Goal: Task Accomplishment & Management: Complete application form

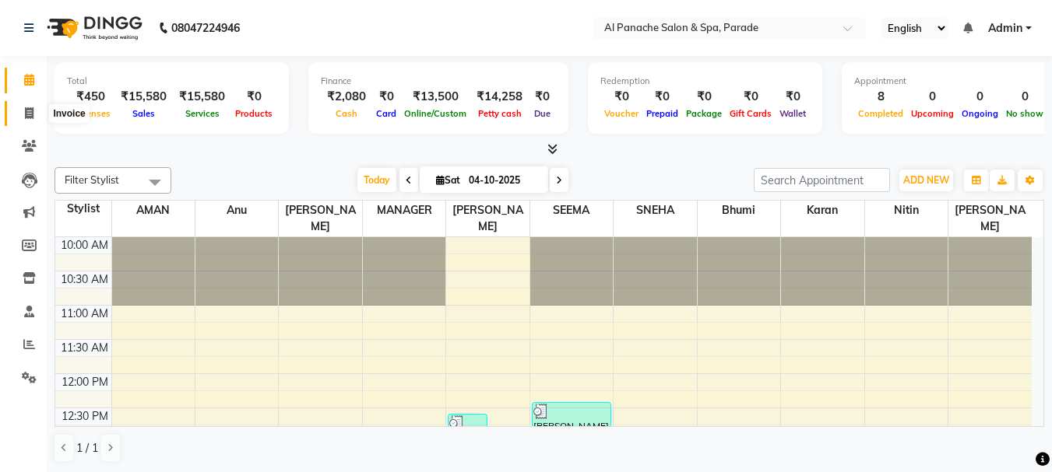
click at [27, 114] on icon at bounding box center [29, 113] width 9 height 12
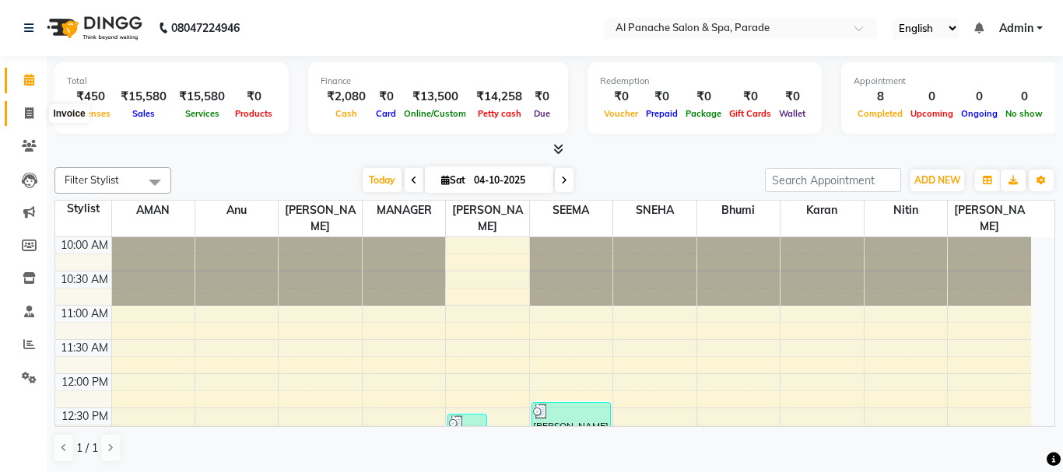
select select "service"
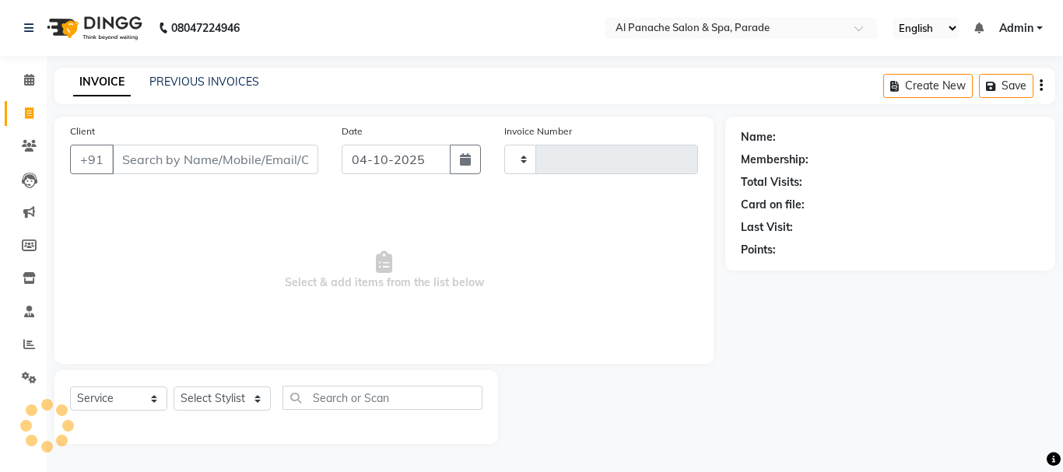
type input "1539"
select select "463"
click at [142, 160] on input "Client" at bounding box center [215, 160] width 206 height 30
click at [148, 163] on input "Client" at bounding box center [215, 160] width 206 height 30
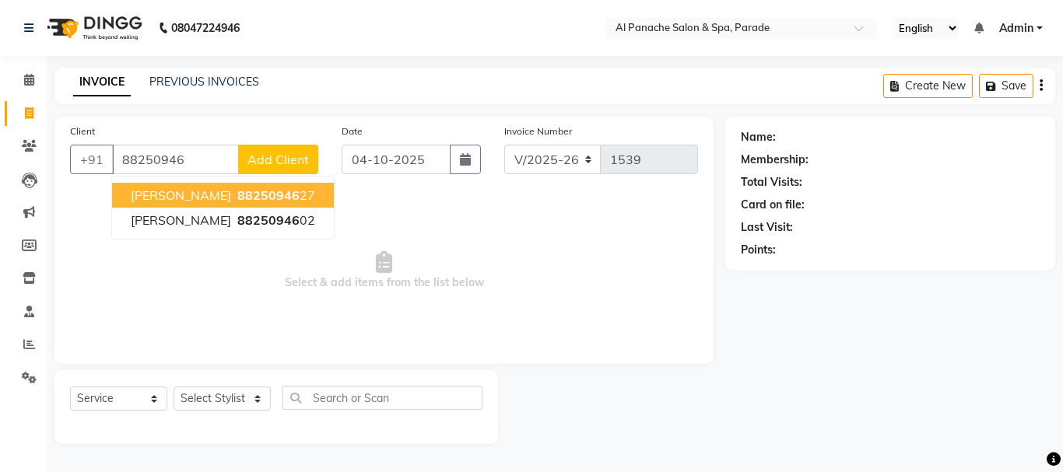
click at [196, 204] on button "Pooja Mam 88250946 27" at bounding box center [223, 195] width 222 height 25
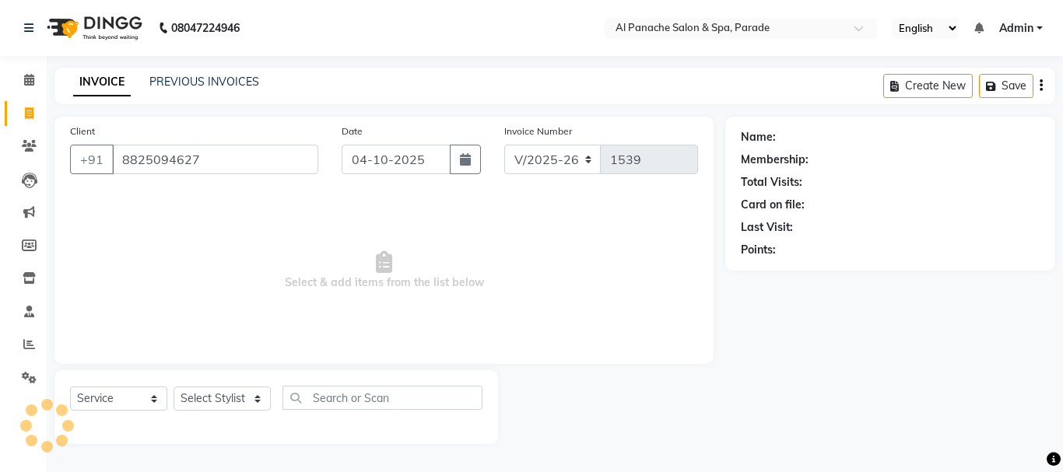
type input "8825094627"
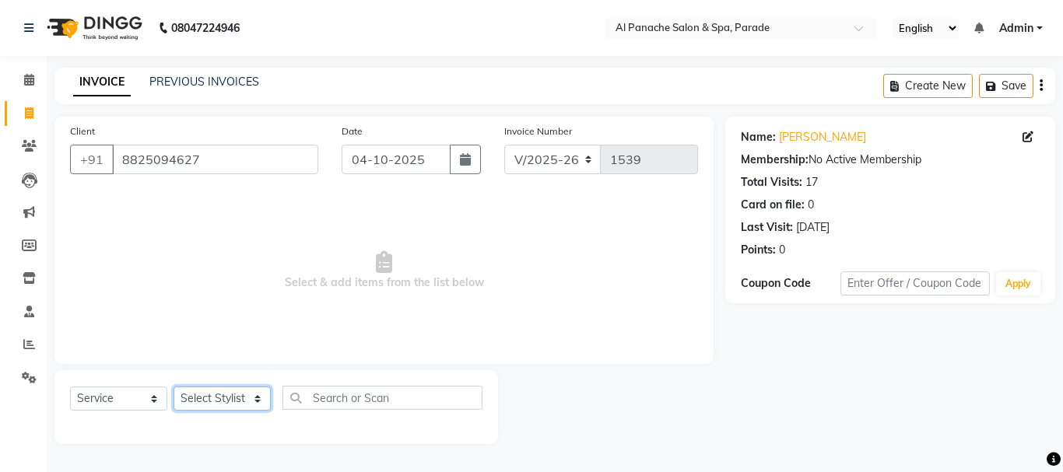
click at [222, 400] on select "Select Stylist [PERSON_NAME] Bhumi [PERSON_NAME] MANAGER [PERSON_NAME] [PERSON_…" at bounding box center [222, 399] width 97 height 24
select select "10500"
click at [174, 387] on select "Select Stylist [PERSON_NAME] Bhumi [PERSON_NAME] MANAGER [PERSON_NAME] [PERSON_…" at bounding box center [222, 399] width 97 height 24
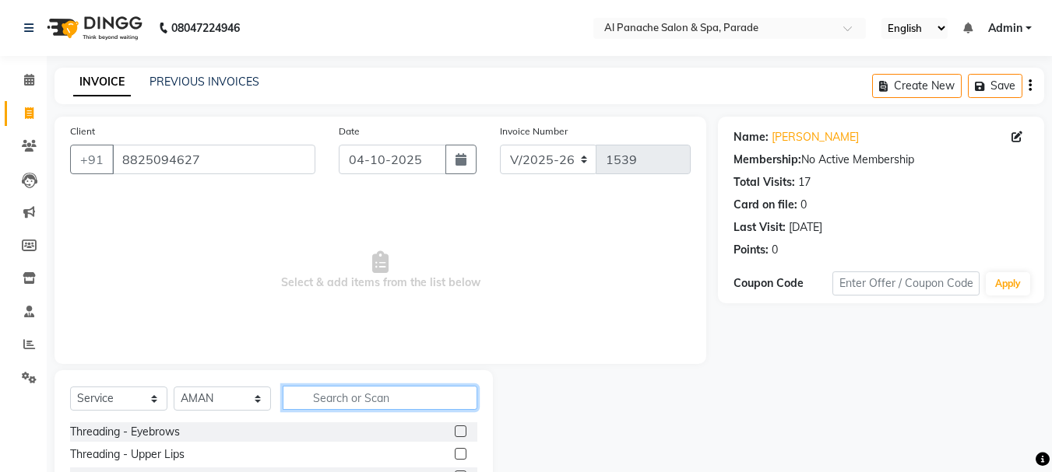
click at [345, 396] on input "text" at bounding box center [380, 398] width 195 height 24
type input "root"
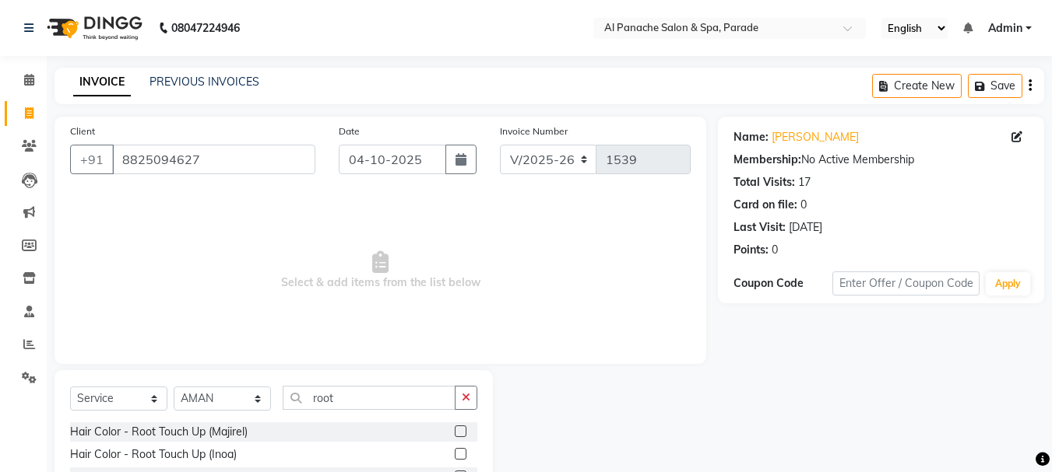
click at [462, 430] on label at bounding box center [461, 432] width 12 height 12
click at [462, 430] on input "checkbox" at bounding box center [460, 432] width 10 height 10
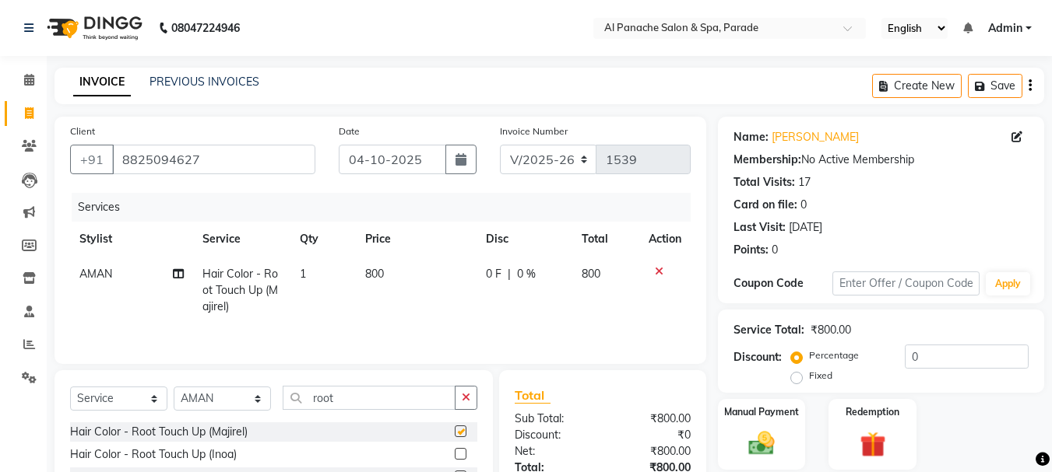
checkbox input "false"
click at [697, 312] on div "Client +91 8825094627 Date 04-10-2025 Invoice Number V/2025 V/2025-26 1539 Serv…" at bounding box center [380, 241] width 652 height 248
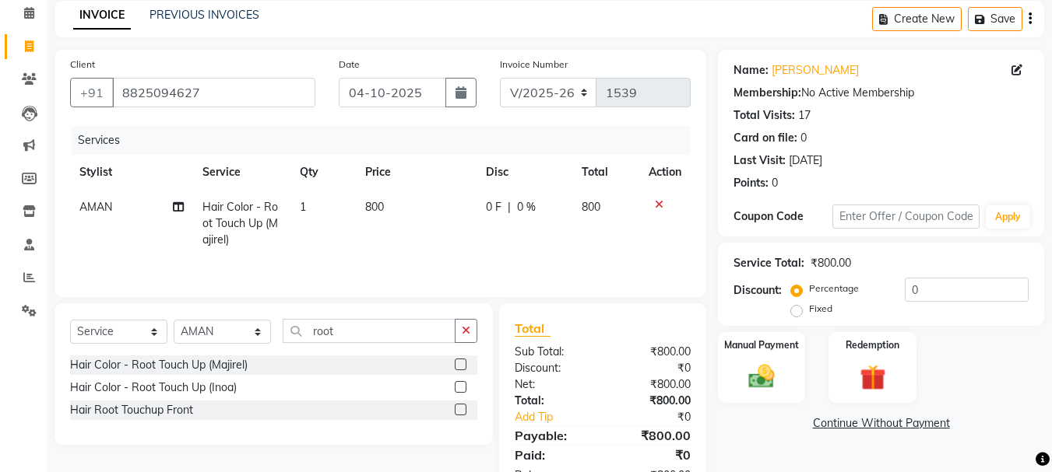
scroll to position [115, 0]
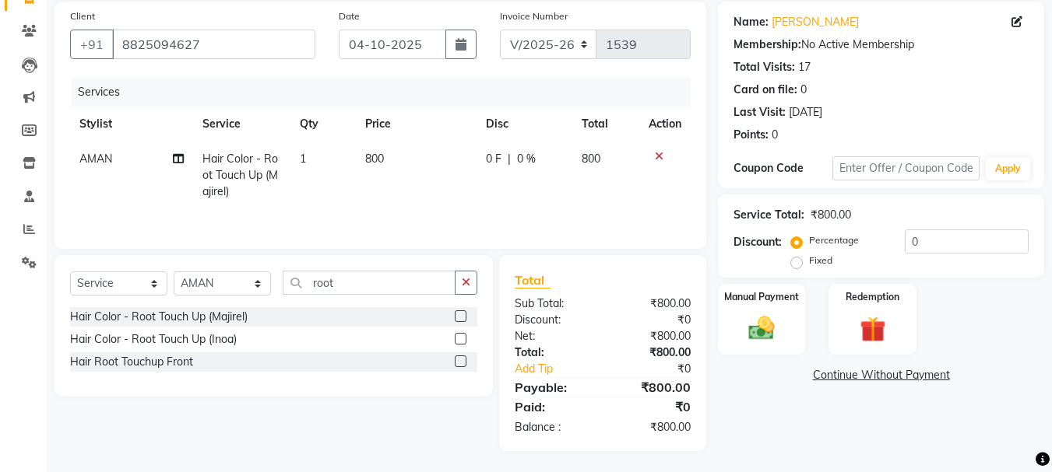
click at [809, 261] on label "Fixed" at bounding box center [820, 261] width 23 height 14
click at [800, 261] on input "Fixed" at bounding box center [799, 260] width 11 height 11
radio input "true"
click at [922, 242] on input "0" at bounding box center [966, 242] width 124 height 24
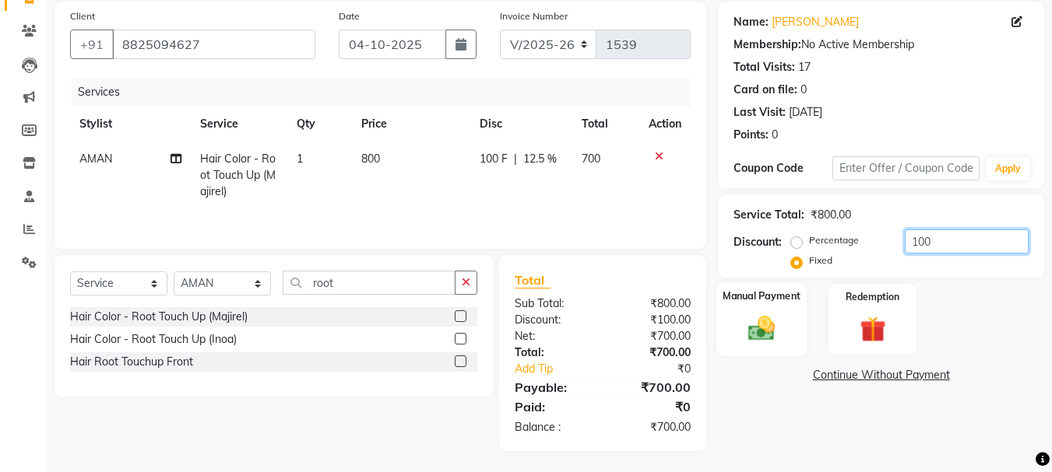
type input "100"
click at [747, 304] on label "Manual Payment" at bounding box center [761, 296] width 78 height 15
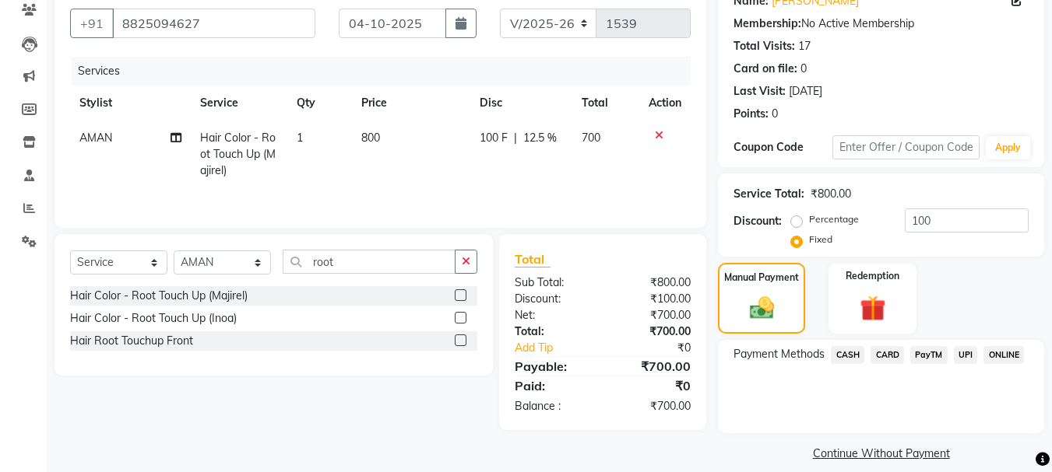
scroll to position [153, 0]
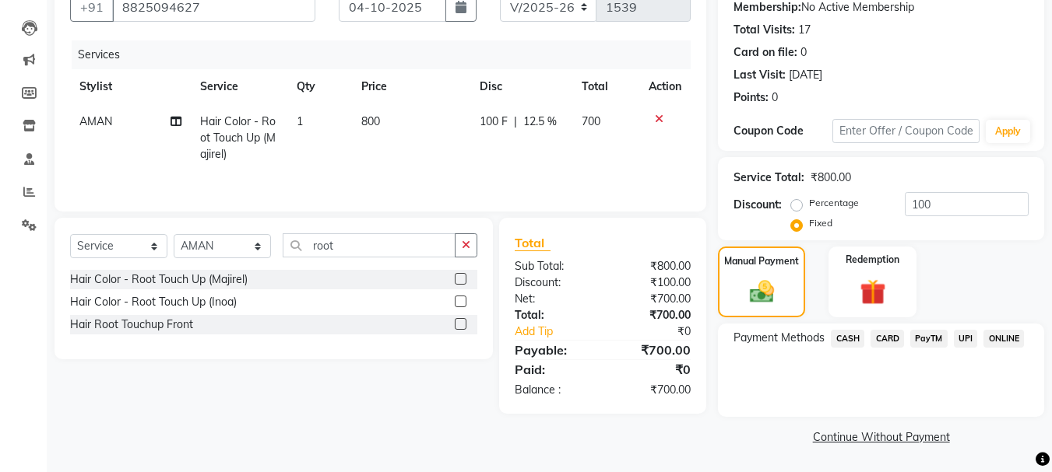
click at [849, 334] on span "CASH" at bounding box center [847, 339] width 33 height 18
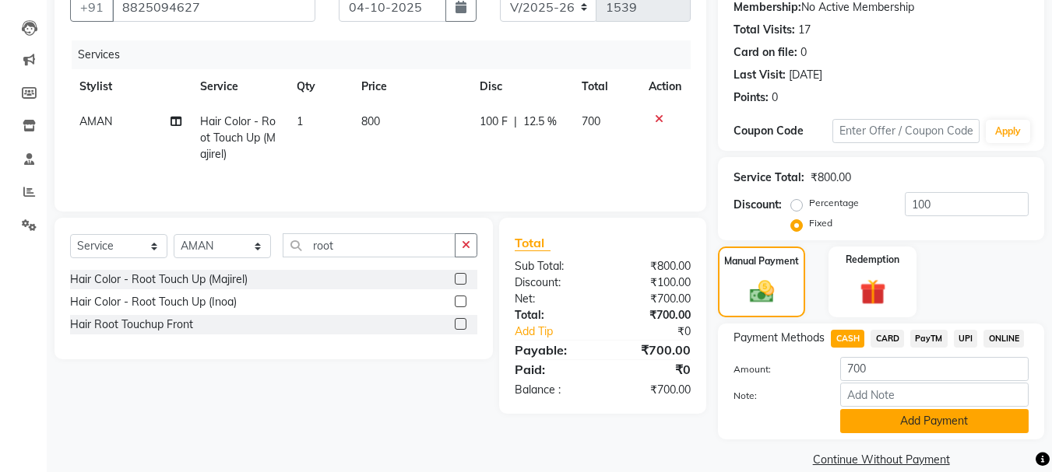
click at [861, 422] on button "Add Payment" at bounding box center [934, 421] width 188 height 24
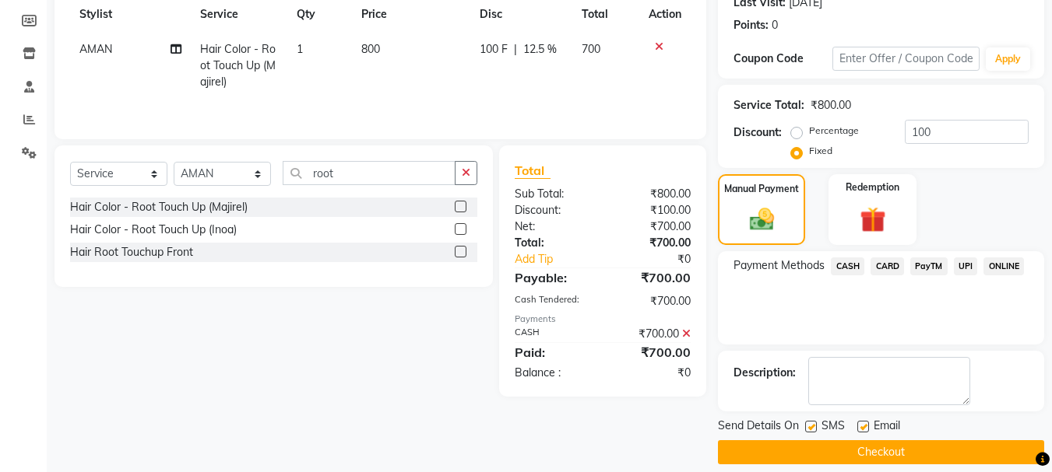
scroll to position [241, 0]
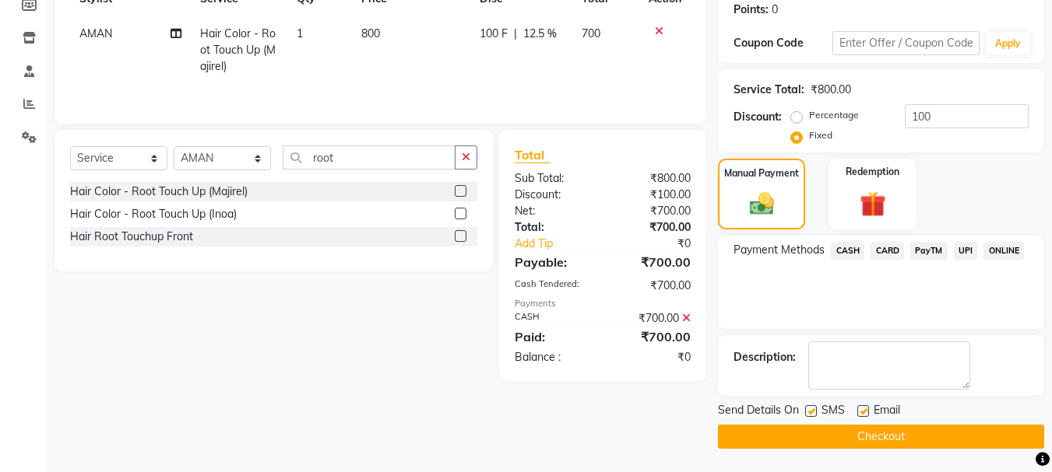
click at [948, 447] on button "Checkout" at bounding box center [881, 437] width 326 height 24
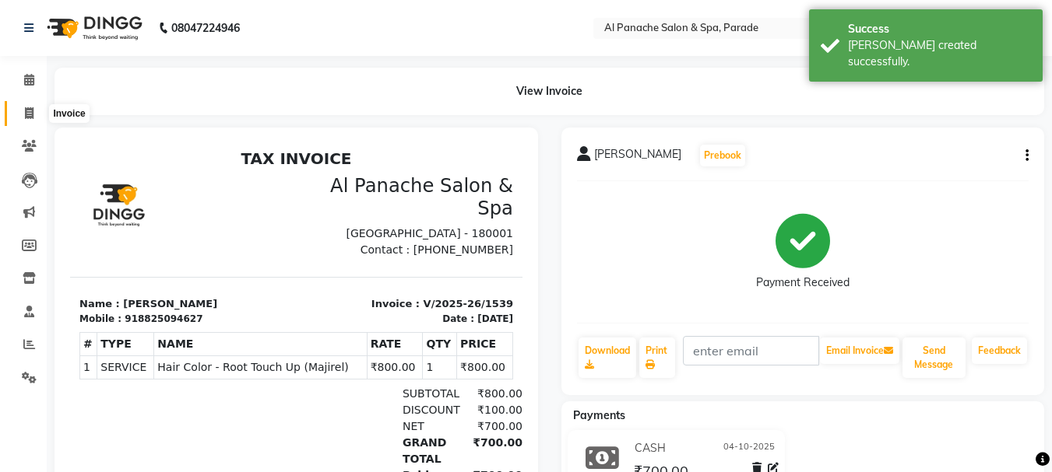
click at [33, 114] on icon at bounding box center [29, 113] width 9 height 12
select select "service"
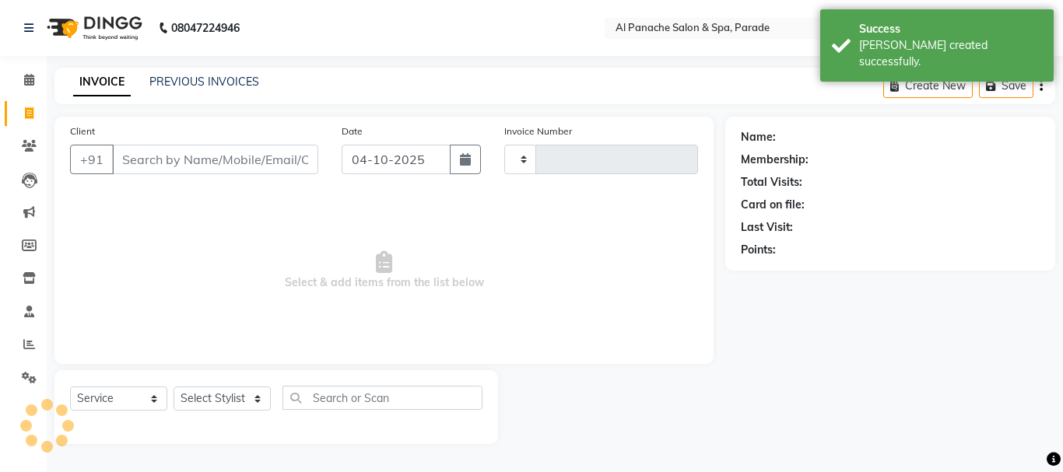
type input "1540"
select select "463"
click at [12, 85] on link "Calendar" at bounding box center [23, 81] width 37 height 26
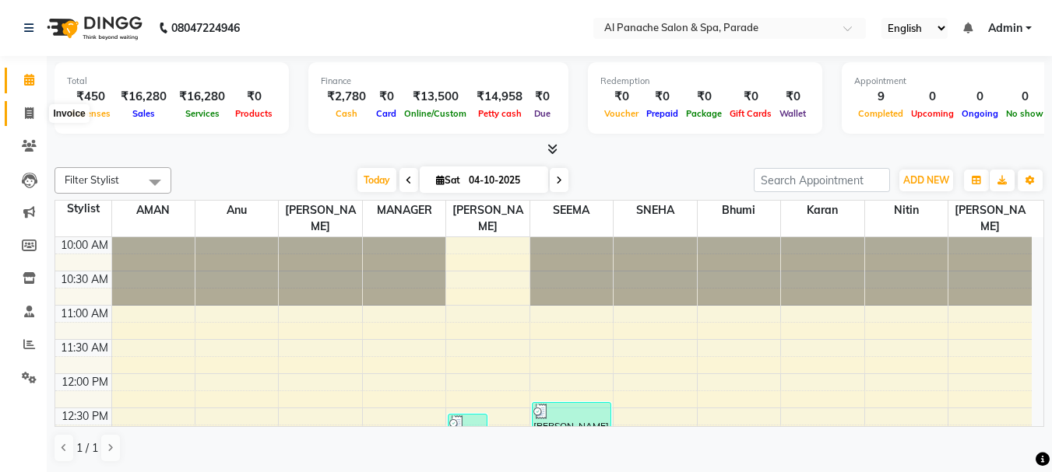
click at [22, 112] on span at bounding box center [29, 114] width 27 height 18
select select "service"
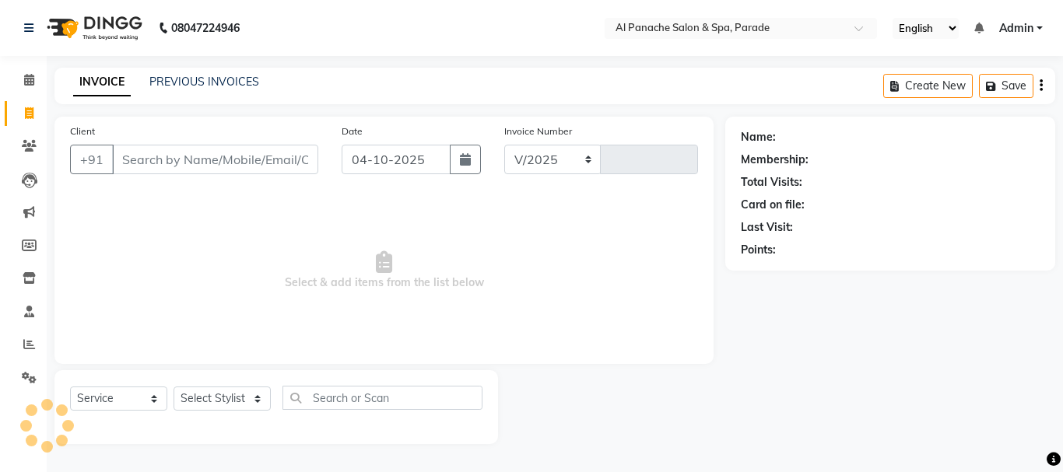
select select "463"
type input "1540"
click at [26, 72] on span at bounding box center [29, 81] width 27 height 18
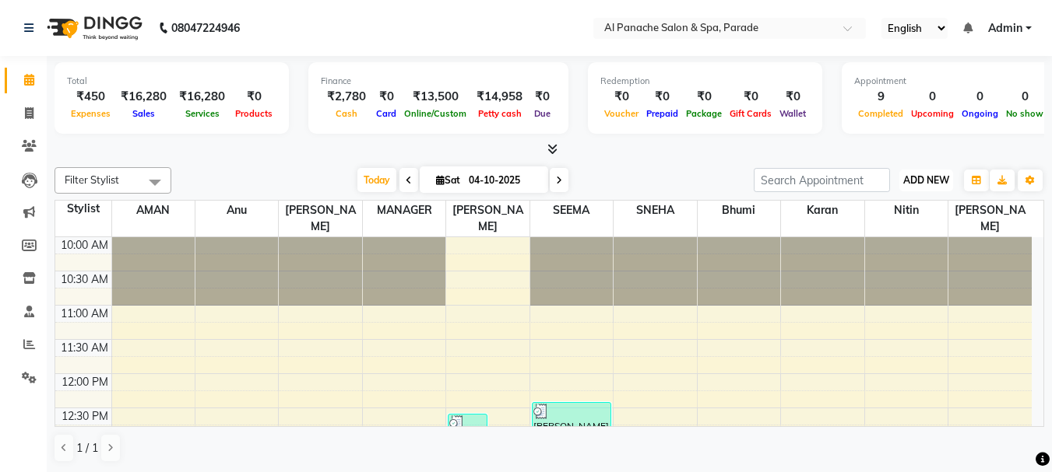
click at [947, 186] on button "ADD NEW Toggle Dropdown" at bounding box center [926, 181] width 54 height 22
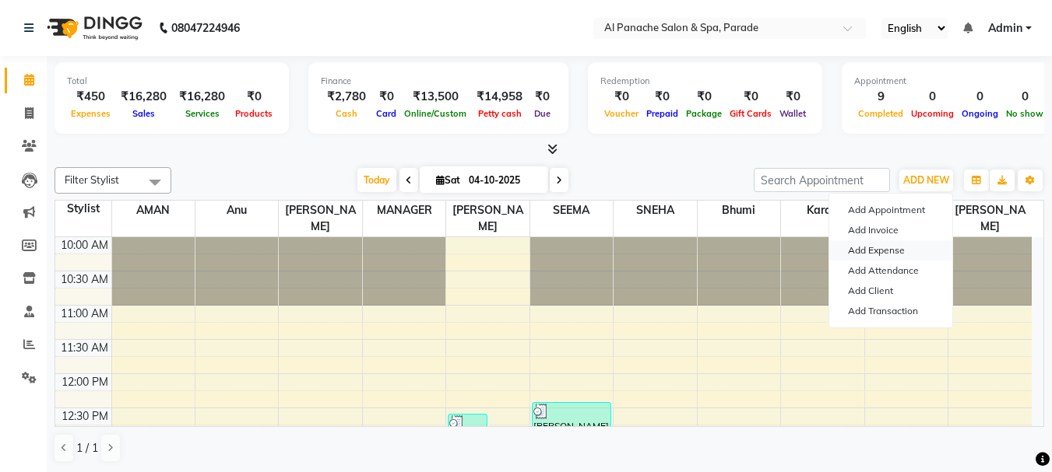
click at [856, 251] on link "Add Expense" at bounding box center [890, 251] width 123 height 20
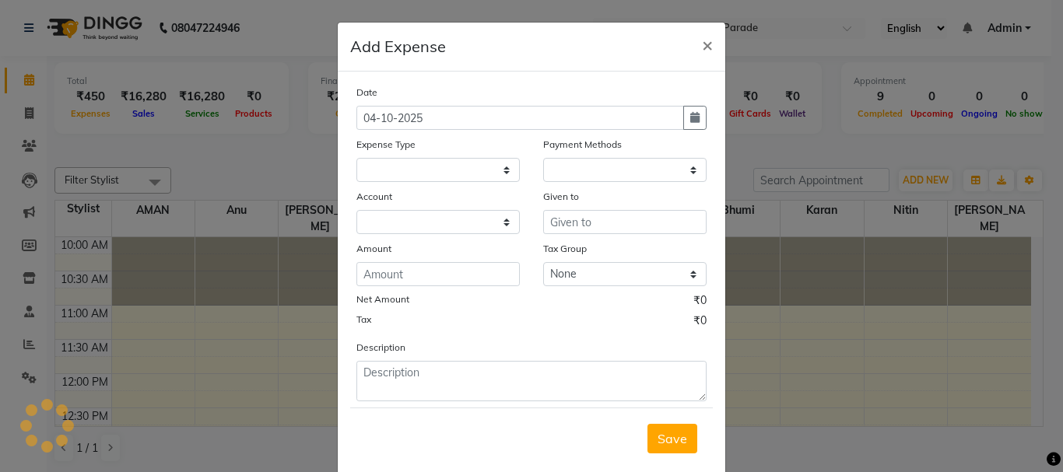
select select
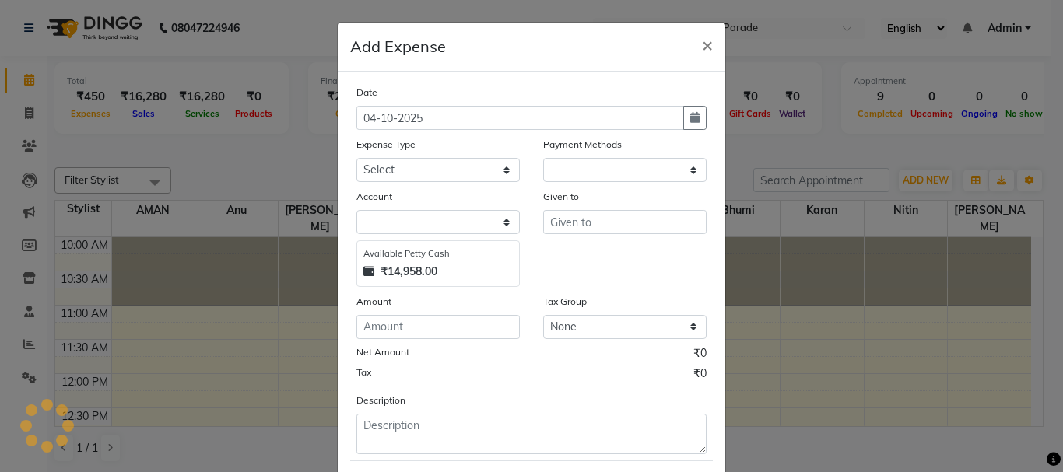
select select "1"
select select "2323"
click at [683, 120] on button "button" at bounding box center [694, 118] width 23 height 24
select select "10"
select select "2025"
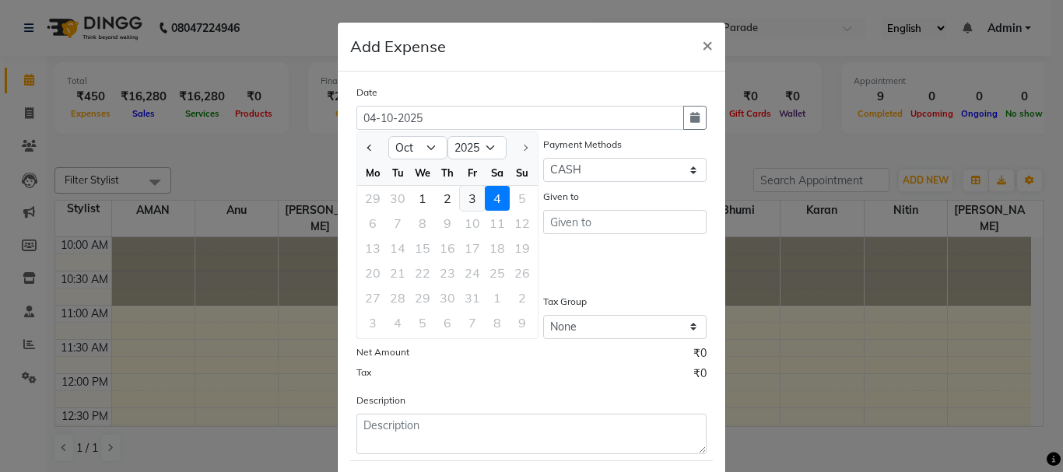
click at [462, 197] on div "3" at bounding box center [472, 198] width 25 height 25
type input "03-10-2025"
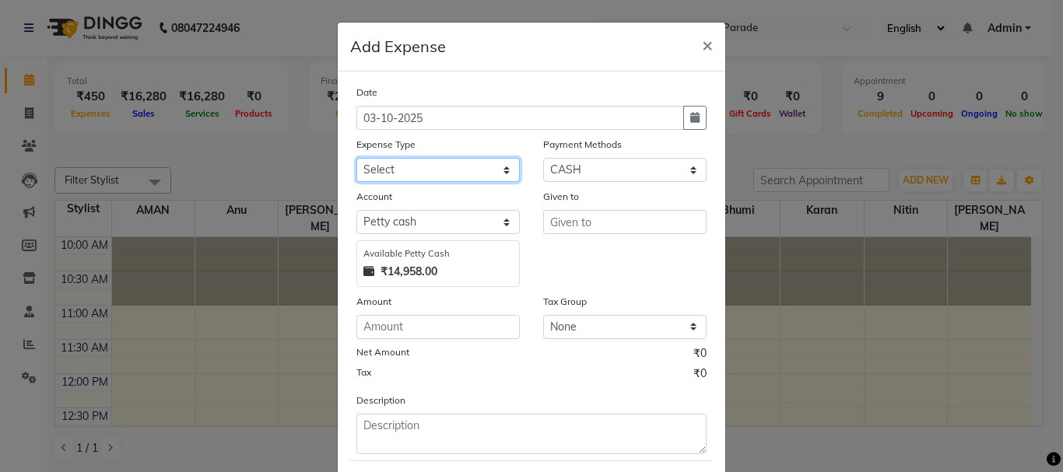
click at [408, 174] on select "Select Advance Salary Bank charges Car maintenance Cash transfer to bank Cash t…" at bounding box center [437, 170] width 163 height 24
select select "4763"
click at [356, 158] on select "Select Advance Salary Bank charges Car maintenance Cash transfer to bank Cash t…" at bounding box center [437, 170] width 163 height 24
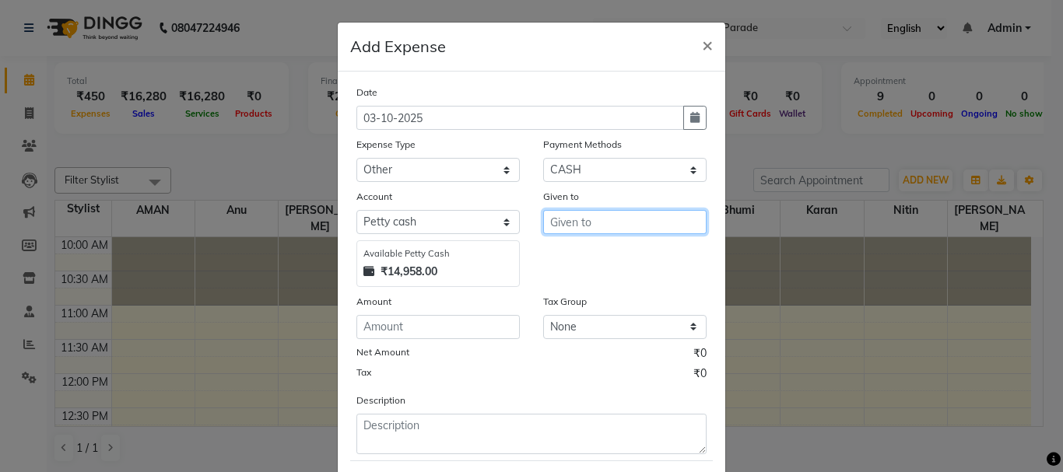
click at [565, 227] on input "text" at bounding box center [624, 222] width 163 height 24
type input "salon decorate"
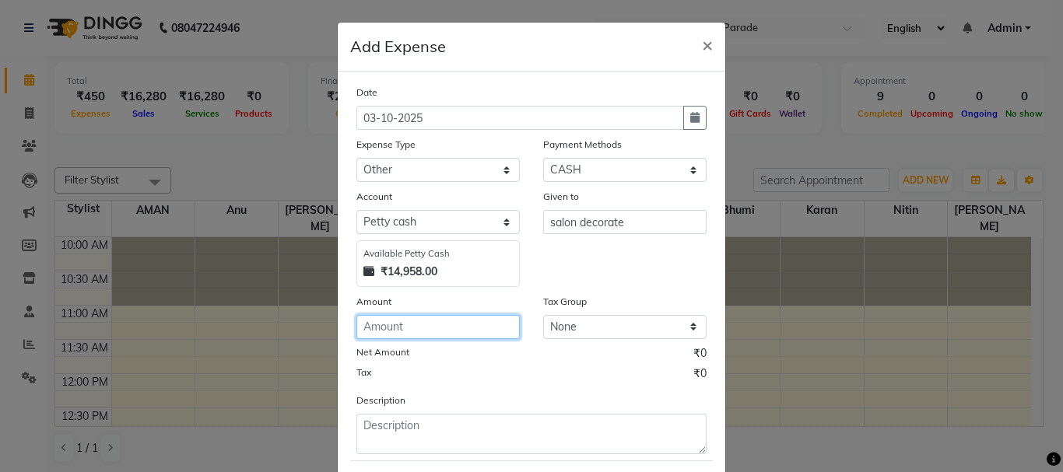
click at [418, 326] on input "number" at bounding box center [437, 327] width 163 height 24
type input "3000"
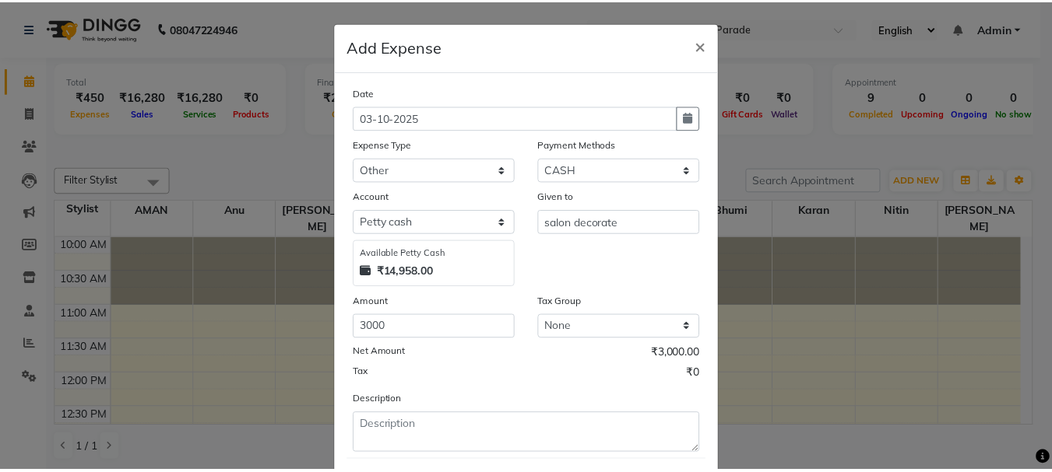
scroll to position [85, 0]
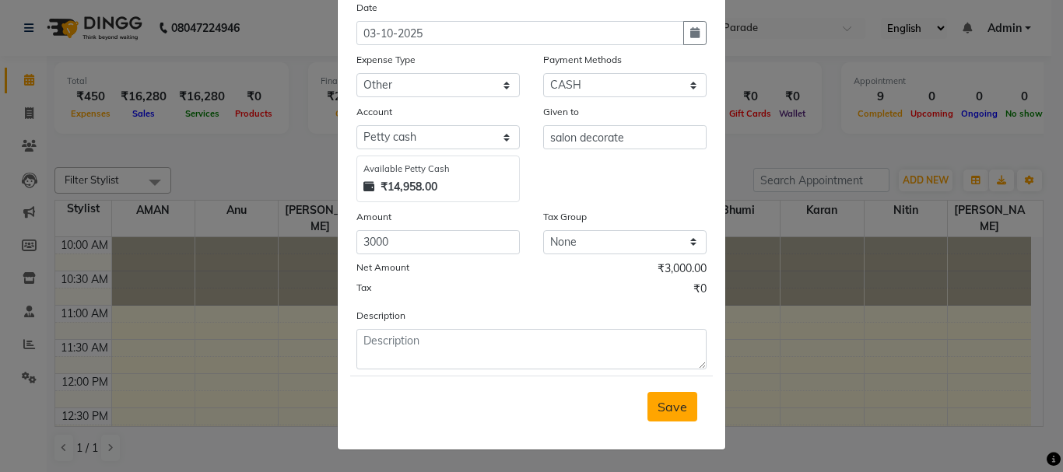
click at [662, 412] on span "Save" at bounding box center [673, 407] width 30 height 16
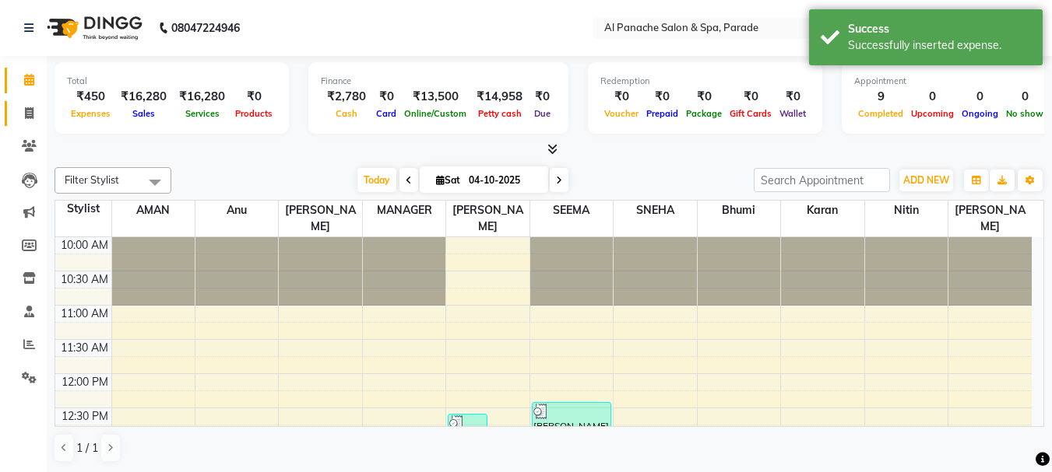
click at [15, 118] on link "Invoice" at bounding box center [23, 114] width 37 height 26
select select "service"
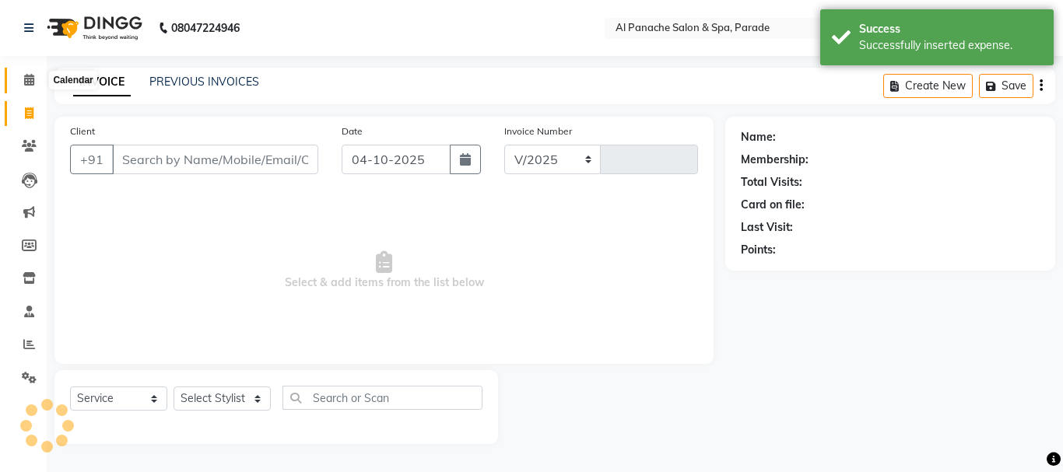
select select "463"
type input "1540"
click at [24, 79] on icon at bounding box center [29, 80] width 10 height 12
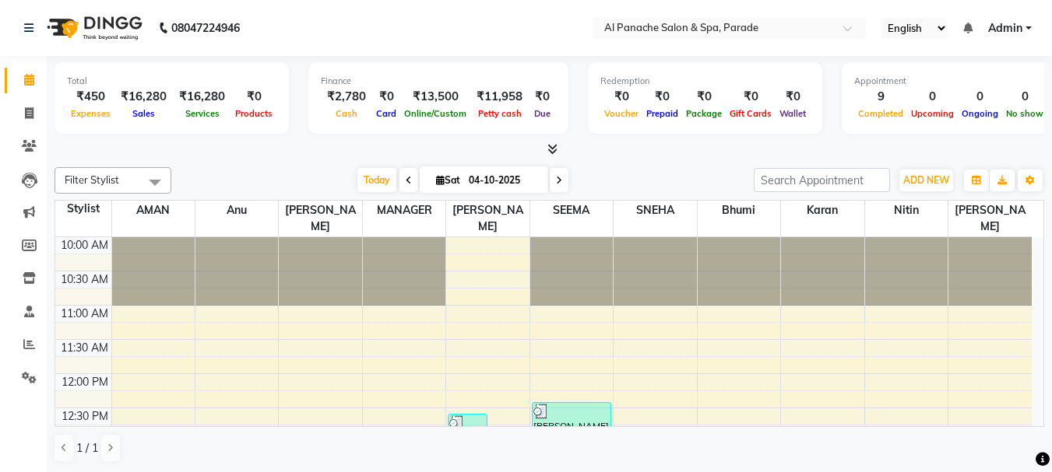
click at [550, 153] on icon at bounding box center [552, 149] width 10 height 12
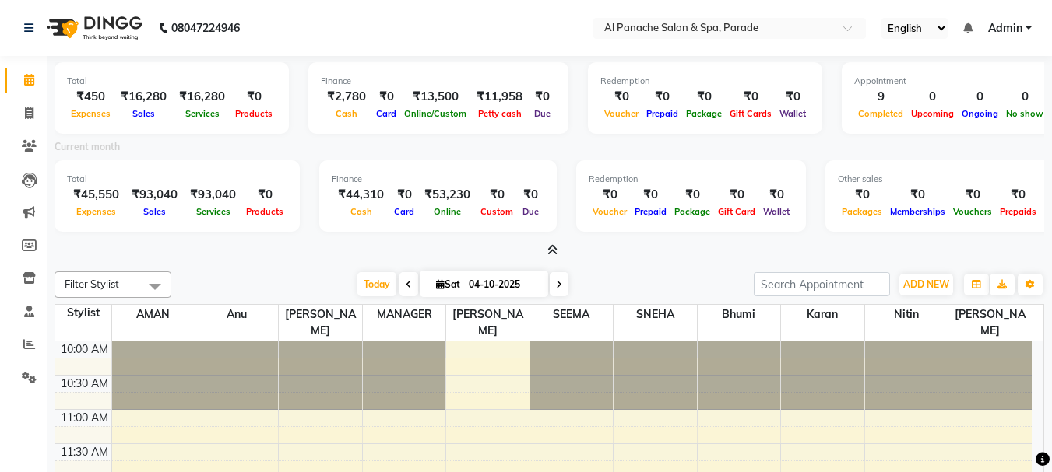
click at [551, 250] on icon at bounding box center [552, 250] width 10 height 12
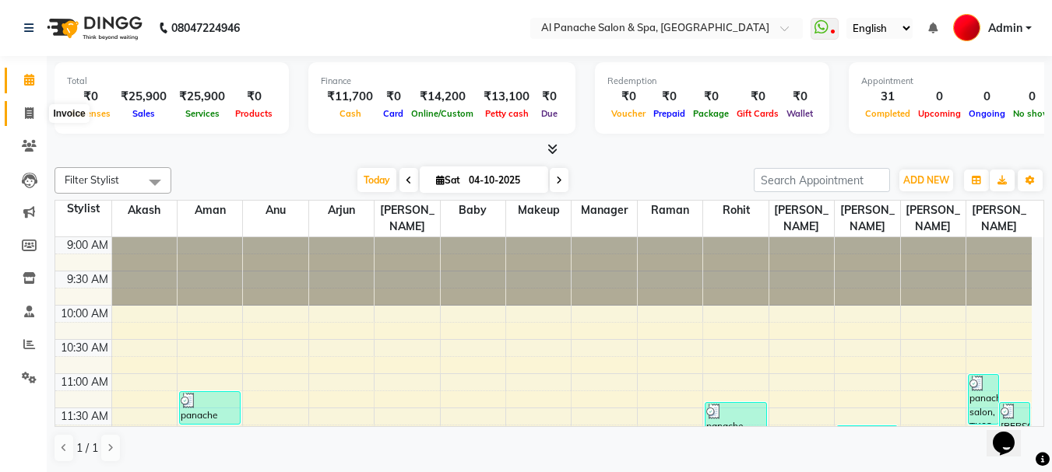
click at [30, 113] on icon at bounding box center [29, 113] width 9 height 12
select select "service"
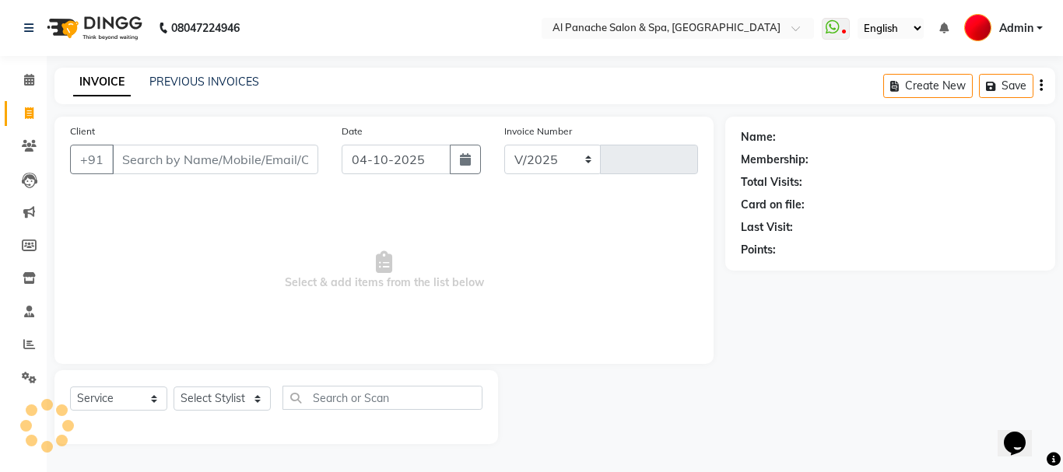
select select "751"
type input "2609"
click at [128, 163] on input "Client" at bounding box center [215, 160] width 206 height 30
click at [130, 160] on input "Client" at bounding box center [215, 160] width 206 height 30
click at [142, 159] on input "Client" at bounding box center [215, 160] width 206 height 30
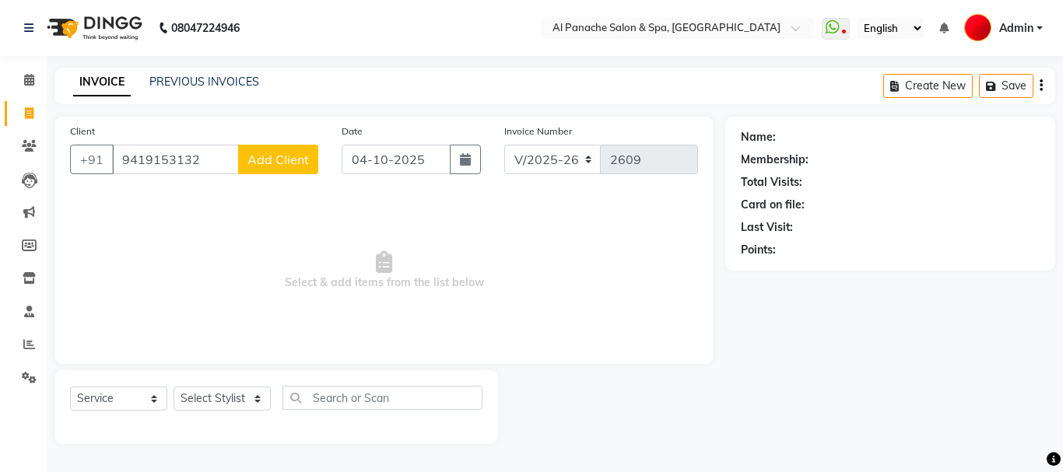
type input "9419153132"
click at [276, 163] on span "Add Client" at bounding box center [278, 160] width 61 height 16
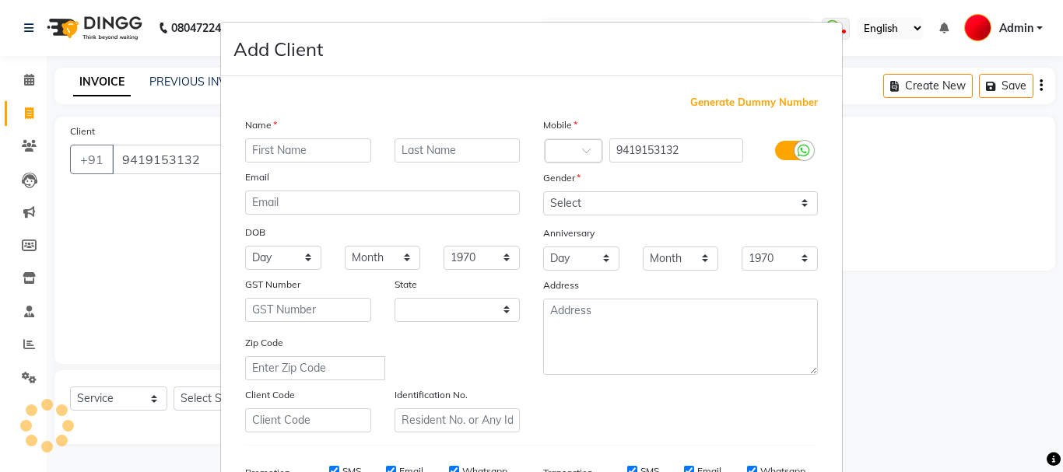
select select "15"
click at [275, 151] on input "text" at bounding box center [308, 151] width 126 height 24
click at [269, 150] on input "text" at bounding box center [308, 151] width 126 height 24
type input "[PERSON_NAME]"
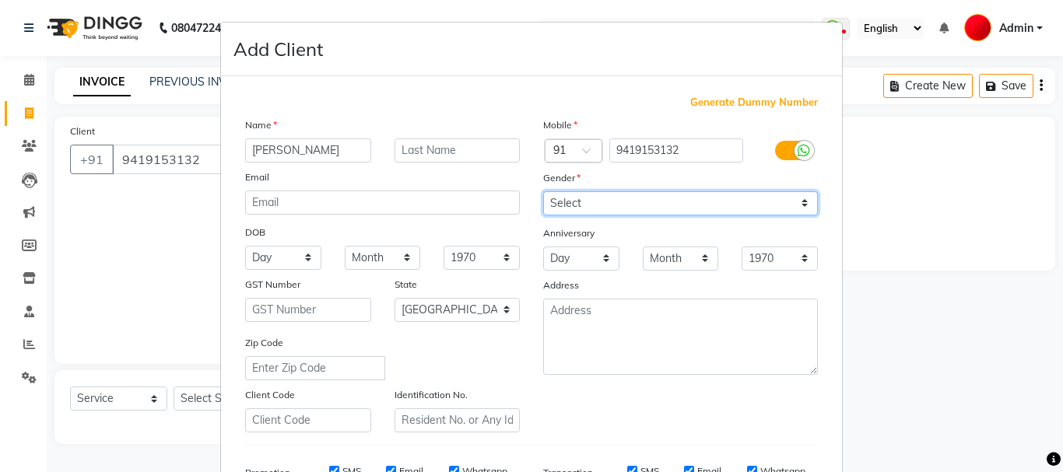
click at [574, 198] on select "Select [DEMOGRAPHIC_DATA] [DEMOGRAPHIC_DATA] Other Prefer Not To Say" at bounding box center [680, 203] width 275 height 24
select select "[DEMOGRAPHIC_DATA]"
click at [543, 191] on select "Select [DEMOGRAPHIC_DATA] [DEMOGRAPHIC_DATA] Other Prefer Not To Say" at bounding box center [680, 203] width 275 height 24
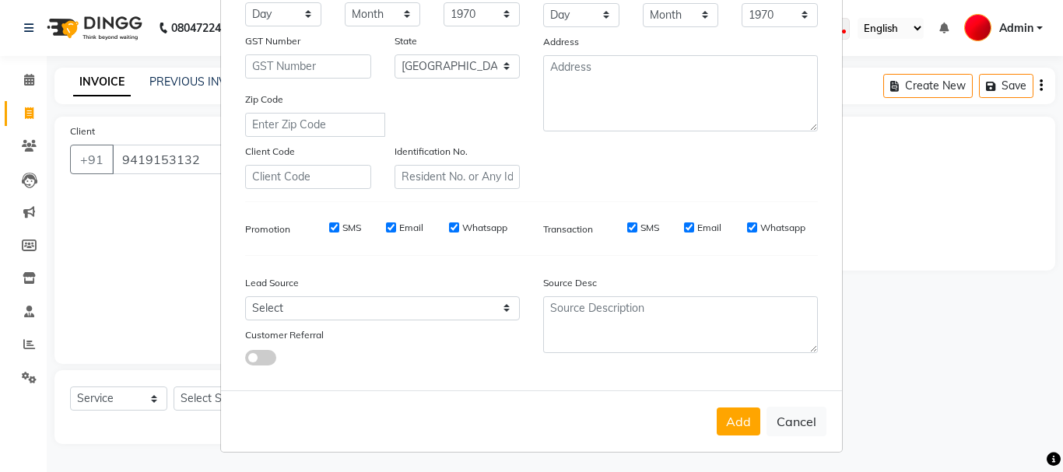
scroll to position [246, 0]
click at [729, 410] on button "Add" at bounding box center [739, 420] width 44 height 28
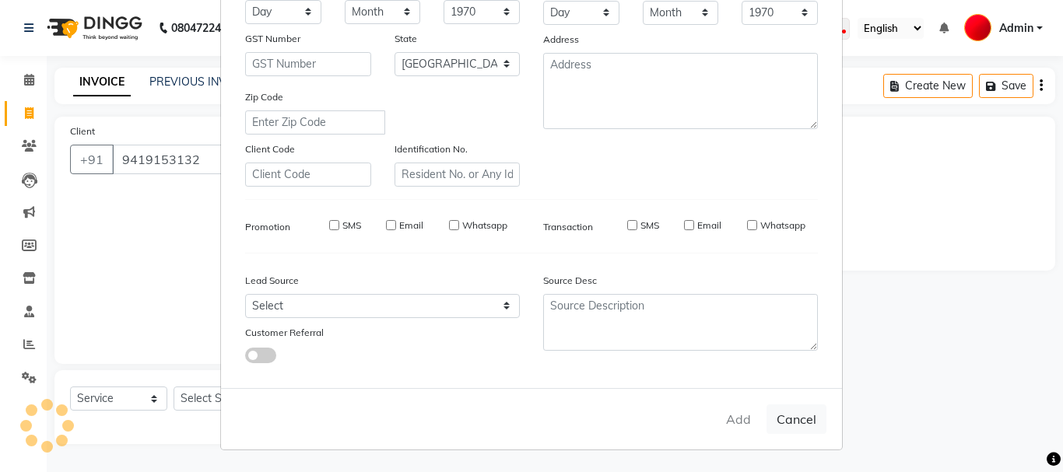
select select
select select "null"
select select
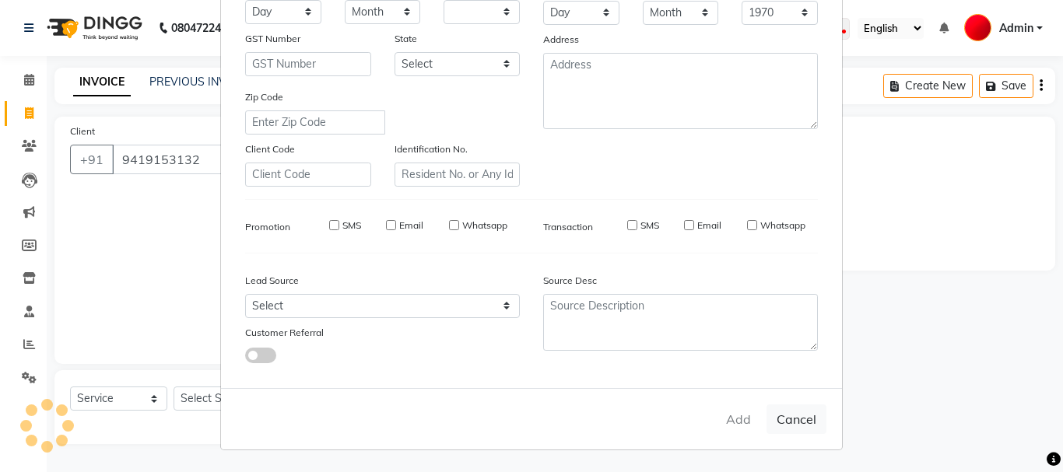
select select
checkbox input "false"
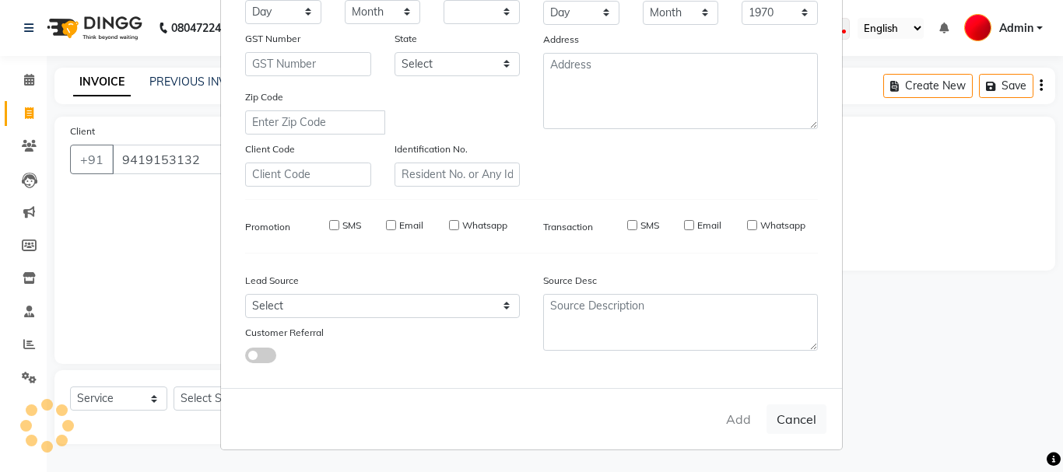
checkbox input "false"
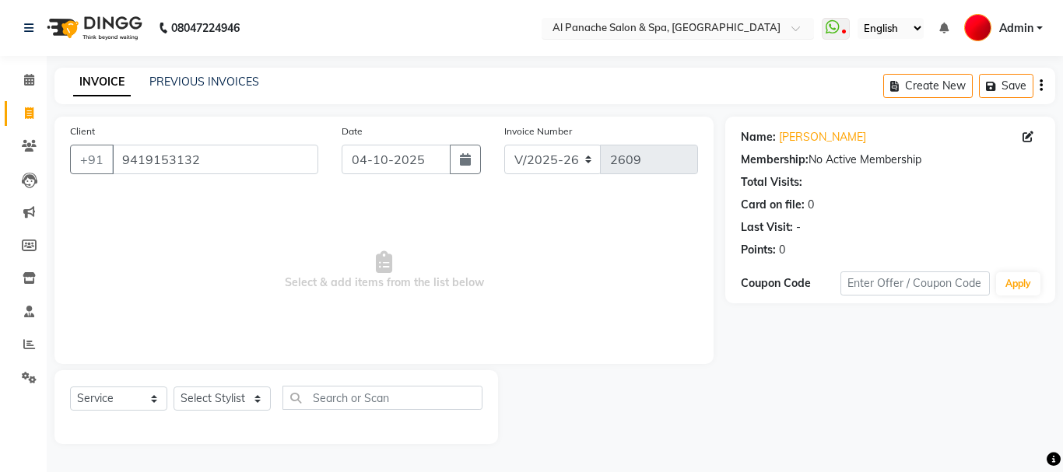
click at [792, 26] on span at bounding box center [801, 33] width 19 height 16
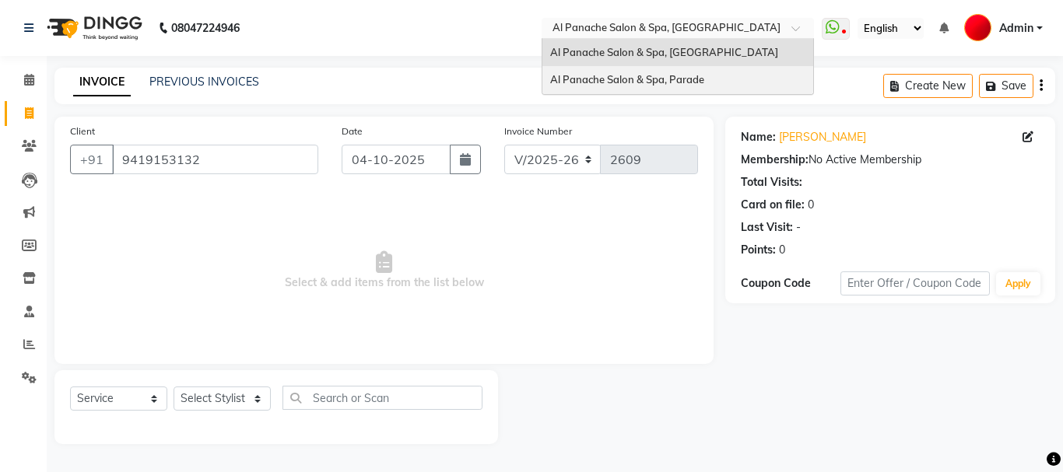
click at [785, 74] on div "Al Panache Salon & Spa, Parade" at bounding box center [678, 80] width 271 height 28
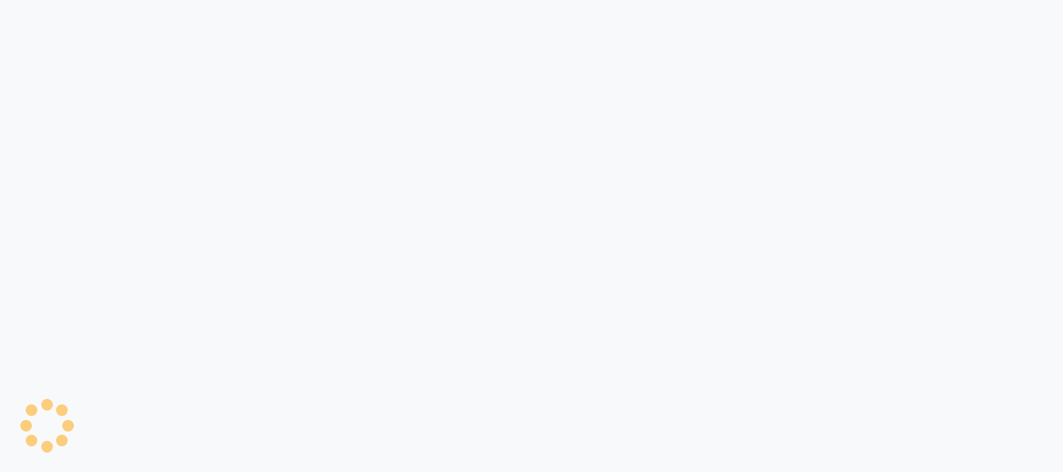
select select "463"
select select "service"
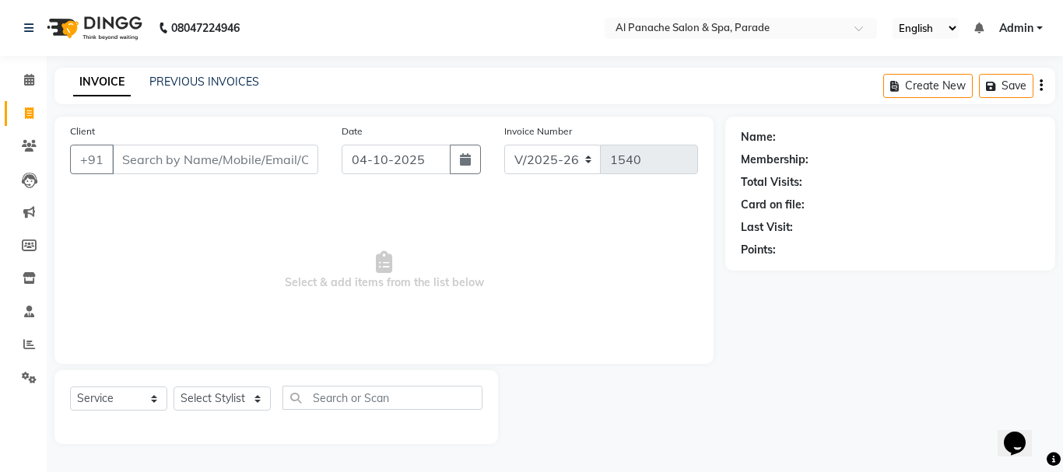
click at [209, 163] on input "Client" at bounding box center [215, 160] width 206 height 30
type input "941915132"
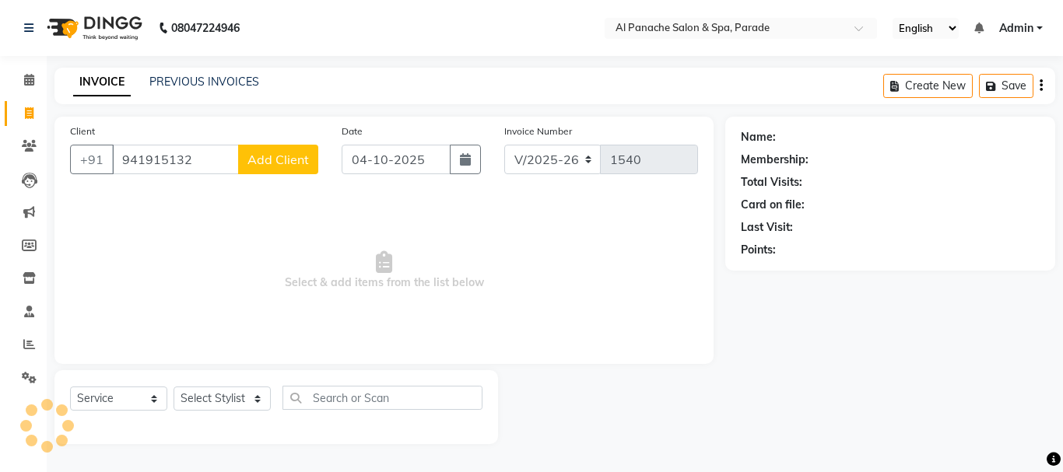
click at [272, 156] on span "Add Client" at bounding box center [278, 160] width 61 height 16
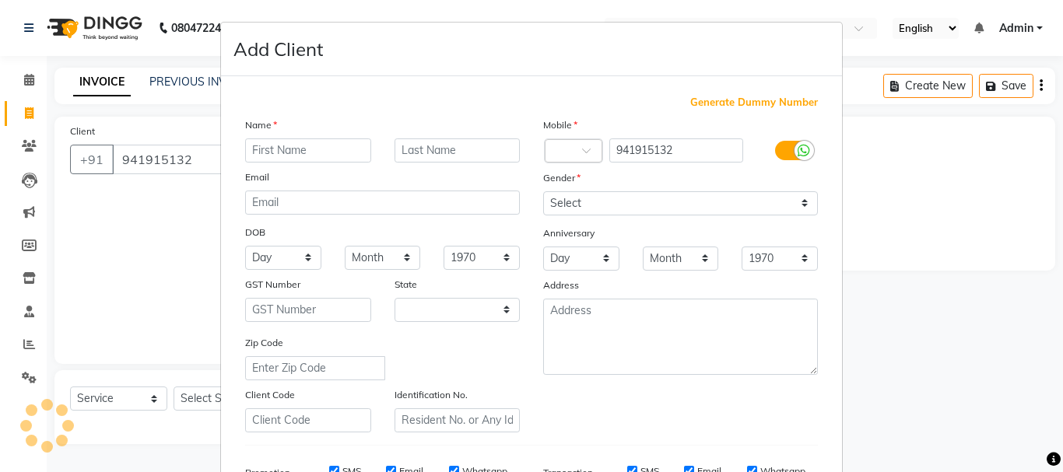
select select "15"
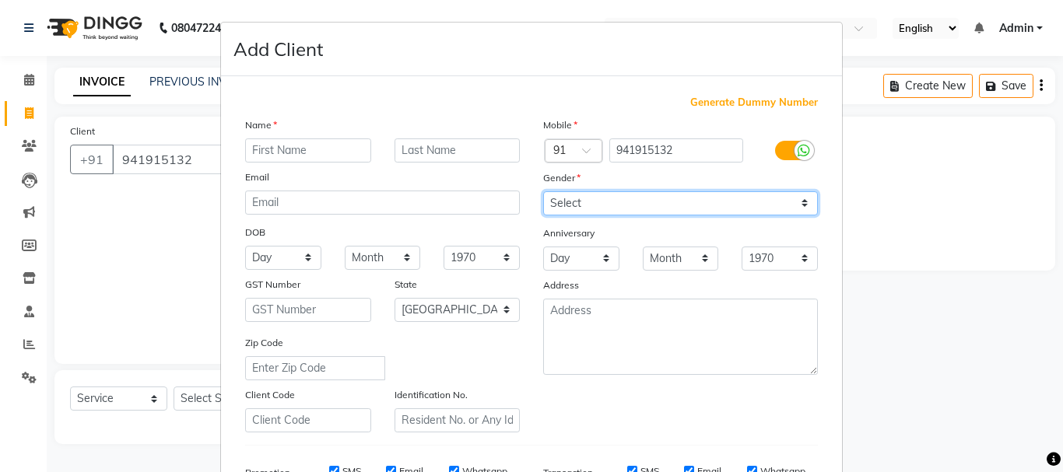
click at [578, 198] on select "Select [DEMOGRAPHIC_DATA] [DEMOGRAPHIC_DATA] Other Prefer Not To Say" at bounding box center [680, 203] width 275 height 24
select select "[DEMOGRAPHIC_DATA]"
click at [543, 191] on select "Select [DEMOGRAPHIC_DATA] [DEMOGRAPHIC_DATA] Other Prefer Not To Say" at bounding box center [680, 203] width 275 height 24
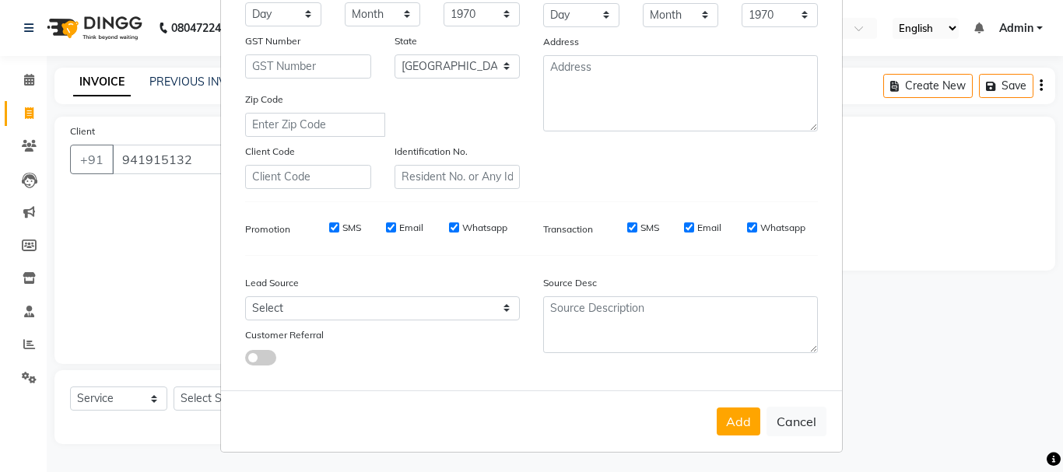
scroll to position [246, 0]
click at [719, 424] on button "Add" at bounding box center [739, 420] width 44 height 28
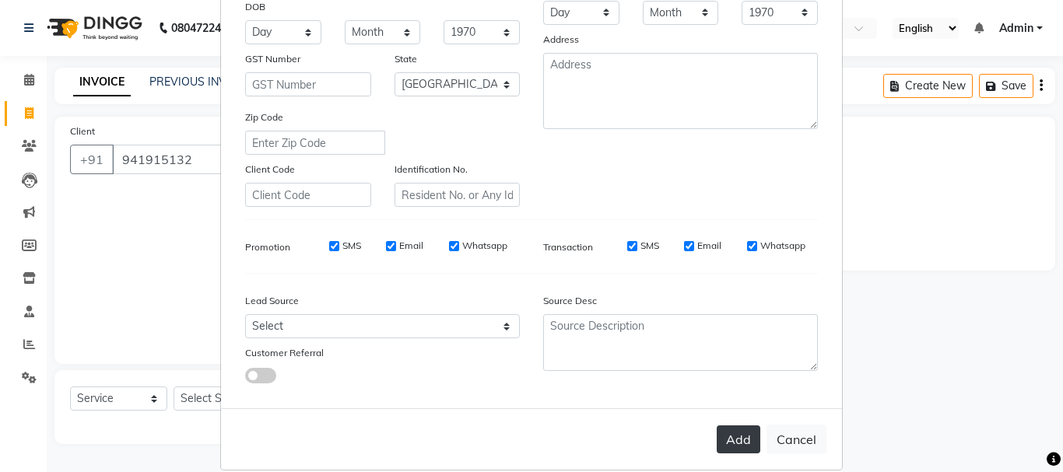
scroll to position [266, 0]
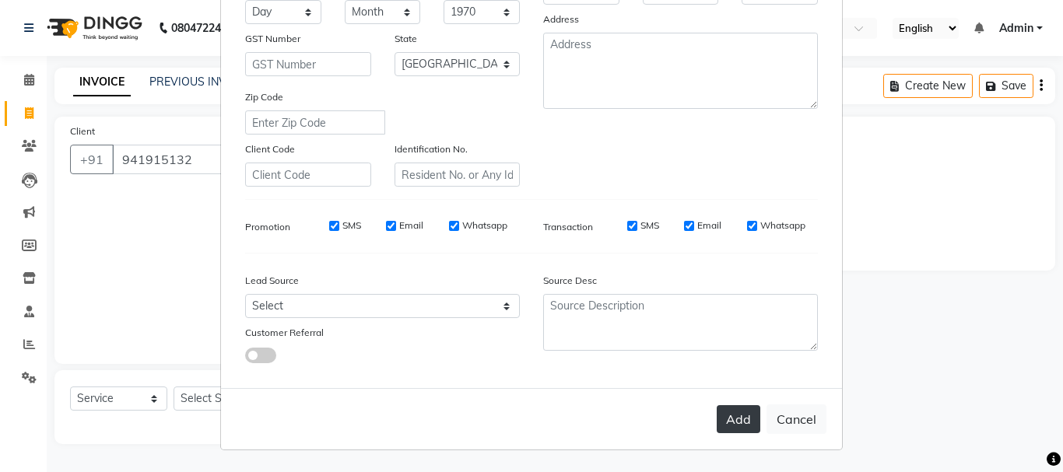
click at [732, 421] on button "Add" at bounding box center [739, 420] width 44 height 28
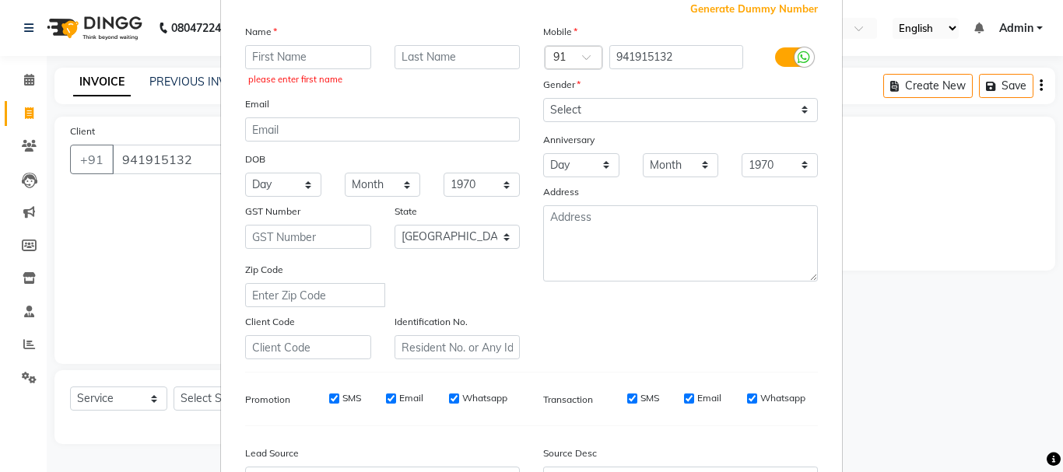
scroll to position [92, 0]
click at [316, 58] on input "text" at bounding box center [308, 59] width 126 height 24
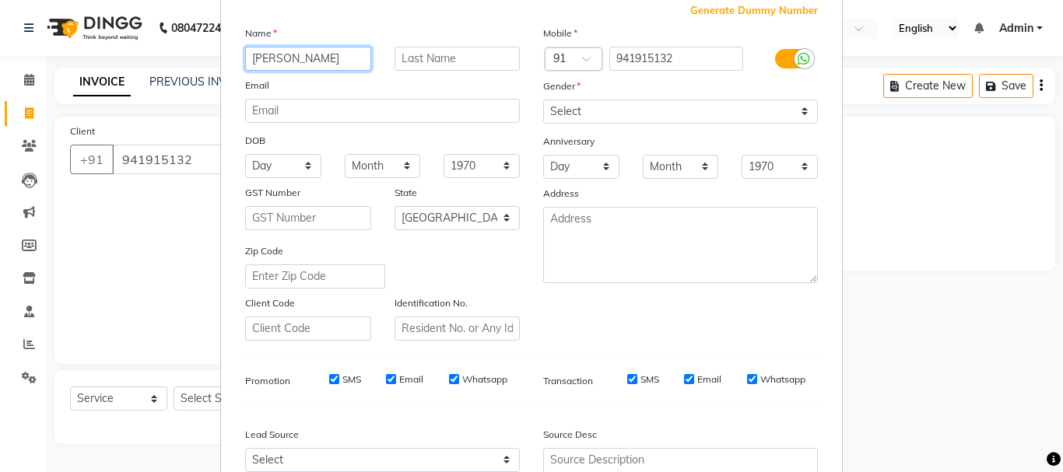
type input "[PERSON_NAME]"
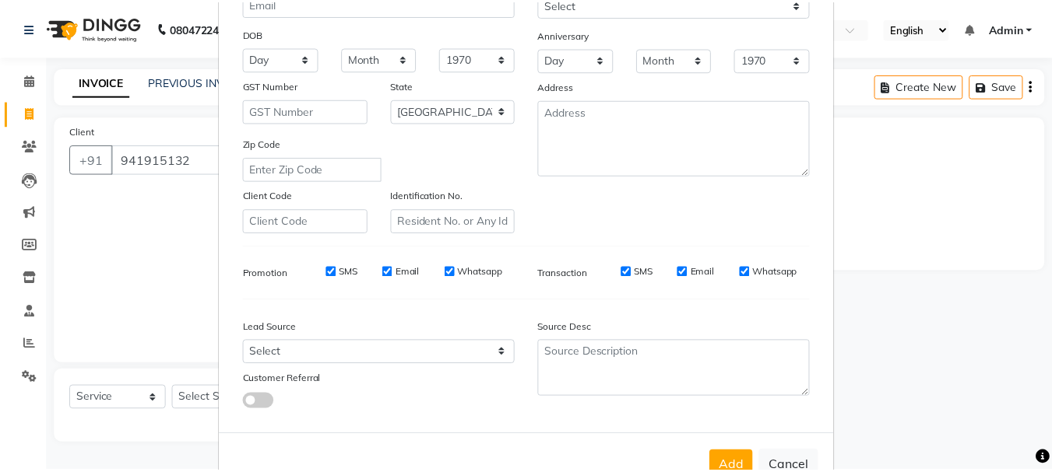
scroll to position [246, 0]
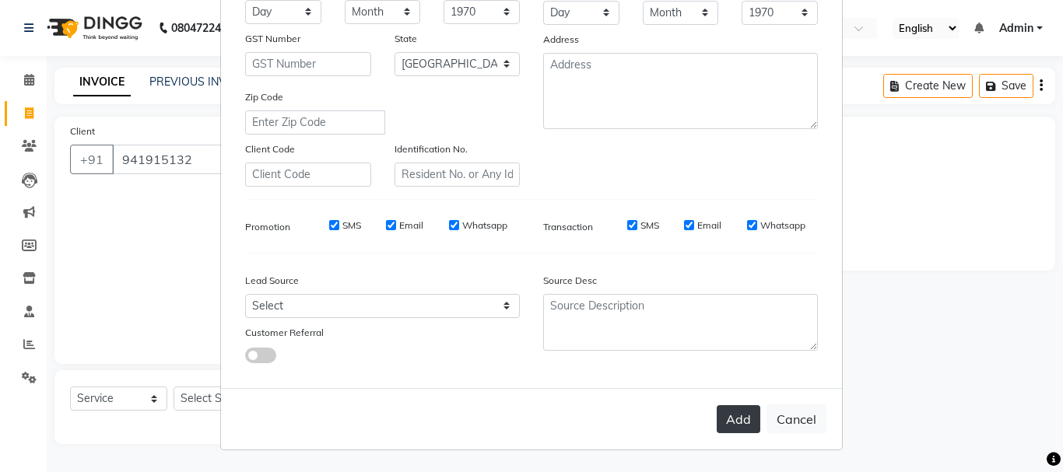
click at [726, 425] on button "Add" at bounding box center [739, 420] width 44 height 28
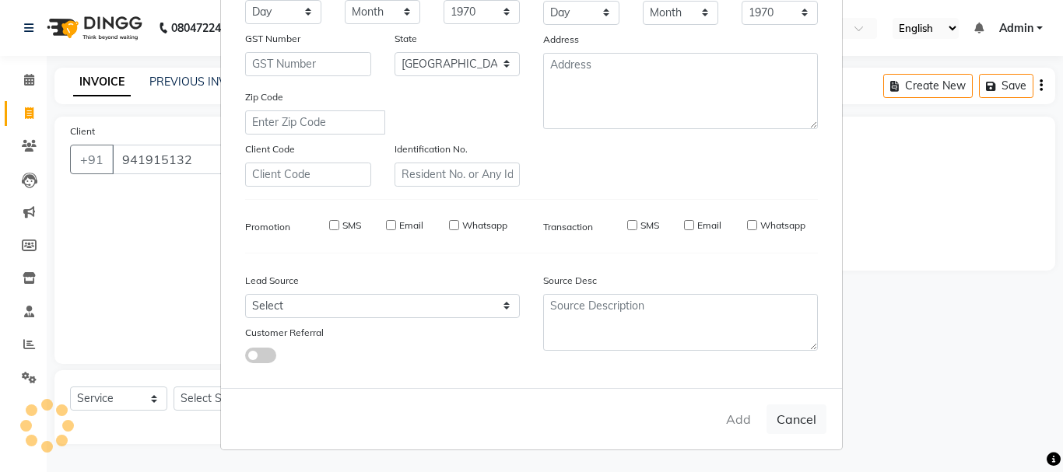
select select
select select "null"
select select
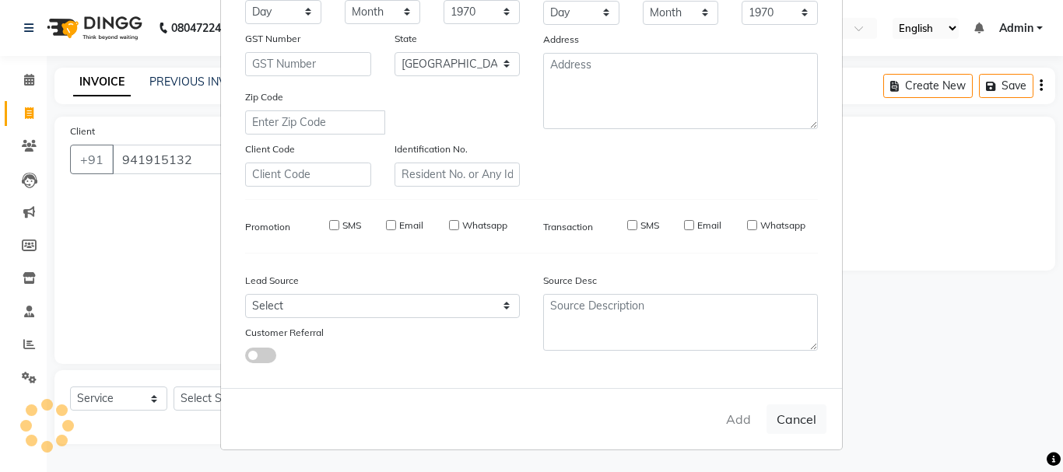
select select
checkbox input "false"
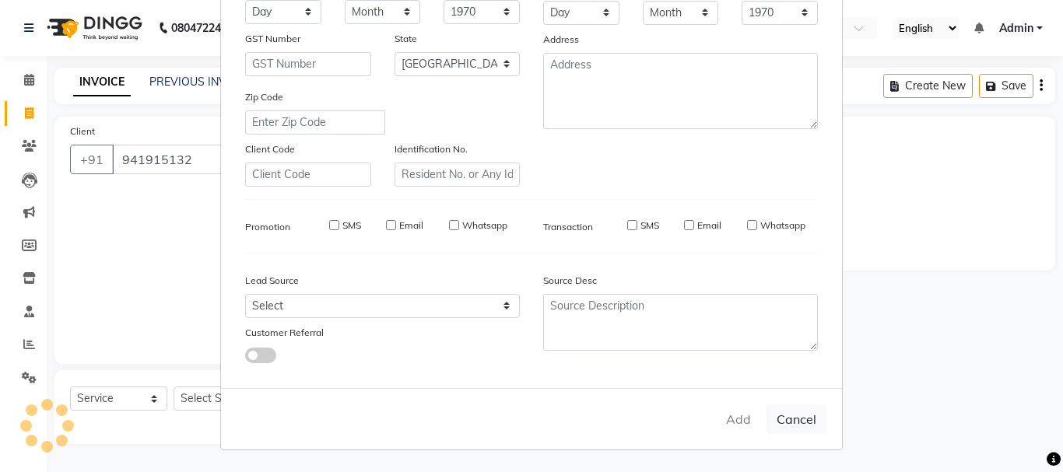
checkbox input "false"
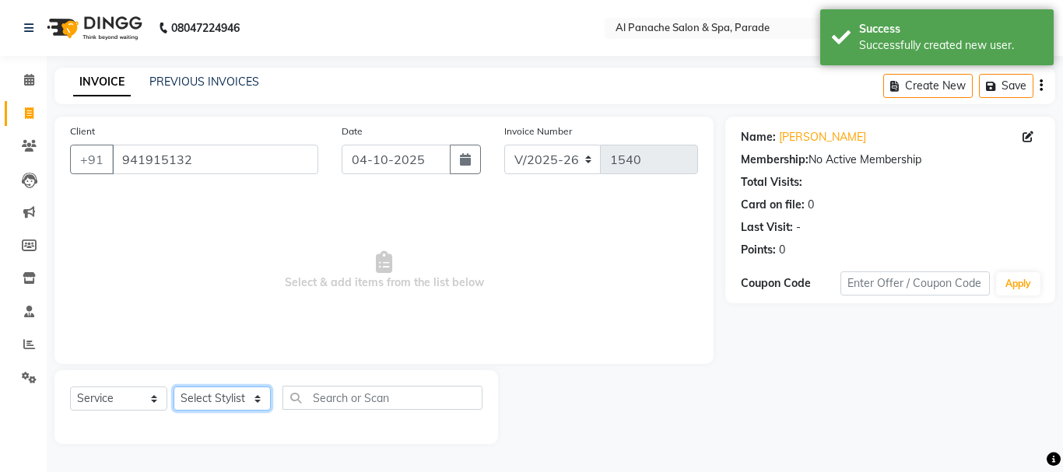
click at [261, 401] on select "Select Stylist [PERSON_NAME] Bhumi [PERSON_NAME] MANAGER [PERSON_NAME] [PERSON_…" at bounding box center [222, 399] width 97 height 24
select select "88848"
click at [174, 387] on select "Select Stylist [PERSON_NAME] Bhumi [PERSON_NAME] MANAGER [PERSON_NAME] [PERSON_…" at bounding box center [222, 399] width 97 height 24
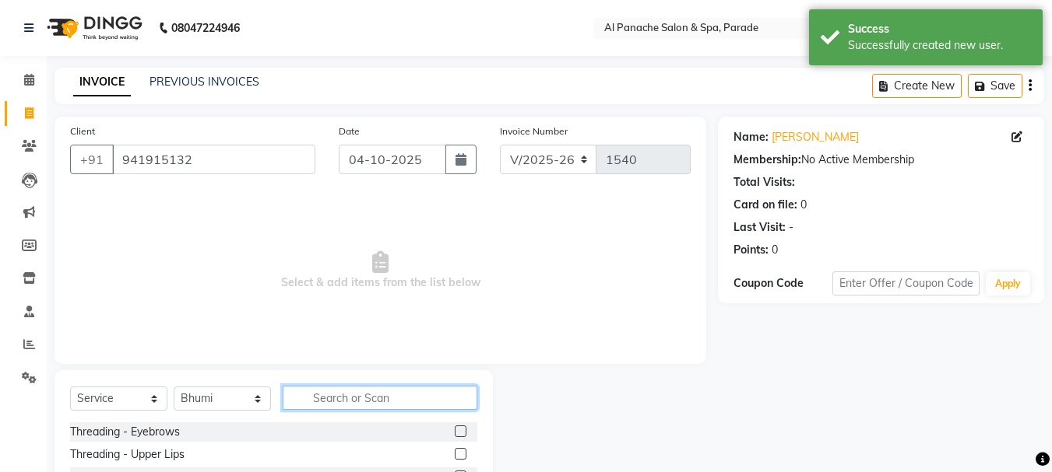
click at [347, 395] on input "text" at bounding box center [380, 398] width 195 height 24
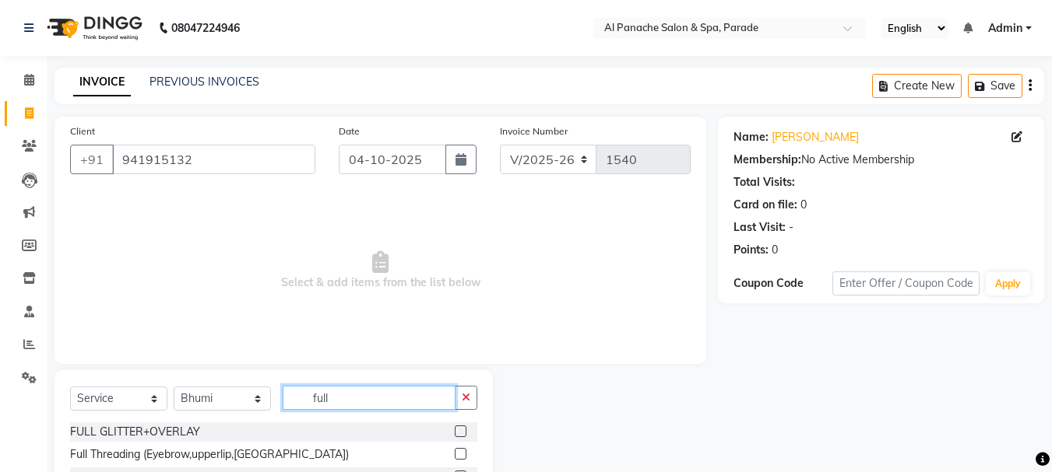
type input "full"
click at [455, 450] on label at bounding box center [461, 454] width 12 height 12
click at [455, 450] on input "checkbox" at bounding box center [460, 455] width 10 height 10
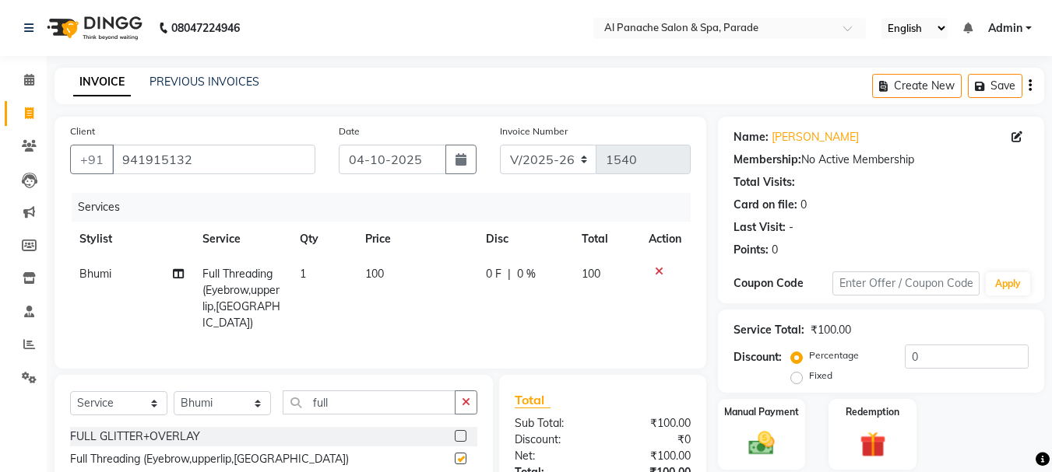
checkbox input "false"
click at [757, 440] on img at bounding box center [761, 443] width 44 height 31
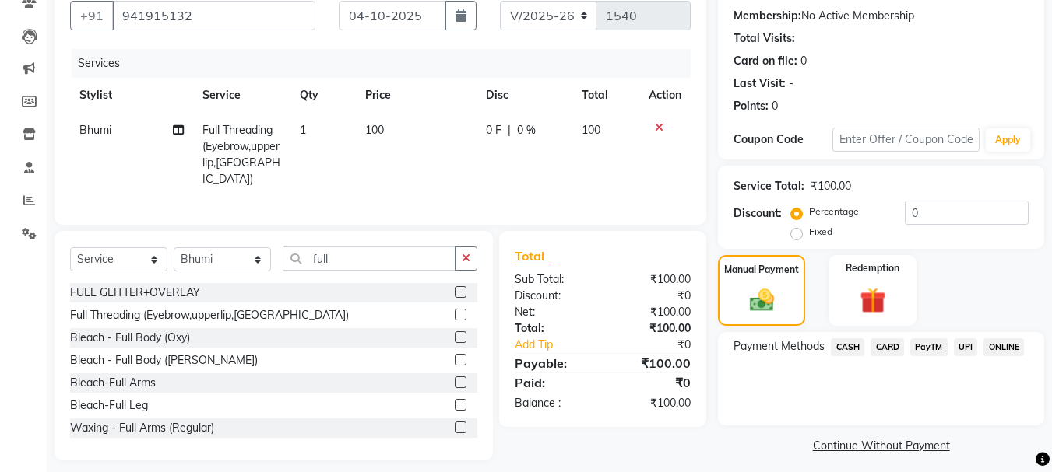
scroll to position [153, 0]
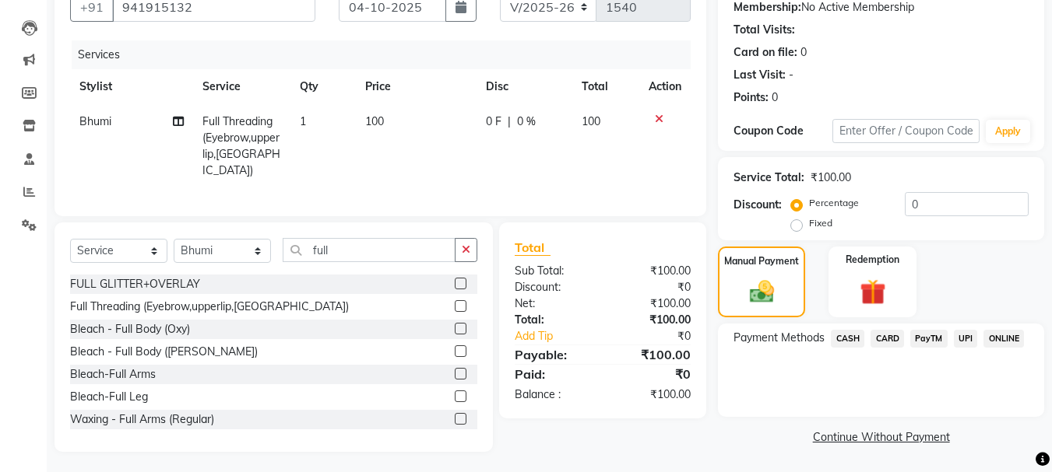
click at [929, 337] on span "PayTM" at bounding box center [928, 339] width 37 height 18
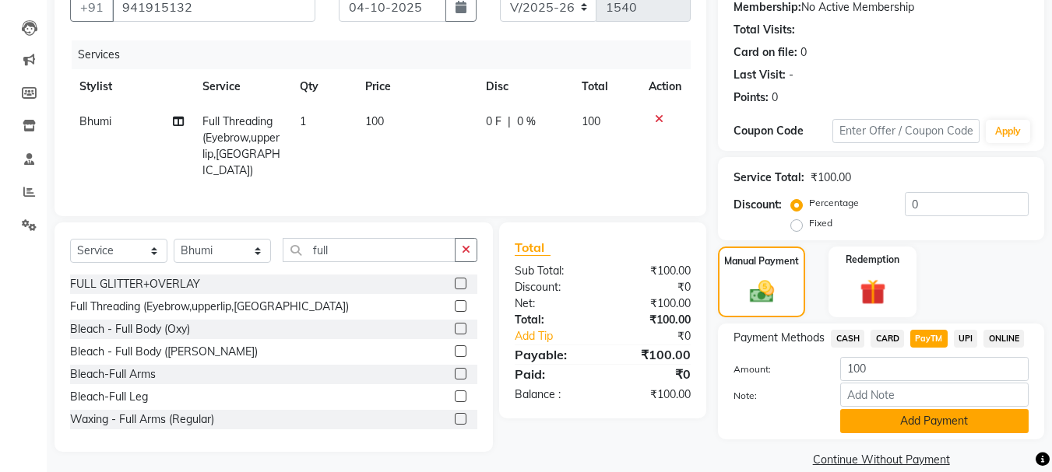
click at [970, 424] on button "Add Payment" at bounding box center [934, 421] width 188 height 24
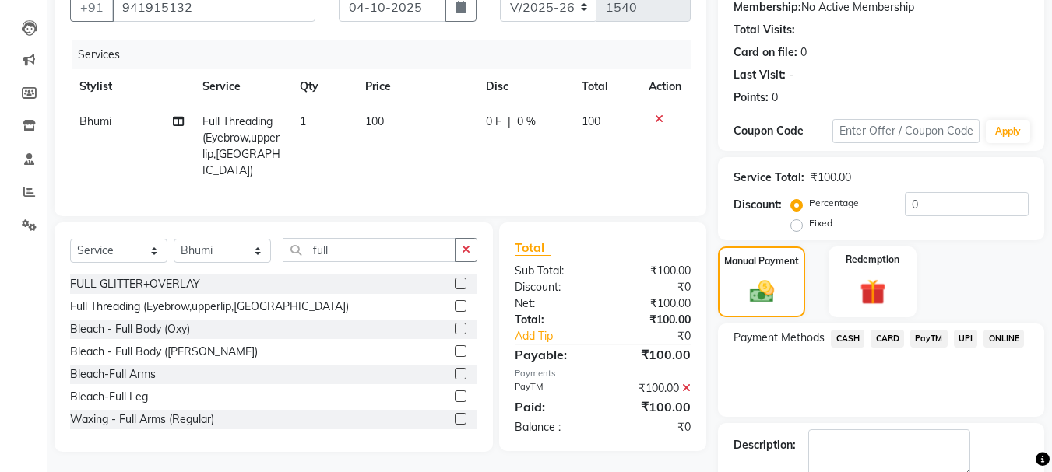
scroll to position [241, 0]
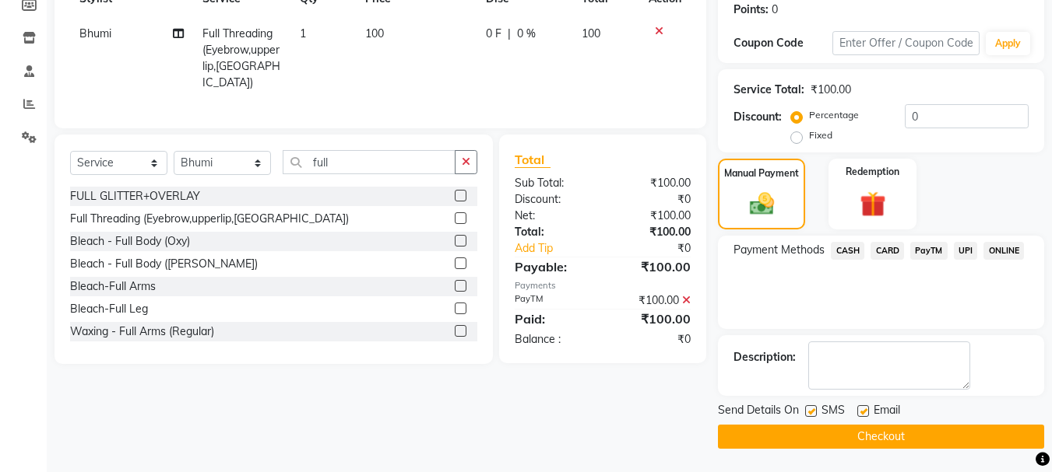
click at [961, 434] on button "Checkout" at bounding box center [881, 437] width 326 height 24
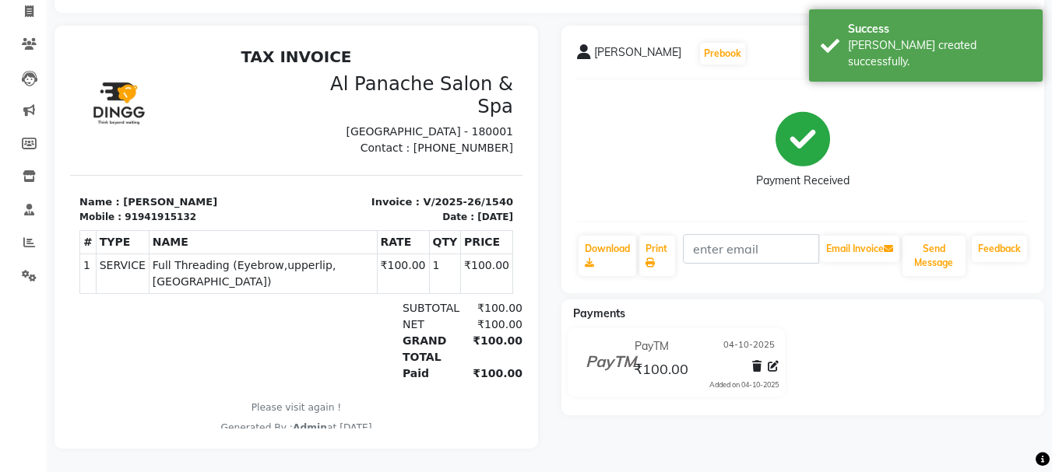
scroll to position [111, 0]
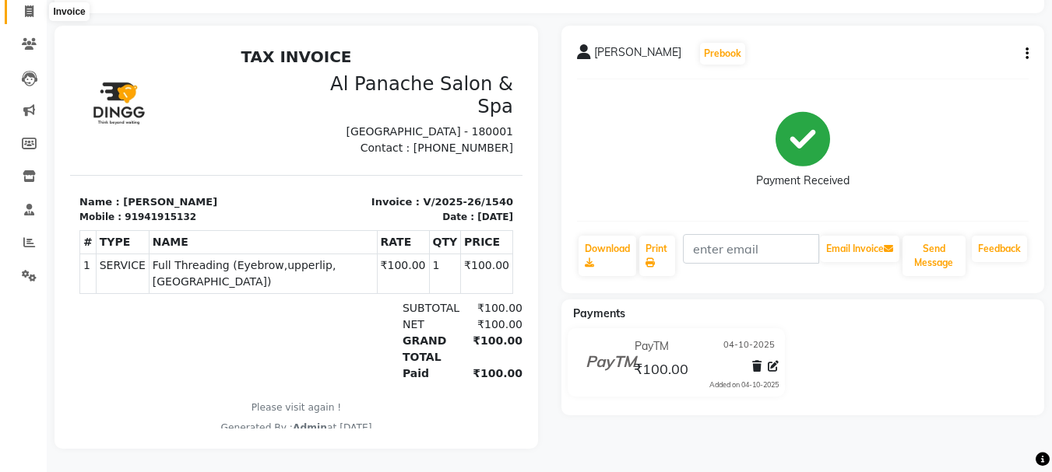
click at [30, 5] on icon at bounding box center [29, 11] width 9 height 12
select select "service"
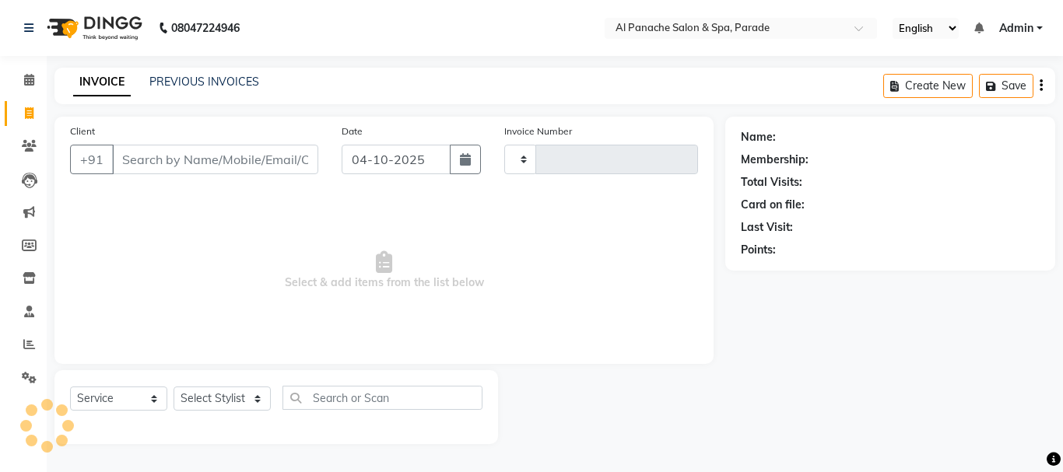
type input "1541"
select select "463"
click at [37, 1] on nav "08047224946 Select Location × Al Panache Salon & Spa, Parade English ENGLISH Es…" at bounding box center [531, 28] width 1063 height 56
click at [25, 107] on icon at bounding box center [29, 113] width 9 height 12
select select "service"
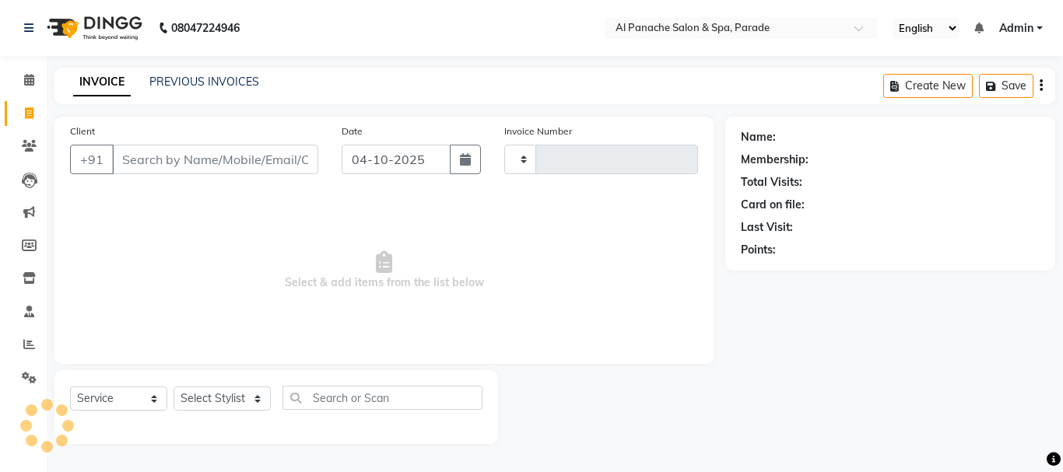
type input "1541"
select select "463"
click at [121, 159] on input "Client" at bounding box center [215, 160] width 206 height 30
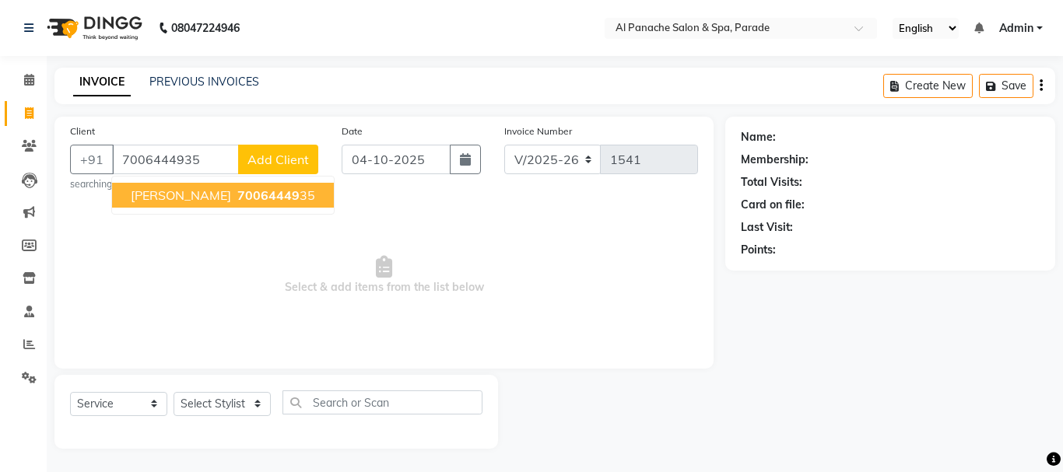
type input "7006444935"
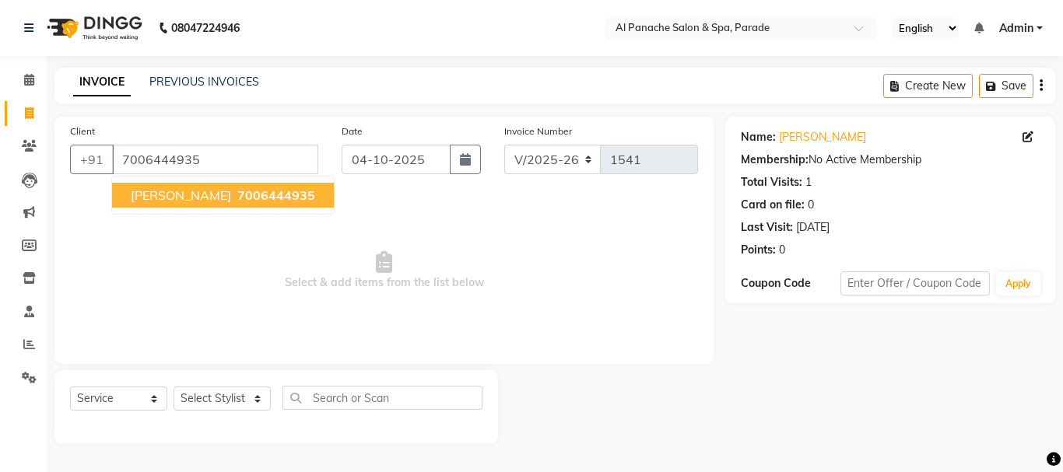
click at [176, 193] on span "[PERSON_NAME]" at bounding box center [181, 196] width 100 height 16
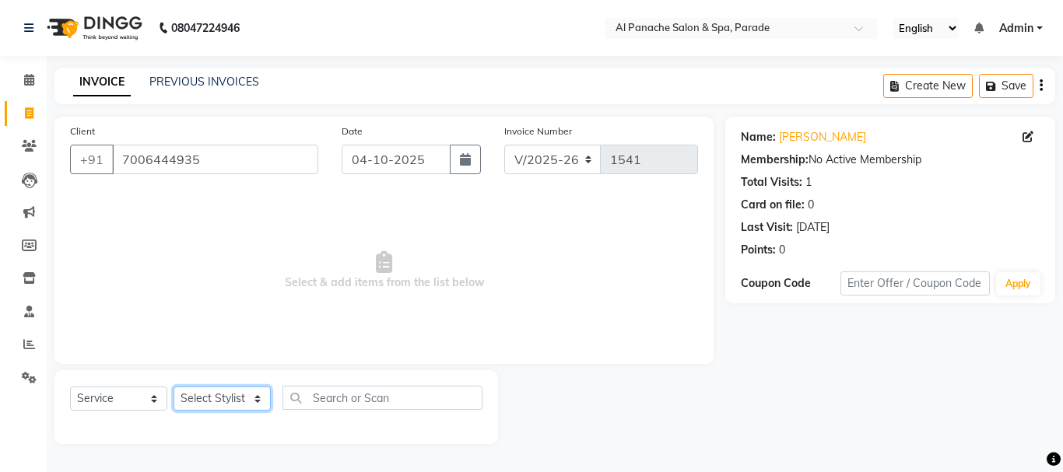
click at [200, 395] on select "Select Stylist [PERSON_NAME] Bhumi [PERSON_NAME] MANAGER [PERSON_NAME] [PERSON_…" at bounding box center [222, 399] width 97 height 24
select select "86270"
click at [174, 387] on select "Select Stylist [PERSON_NAME] Bhumi [PERSON_NAME] MANAGER [PERSON_NAME] [PERSON_…" at bounding box center [222, 399] width 97 height 24
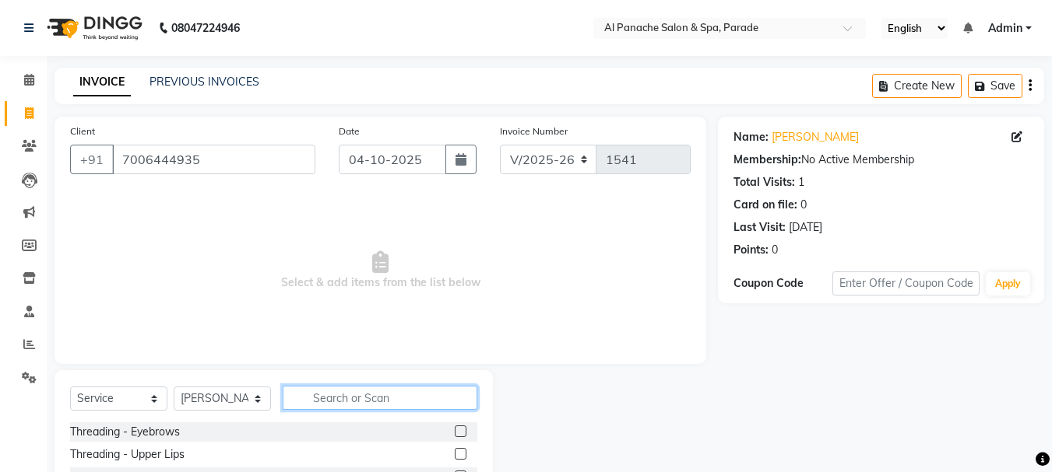
click at [329, 401] on input "text" at bounding box center [380, 398] width 195 height 24
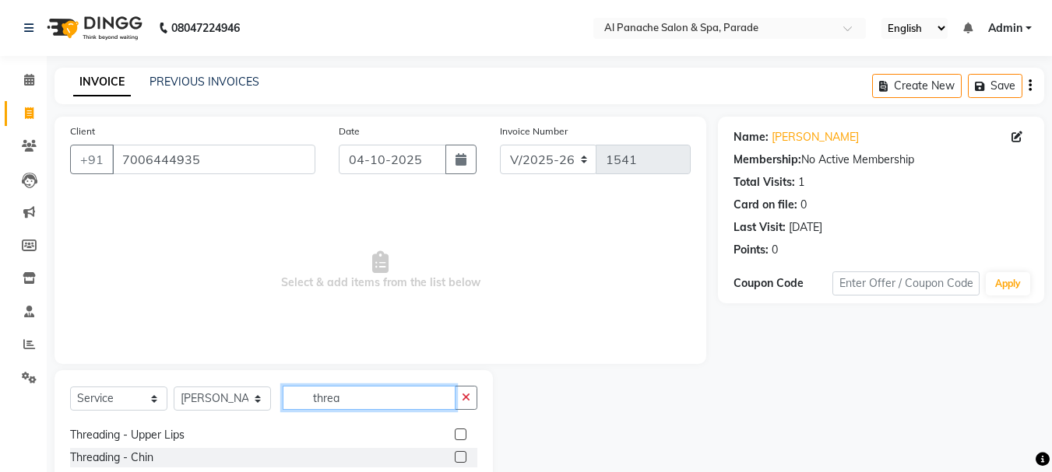
scroll to position [25, 0]
type input "threa"
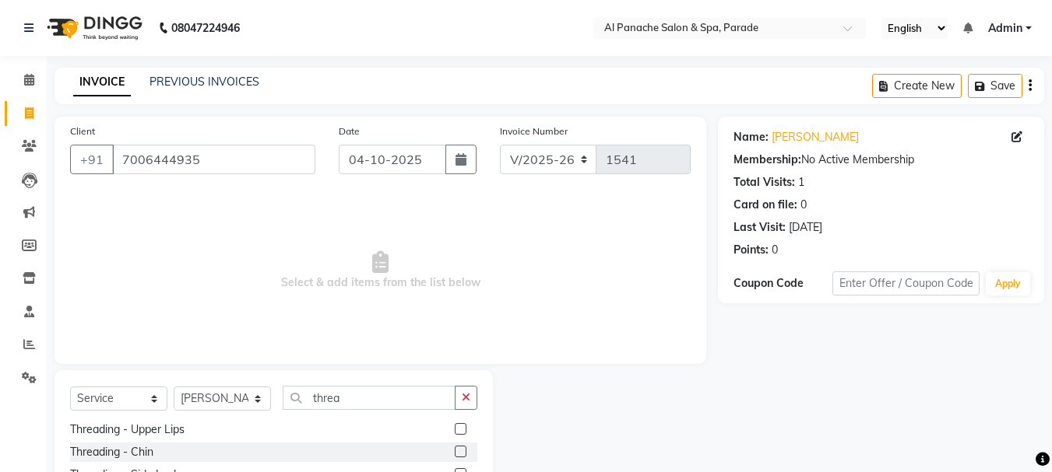
click at [455, 427] on label at bounding box center [461, 429] width 12 height 12
click at [455, 427] on input "checkbox" at bounding box center [460, 430] width 10 height 10
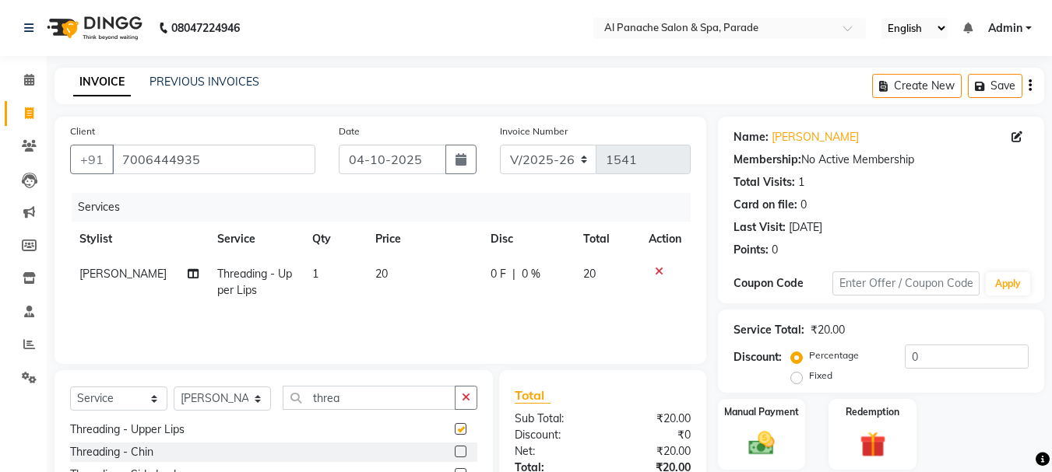
checkbox input "false"
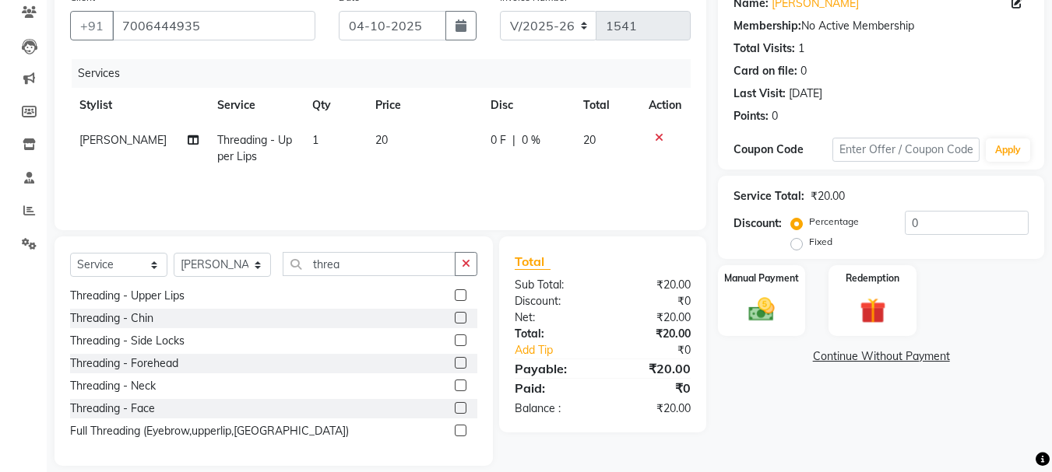
scroll to position [139, 0]
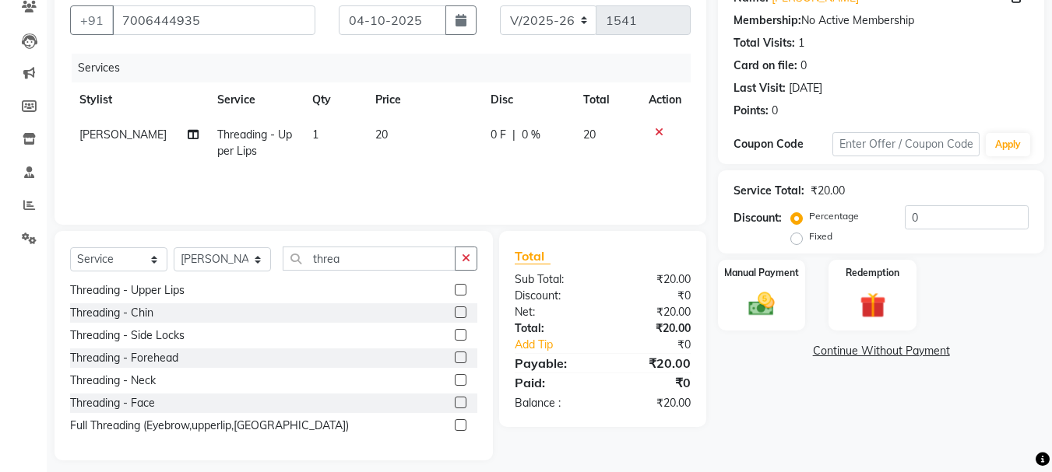
click at [655, 129] on icon at bounding box center [659, 132] width 9 height 11
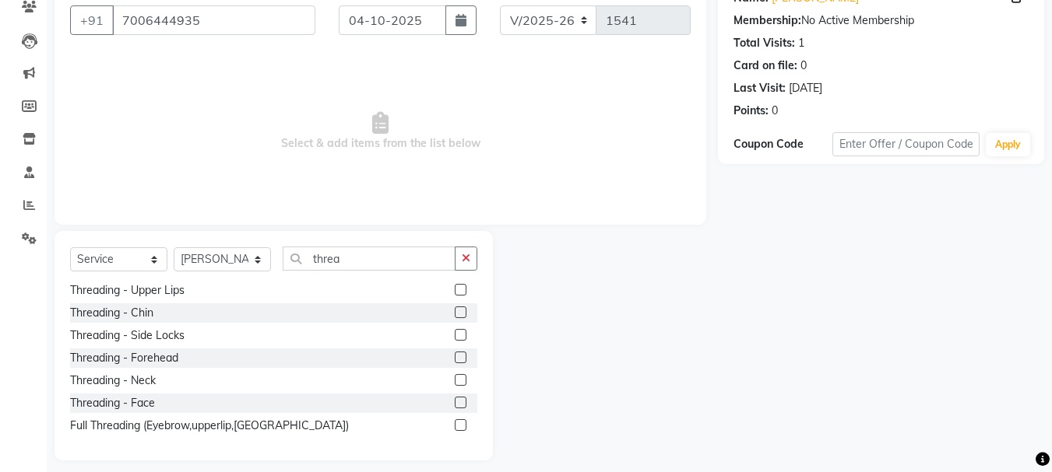
click at [455, 427] on label at bounding box center [461, 426] width 12 height 12
click at [455, 427] on input "checkbox" at bounding box center [460, 426] width 10 height 10
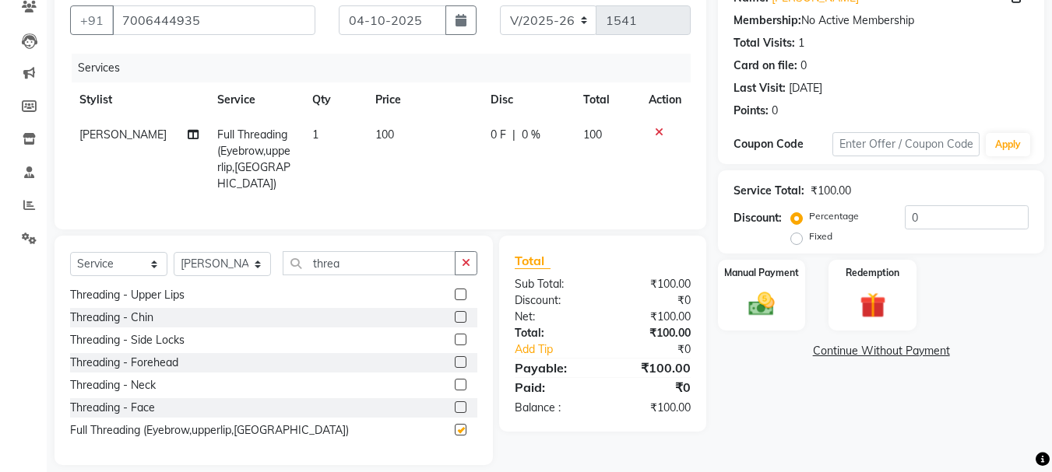
checkbox input "false"
click at [768, 303] on img at bounding box center [761, 304] width 44 height 31
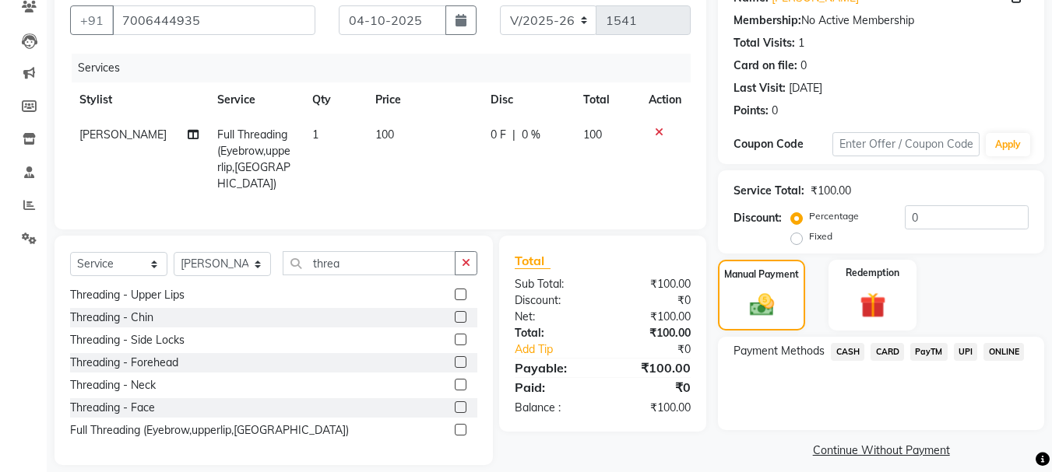
click at [844, 354] on span "CASH" at bounding box center [847, 352] width 33 height 18
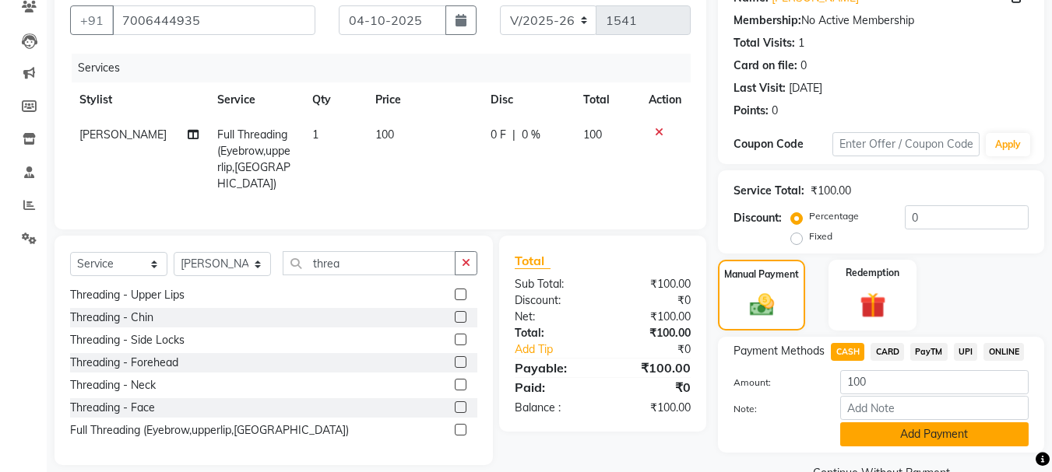
click at [918, 433] on button "Add Payment" at bounding box center [934, 435] width 188 height 24
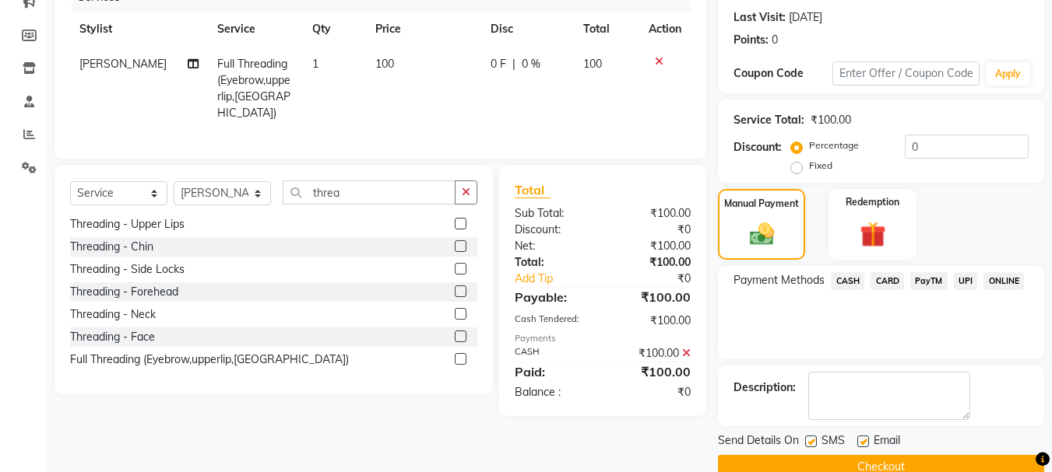
scroll to position [241, 0]
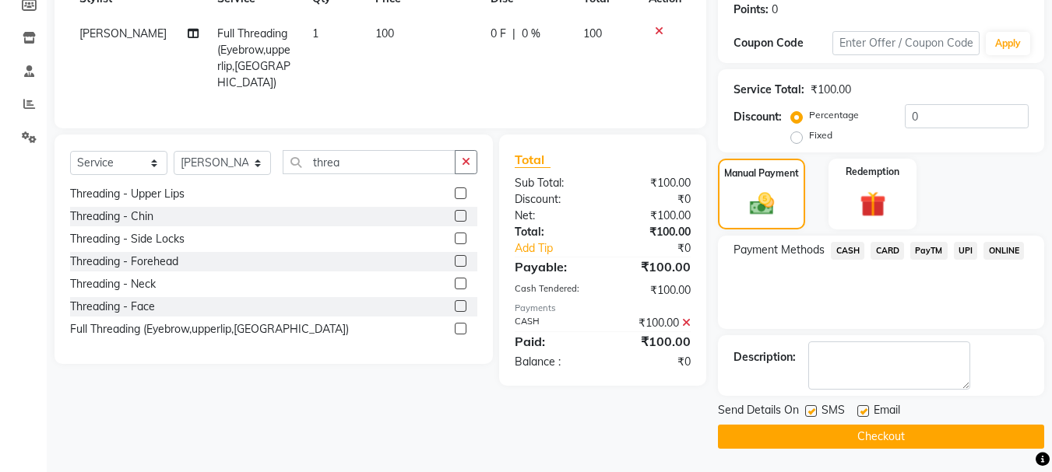
click at [930, 436] on button "Checkout" at bounding box center [881, 437] width 326 height 24
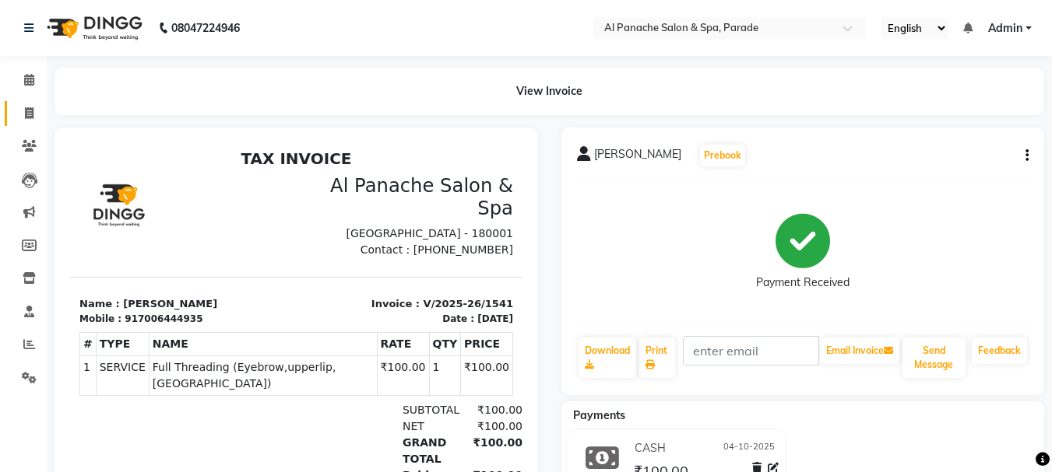
click at [23, 104] on link "Invoice" at bounding box center [23, 114] width 37 height 26
select select "service"
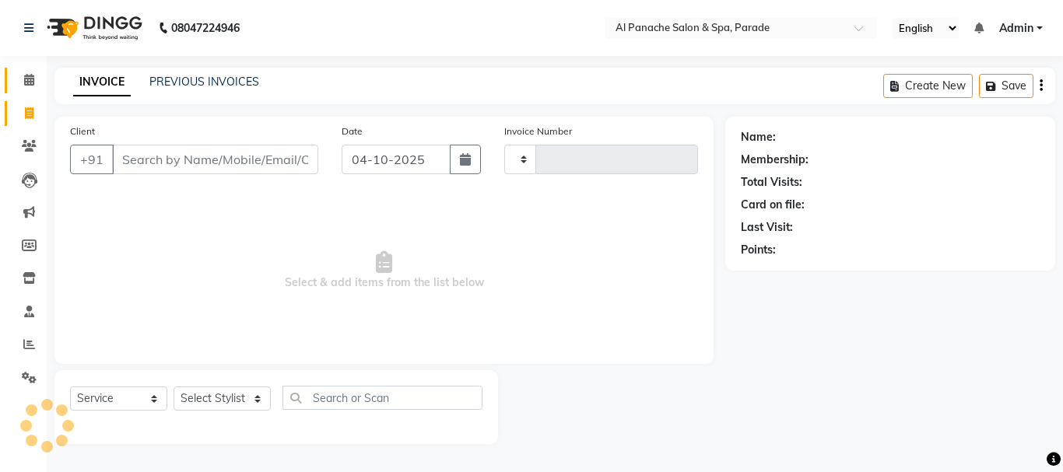
type input "1542"
select select "463"
click at [26, 74] on icon at bounding box center [29, 80] width 10 height 12
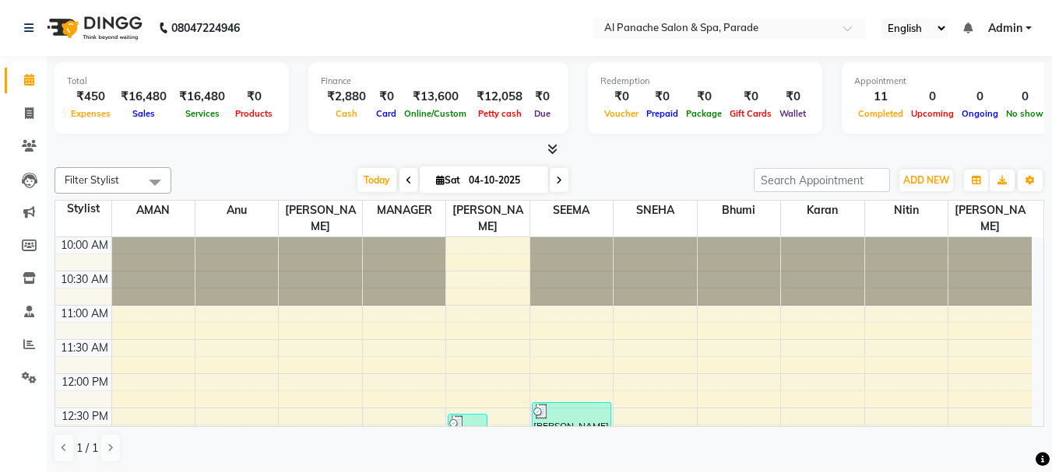
click at [555, 148] on icon at bounding box center [552, 149] width 10 height 12
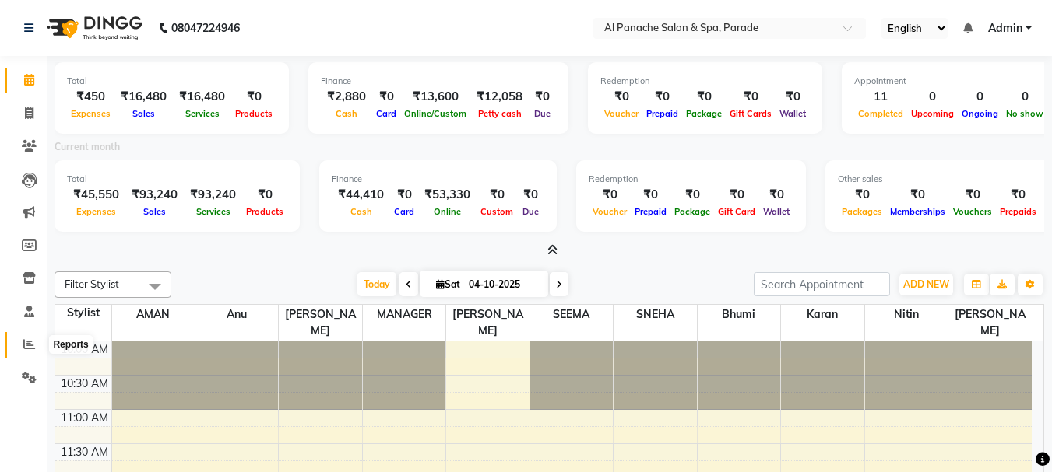
click at [21, 342] on span at bounding box center [29, 345] width 27 height 18
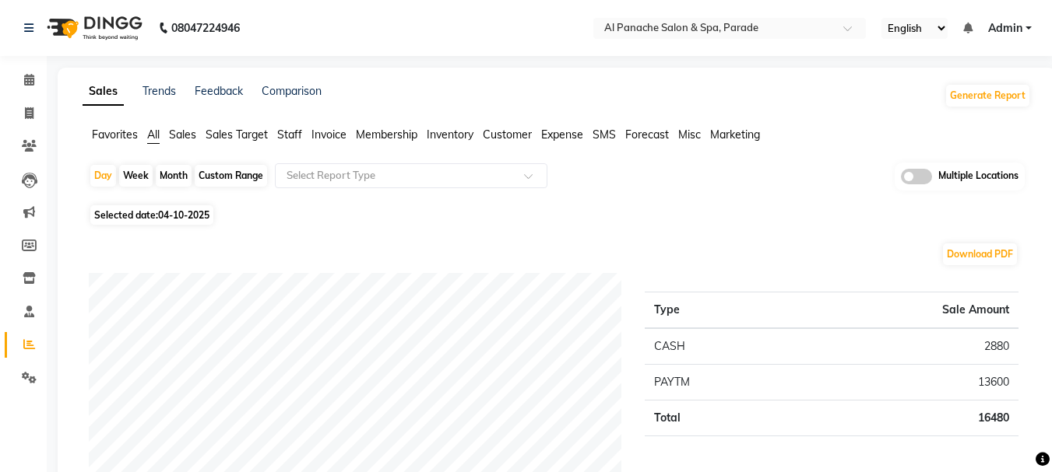
click at [185, 171] on div "Month" at bounding box center [174, 176] width 36 height 22
select select "10"
select select "2025"
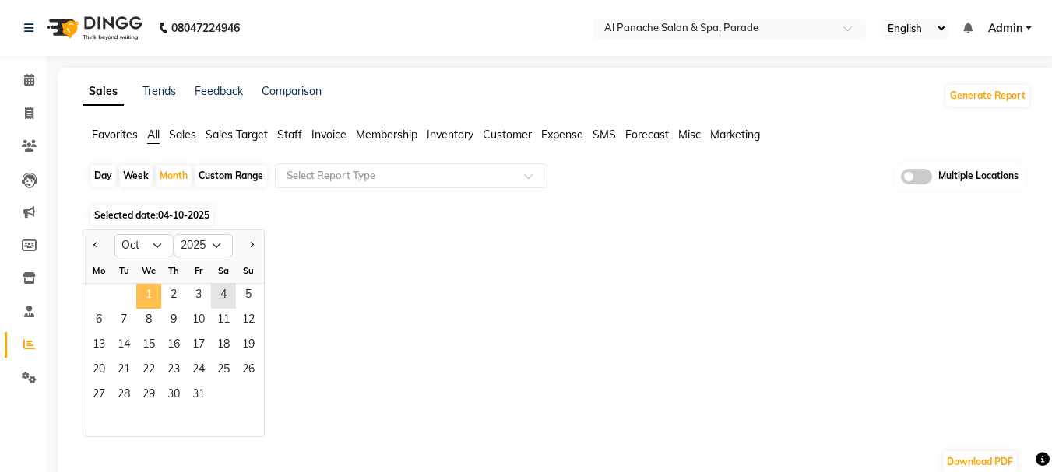
click at [152, 297] on span "1" at bounding box center [148, 296] width 25 height 25
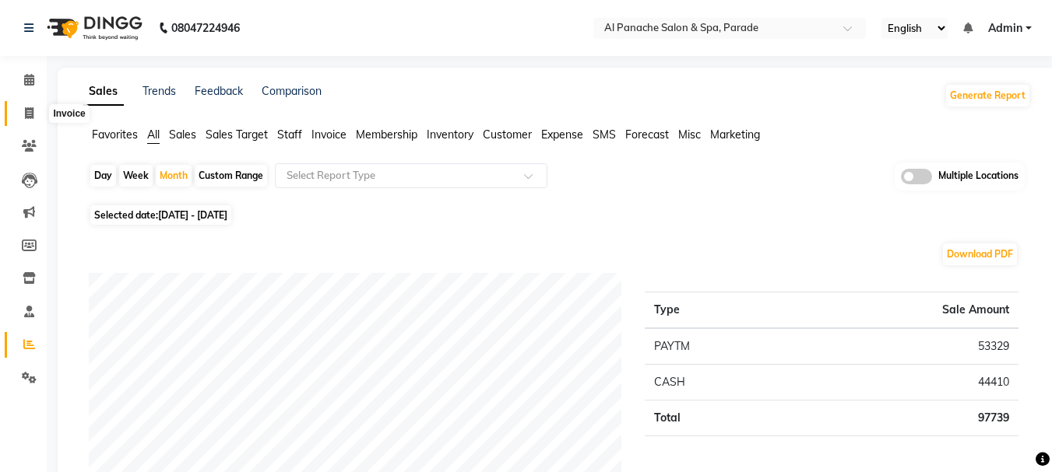
click at [16, 107] on span at bounding box center [29, 114] width 27 height 18
select select "service"
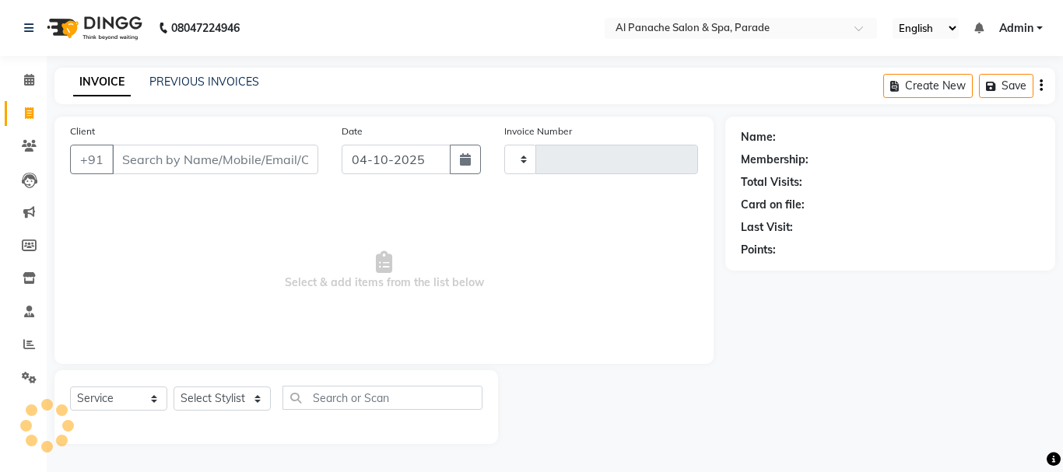
type input "1542"
select select "463"
click at [19, 81] on span at bounding box center [29, 81] width 27 height 18
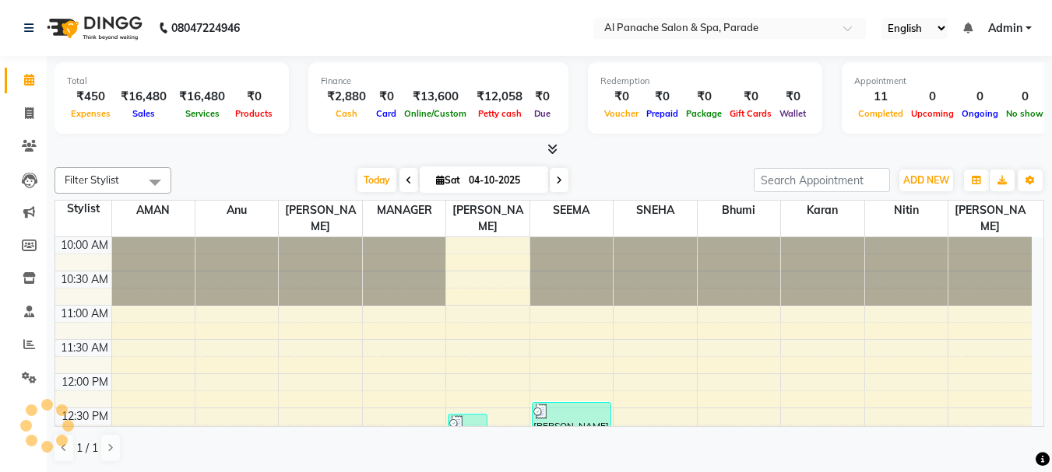
scroll to position [518, 0]
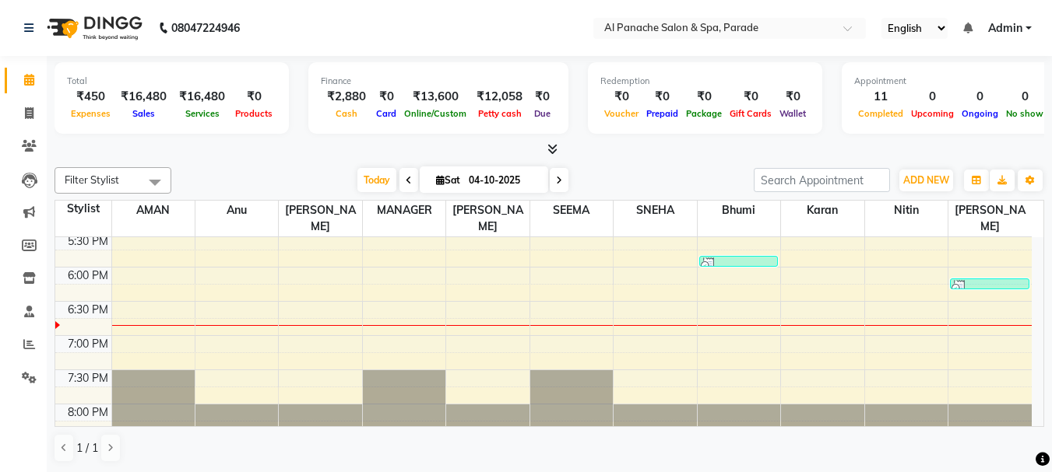
click at [551, 149] on icon at bounding box center [552, 149] width 10 height 12
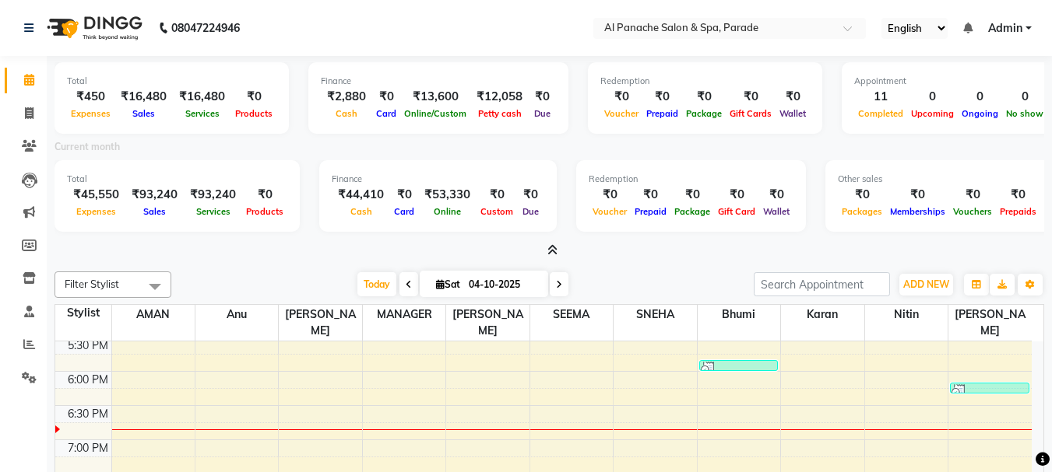
click at [550, 254] on icon at bounding box center [552, 250] width 10 height 12
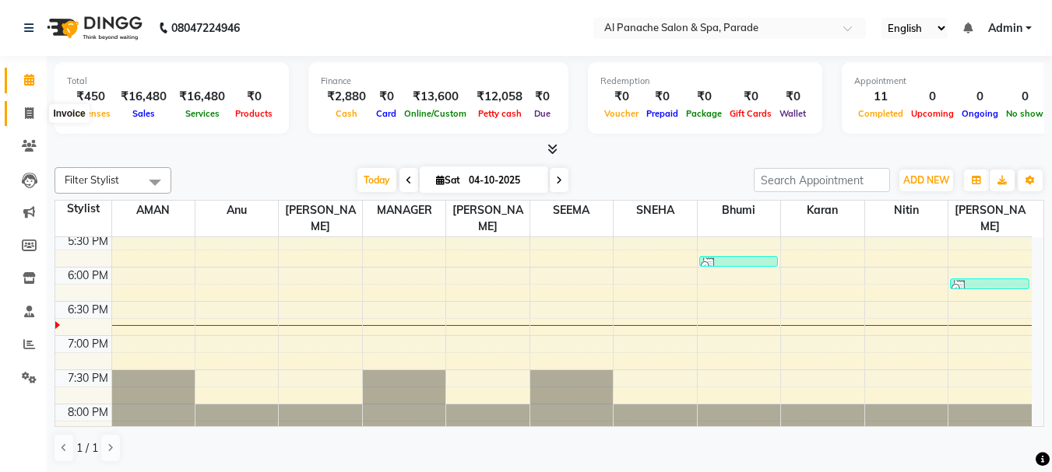
click at [36, 111] on span at bounding box center [29, 114] width 27 height 18
select select "service"
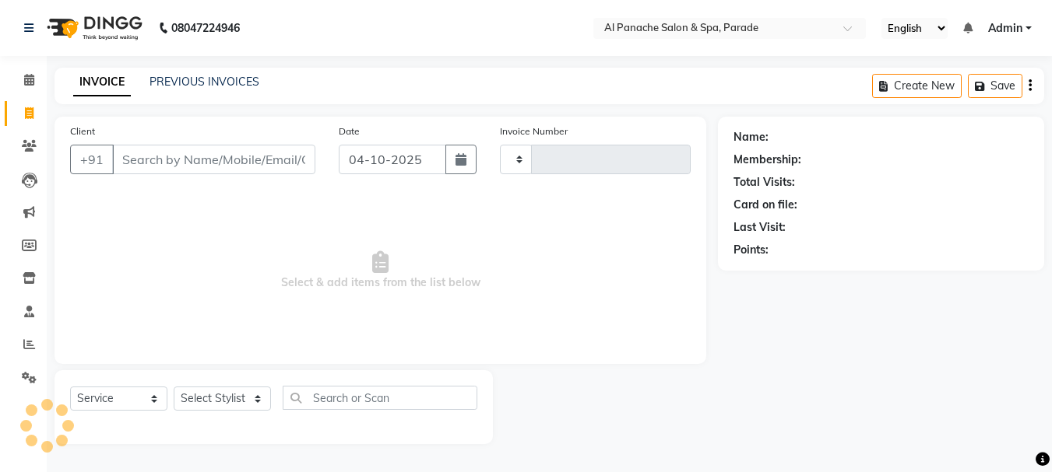
type input "1542"
select select "463"
click at [28, 79] on icon at bounding box center [29, 80] width 10 height 12
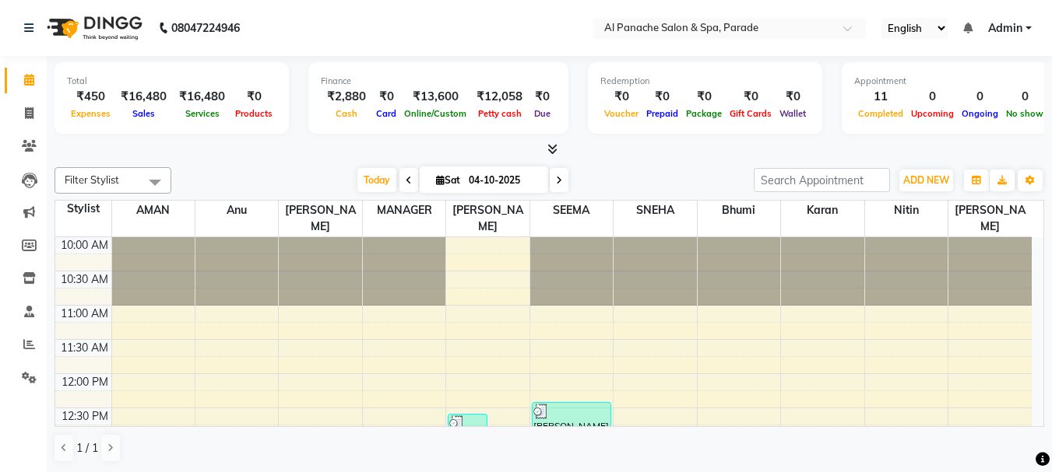
click at [554, 146] on icon at bounding box center [552, 149] width 10 height 12
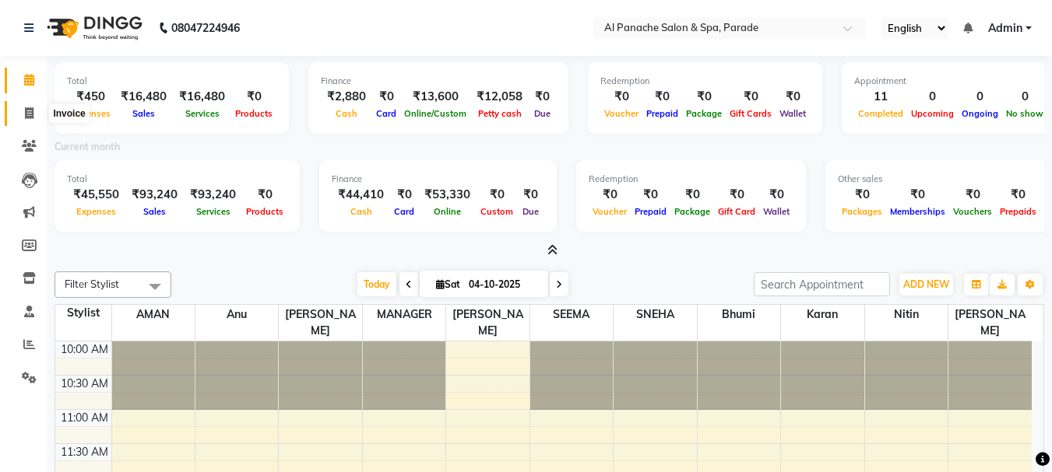
click at [21, 114] on span at bounding box center [29, 114] width 27 height 18
select select "service"
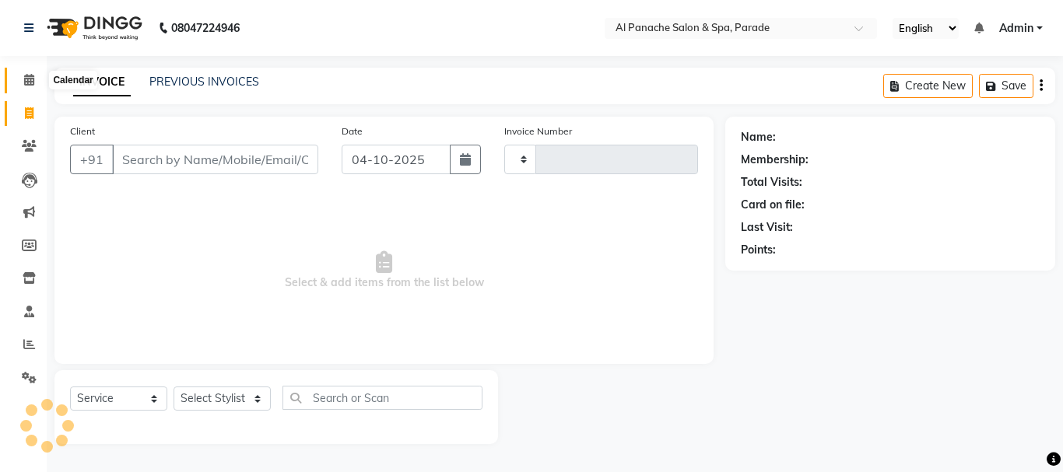
type input "1542"
select select "463"
click at [24, 79] on icon at bounding box center [29, 80] width 10 height 12
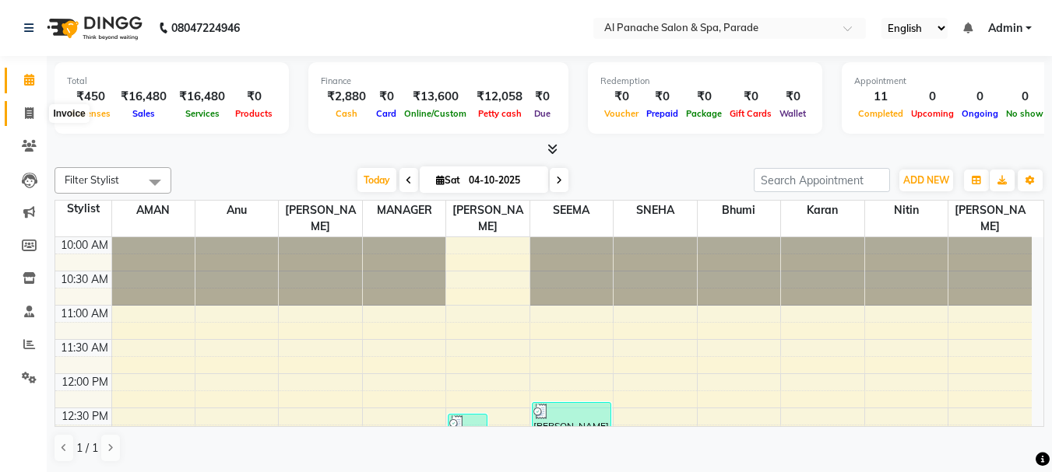
click at [26, 113] on icon at bounding box center [29, 113] width 9 height 12
select select "service"
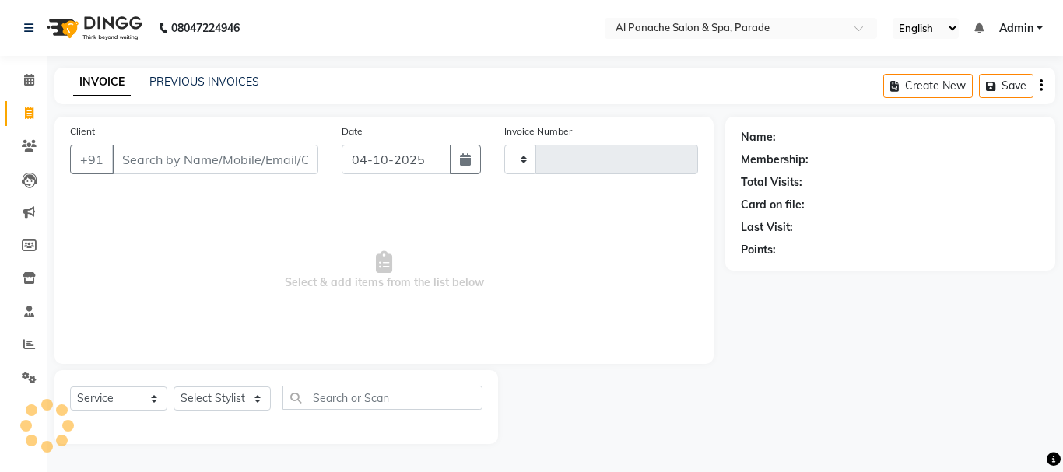
type input "1542"
select select "463"
click at [178, 173] on input "Client" at bounding box center [215, 160] width 206 height 30
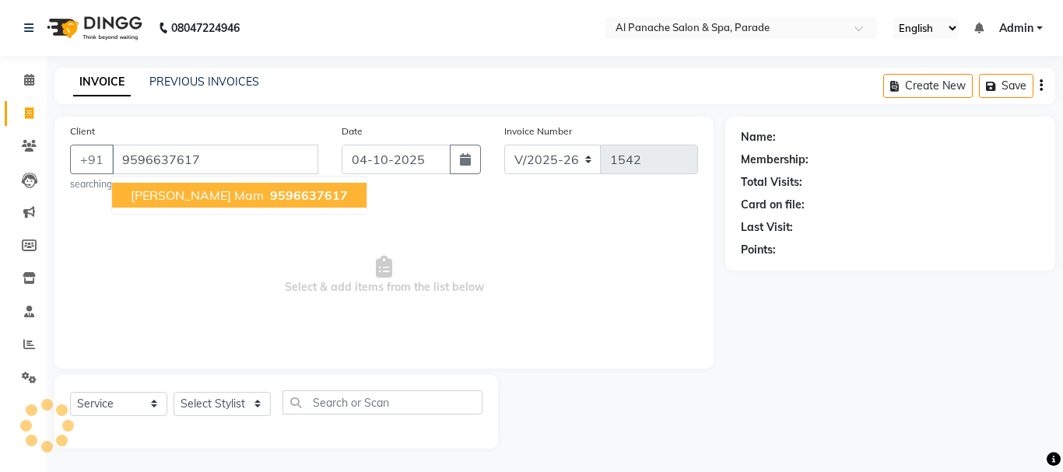
type input "9596637617"
click at [270, 198] on span "9596637617" at bounding box center [309, 196] width 78 height 16
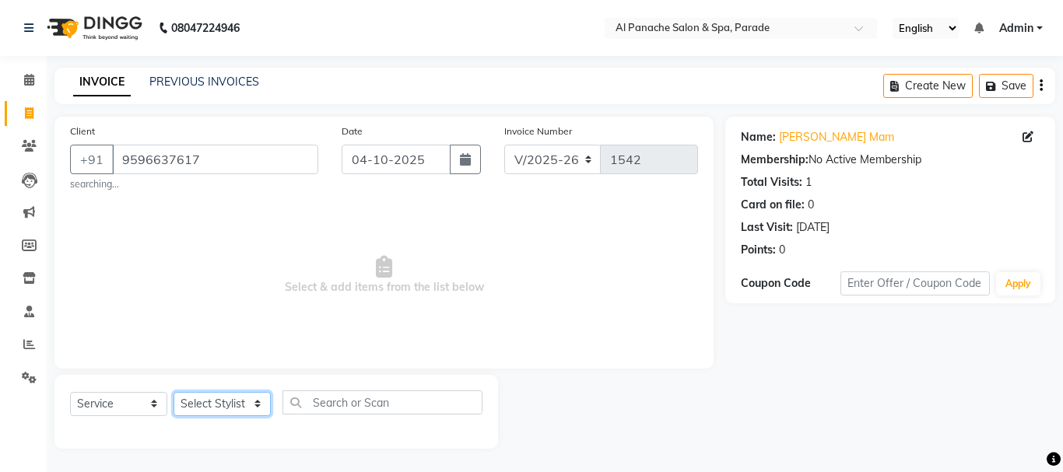
click at [204, 399] on select "Select Stylist [PERSON_NAME] Bhumi [PERSON_NAME] MANAGER [PERSON_NAME] [PERSON_…" at bounding box center [222, 404] width 97 height 24
select select "88848"
click at [174, 392] on select "Select Stylist [PERSON_NAME] Bhumi [PERSON_NAME] MANAGER [PERSON_NAME] [PERSON_…" at bounding box center [222, 404] width 97 height 24
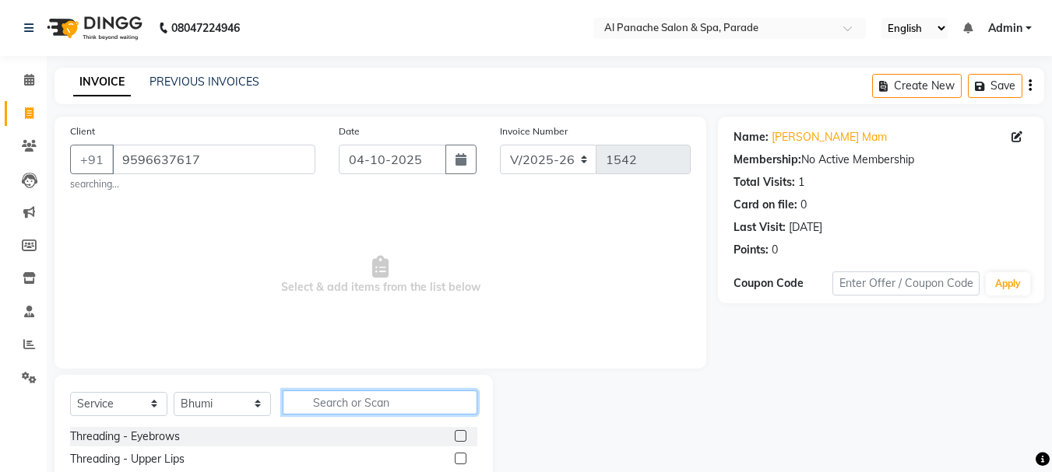
click at [374, 410] on input "text" at bounding box center [380, 403] width 195 height 24
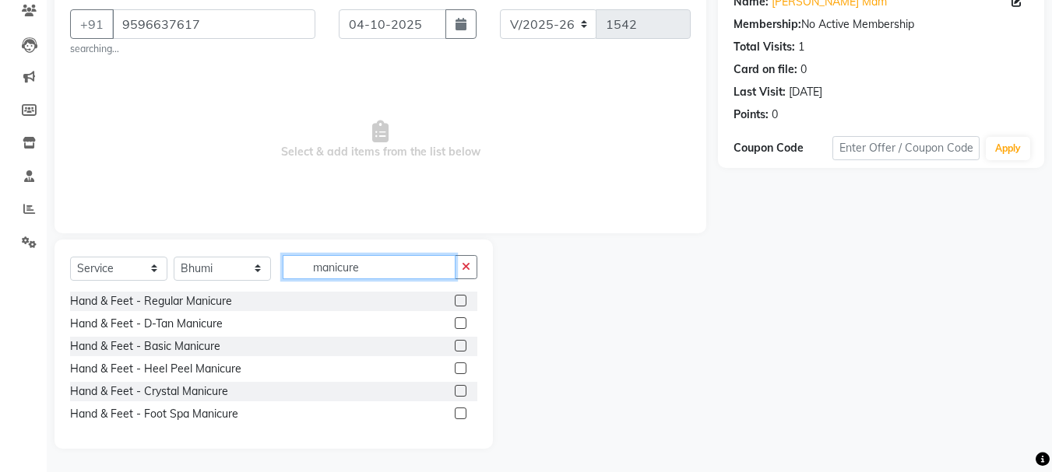
type input "manicure"
click at [460, 301] on label at bounding box center [461, 301] width 12 height 12
click at [460, 301] on input "checkbox" at bounding box center [460, 302] width 10 height 10
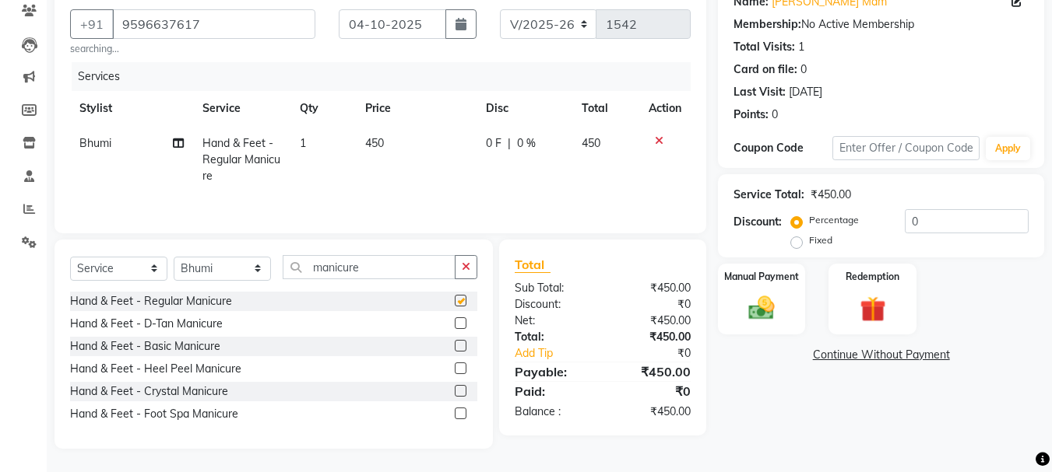
checkbox input "false"
click at [367, 265] on input "manicure" at bounding box center [369, 267] width 173 height 24
type input "m"
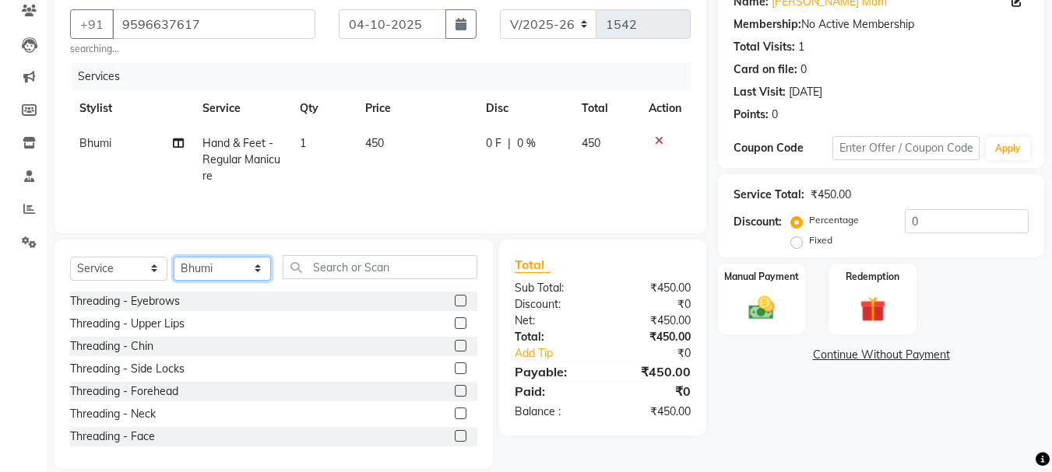
click at [207, 271] on select "Select Stylist [PERSON_NAME] Bhumi [PERSON_NAME] MANAGER [PERSON_NAME] [PERSON_…" at bounding box center [222, 269] width 97 height 24
select select "62525"
click at [174, 257] on select "Select Stylist [PERSON_NAME] Bhumi [PERSON_NAME] MANAGER [PERSON_NAME] [PERSON_…" at bounding box center [222, 269] width 97 height 24
click at [361, 279] on div "Select Service Product Membership Package Voucher Prepaid Gift Card Select Styl…" at bounding box center [273, 273] width 407 height 37
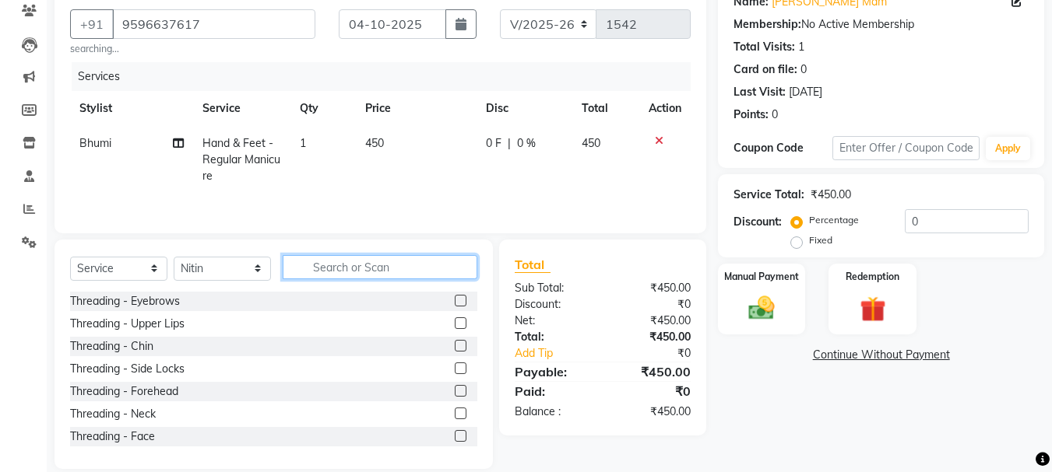
click at [361, 279] on input "text" at bounding box center [380, 267] width 195 height 24
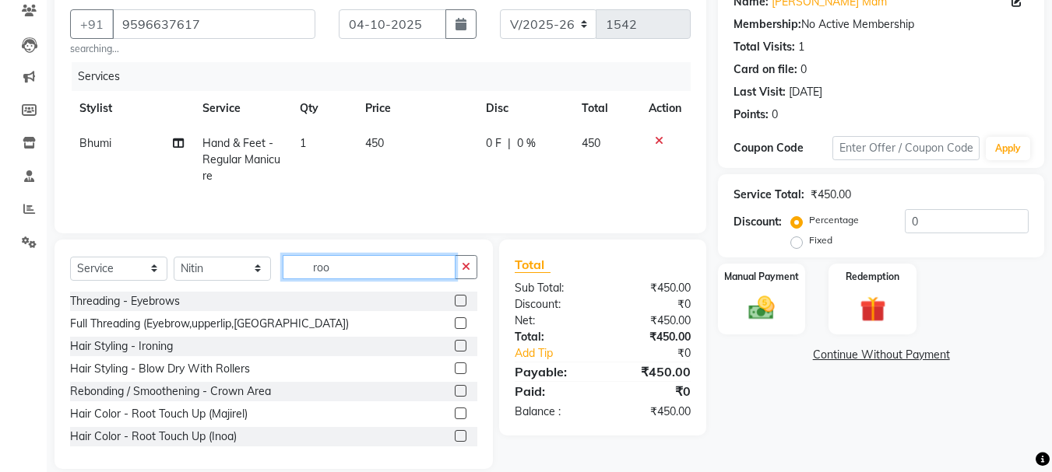
scroll to position [122, 0]
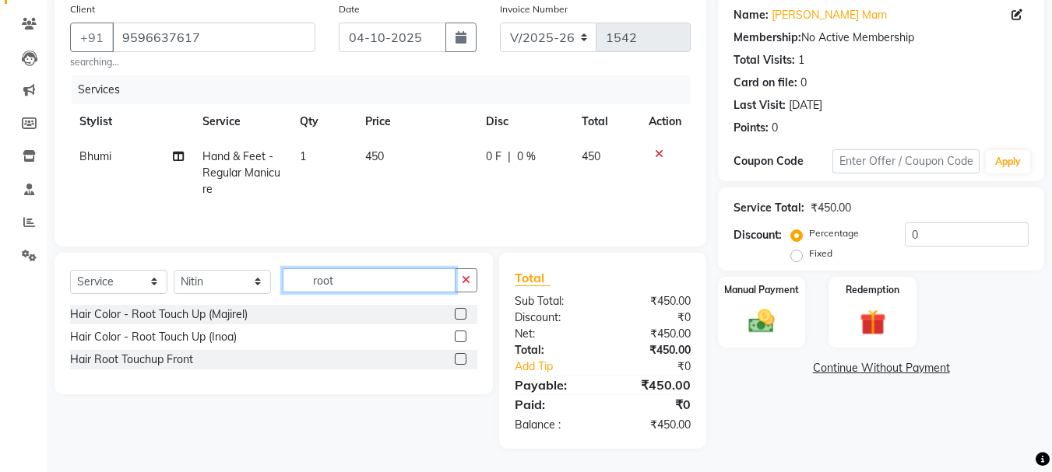
type input "root"
click at [463, 315] on label at bounding box center [461, 314] width 12 height 12
click at [463, 315] on input "checkbox" at bounding box center [460, 315] width 10 height 10
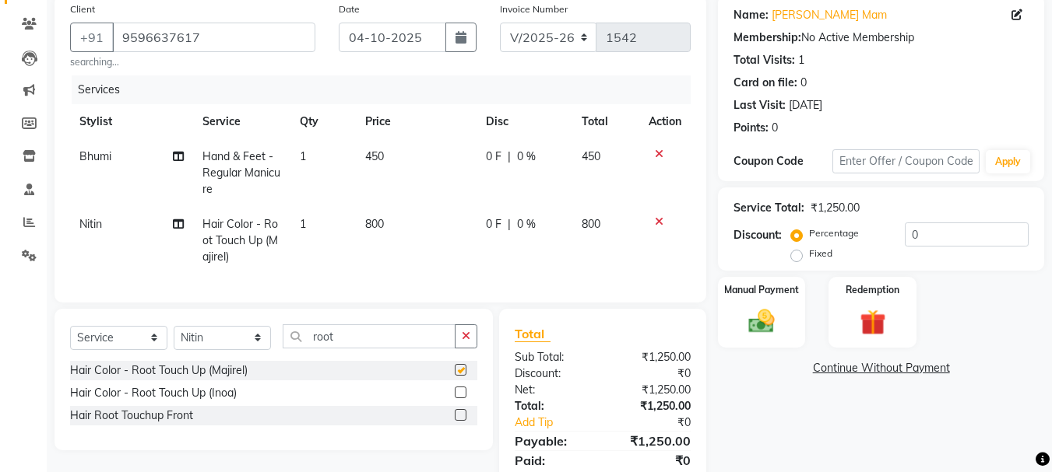
checkbox input "false"
click at [356, 339] on input "root" at bounding box center [369, 337] width 173 height 24
click at [339, 349] on input "root" at bounding box center [369, 337] width 173 height 24
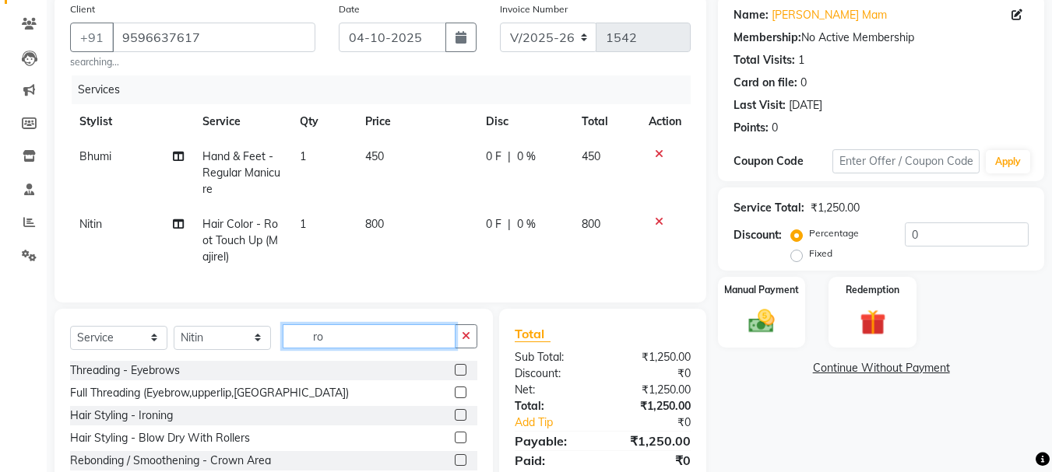
type input "r"
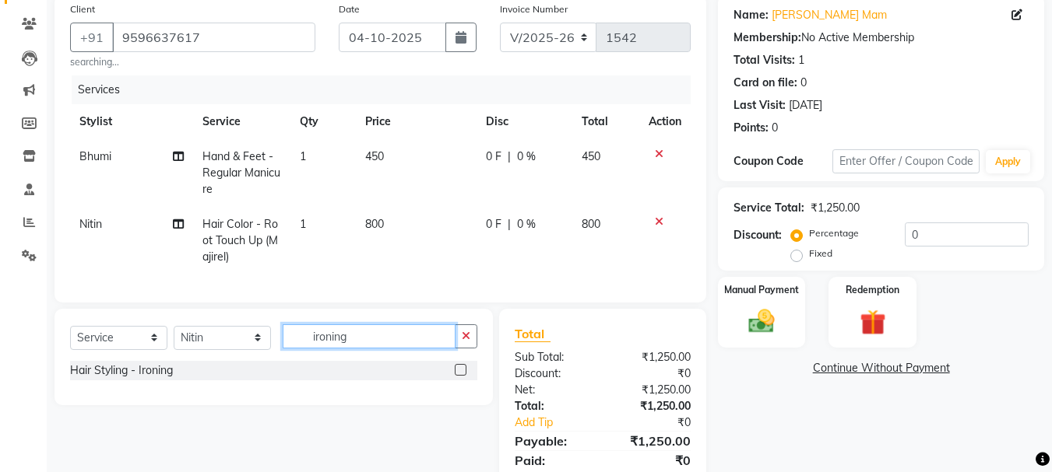
type input "ironing"
click at [467, 381] on div at bounding box center [466, 370] width 23 height 19
click at [463, 376] on label at bounding box center [461, 370] width 12 height 12
click at [463, 376] on input "checkbox" at bounding box center [460, 371] width 10 height 10
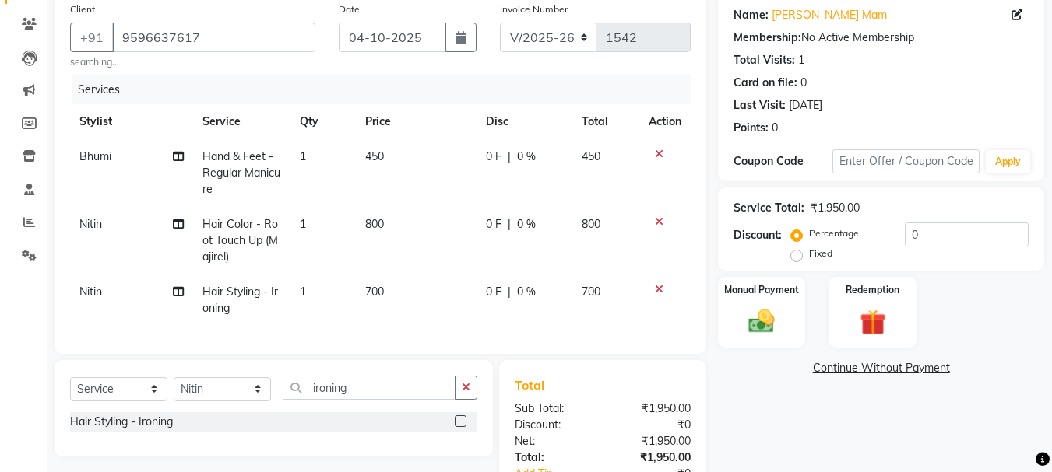
checkbox input "false"
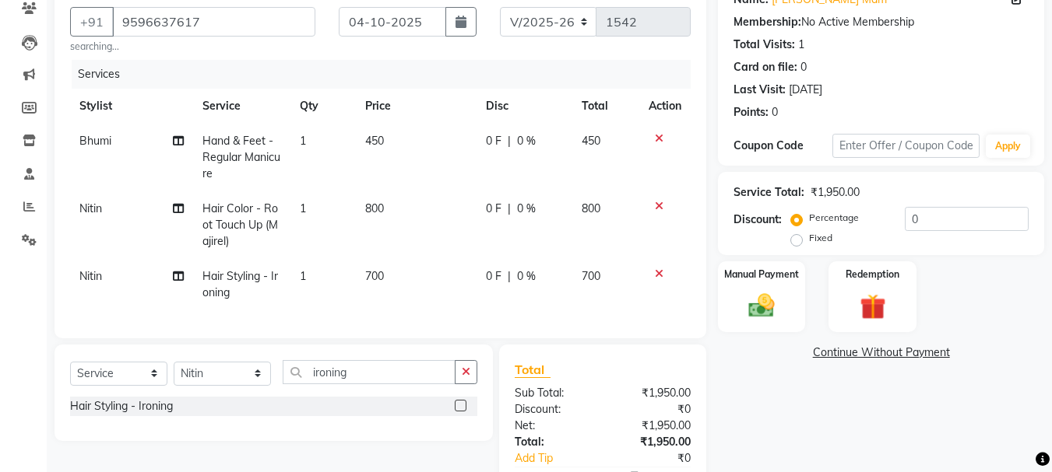
scroll to position [135, 0]
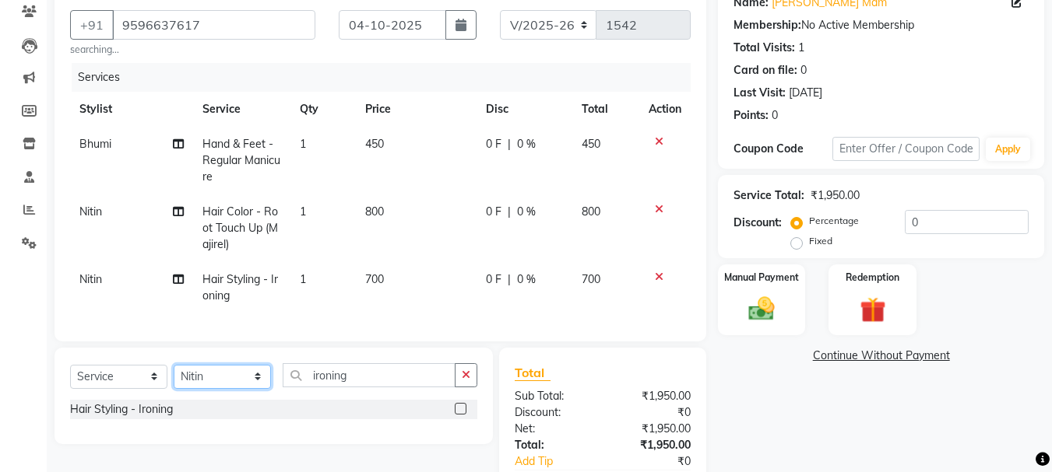
click at [237, 387] on select "Select Stylist [PERSON_NAME] Bhumi [PERSON_NAME] MANAGER [PERSON_NAME] [PERSON_…" at bounding box center [222, 377] width 97 height 24
select select "86270"
click at [174, 376] on select "Select Stylist [PERSON_NAME] Bhumi [PERSON_NAME] MANAGER [PERSON_NAME] [PERSON_…" at bounding box center [222, 377] width 97 height 24
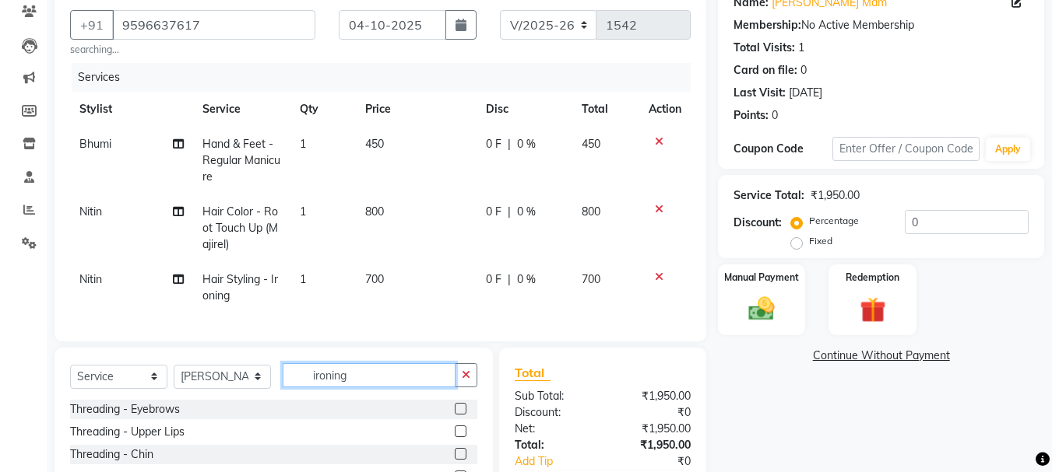
click at [395, 388] on input "ironing" at bounding box center [369, 376] width 173 height 24
type input "i"
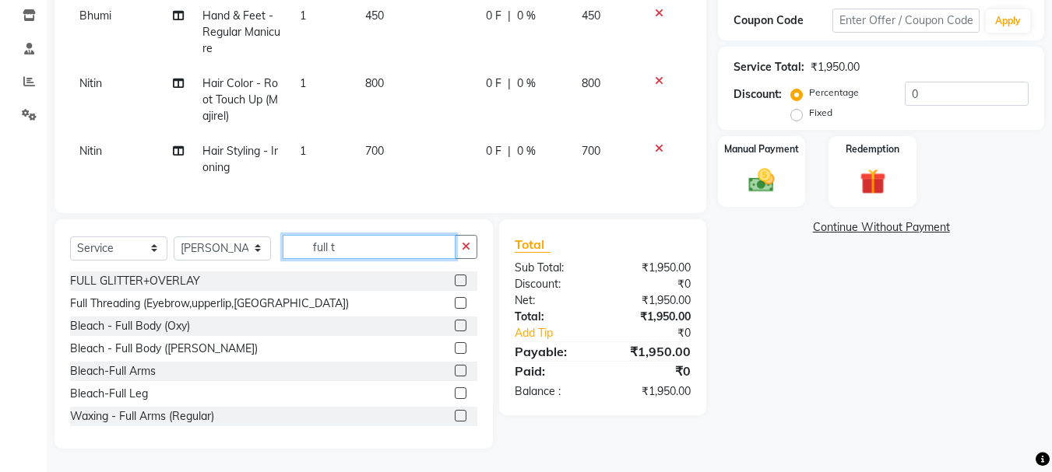
scroll to position [241, 0]
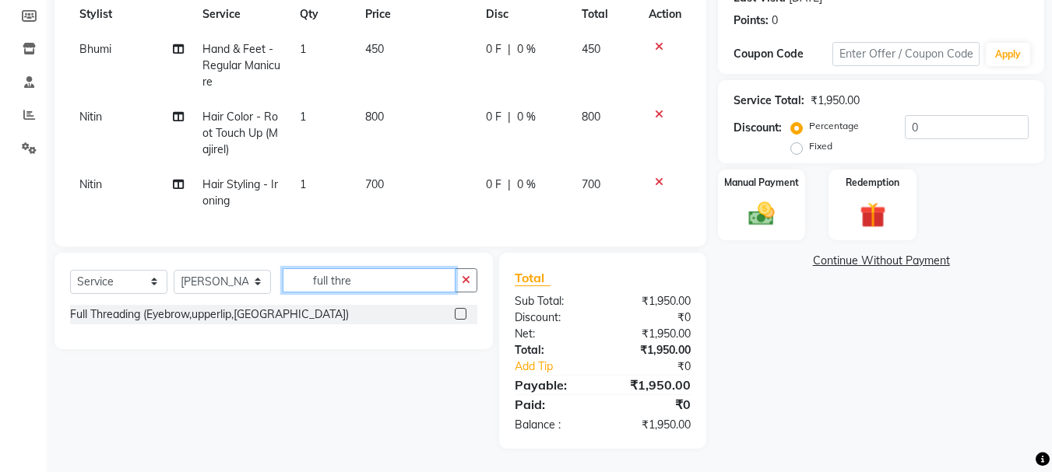
type input "full thre"
click at [464, 312] on label at bounding box center [461, 314] width 12 height 12
click at [464, 312] on input "checkbox" at bounding box center [460, 315] width 10 height 10
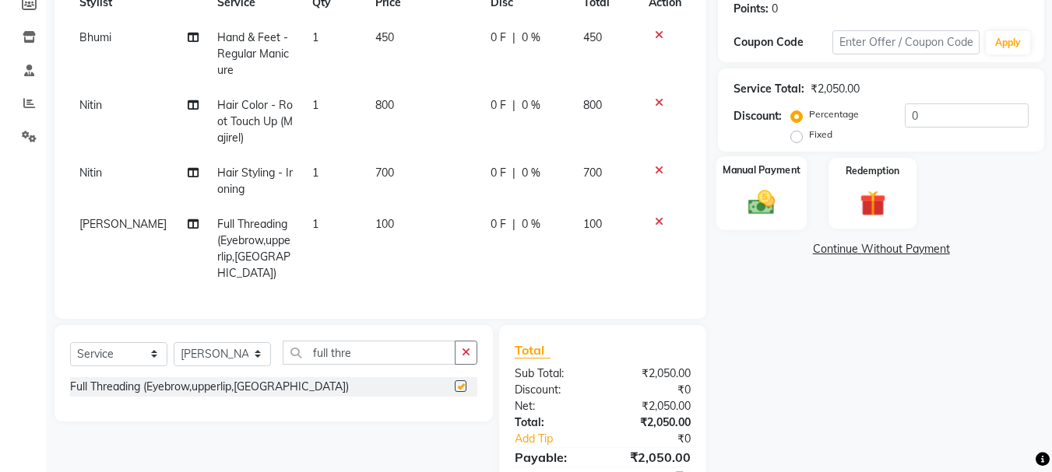
checkbox input "false"
click at [809, 134] on label "Fixed" at bounding box center [820, 135] width 23 height 14
click at [796, 134] on input "Fixed" at bounding box center [799, 134] width 11 height 11
radio input "true"
click at [936, 119] on input "0" at bounding box center [966, 116] width 124 height 24
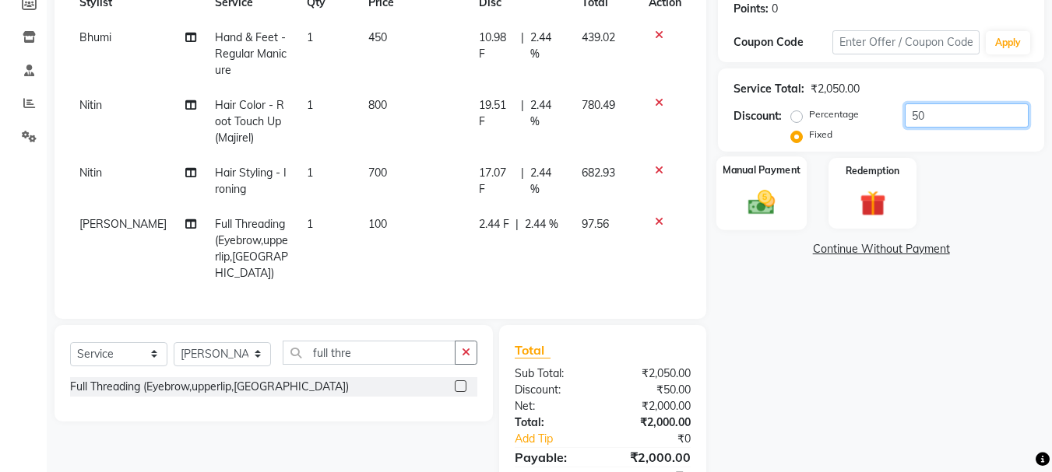
type input "50"
click at [781, 198] on img at bounding box center [761, 202] width 44 height 31
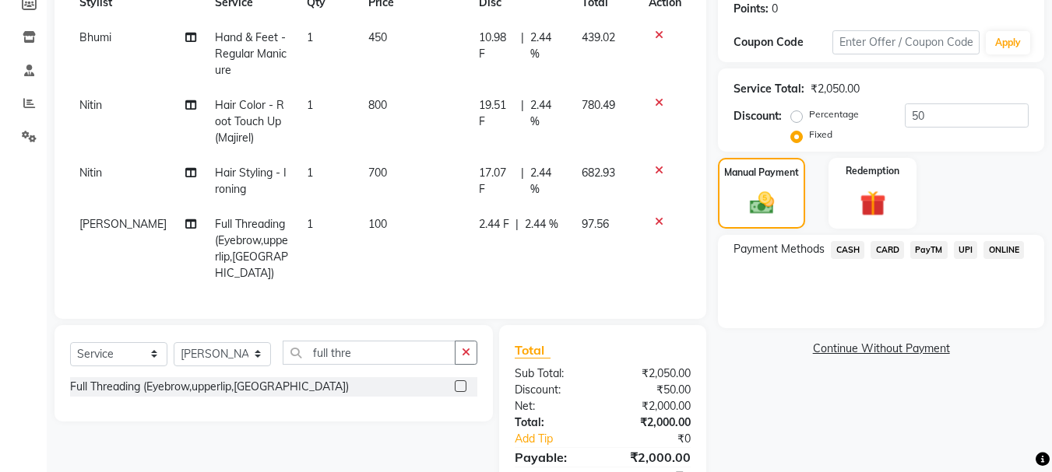
click at [858, 248] on span "CASH" at bounding box center [847, 250] width 33 height 18
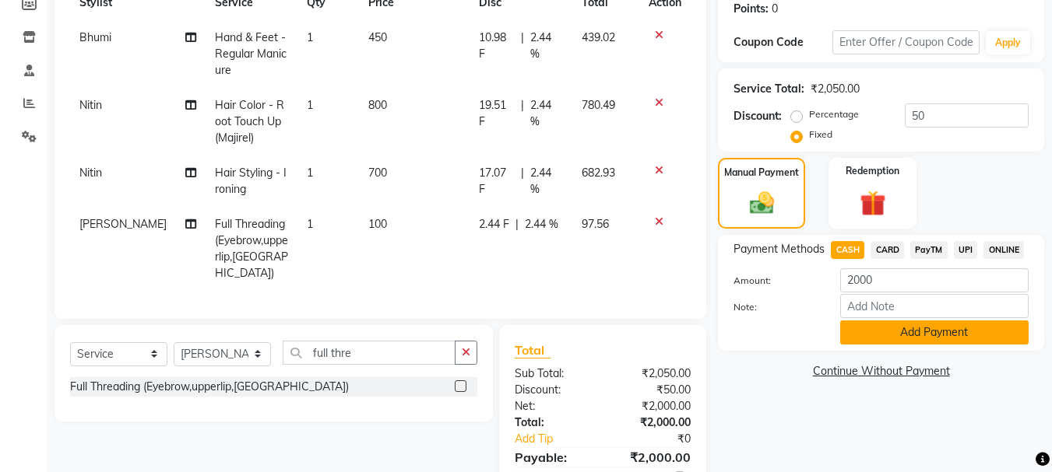
click at [915, 339] on button "Add Payment" at bounding box center [934, 333] width 188 height 24
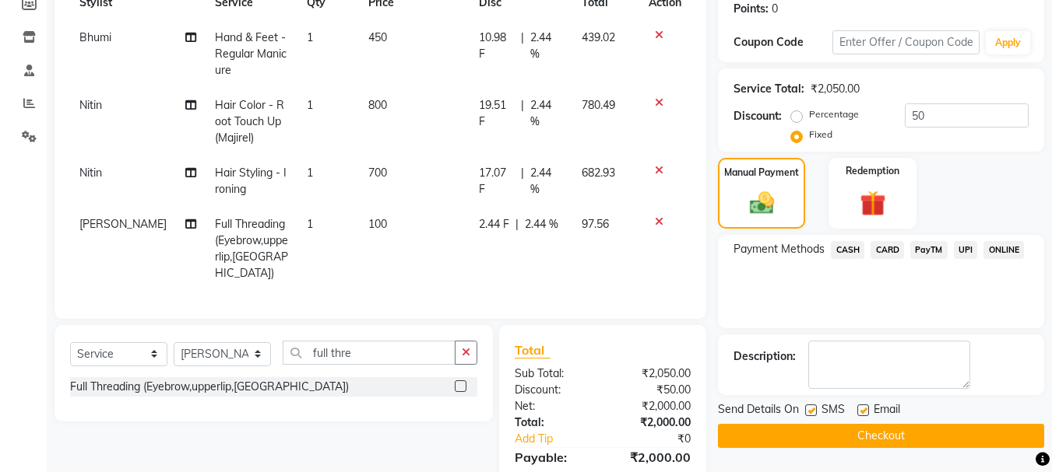
scroll to position [364, 0]
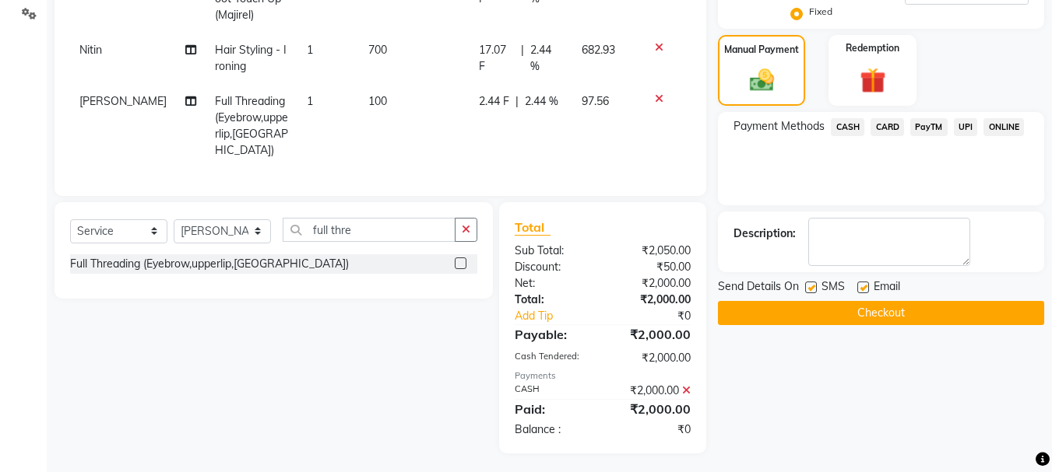
click at [871, 314] on button "Checkout" at bounding box center [881, 313] width 326 height 24
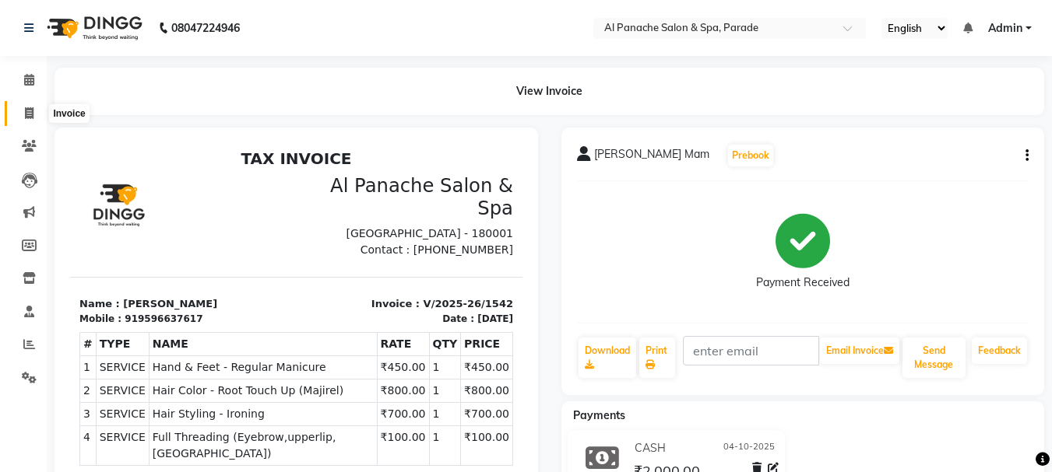
click at [33, 117] on icon at bounding box center [29, 113] width 9 height 12
select select "463"
select select "service"
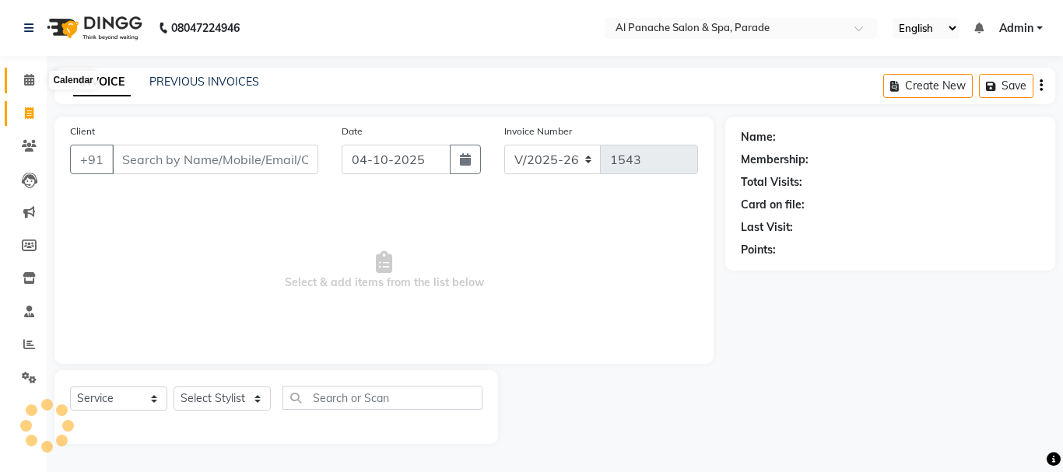
click at [29, 80] on icon at bounding box center [29, 80] width 10 height 12
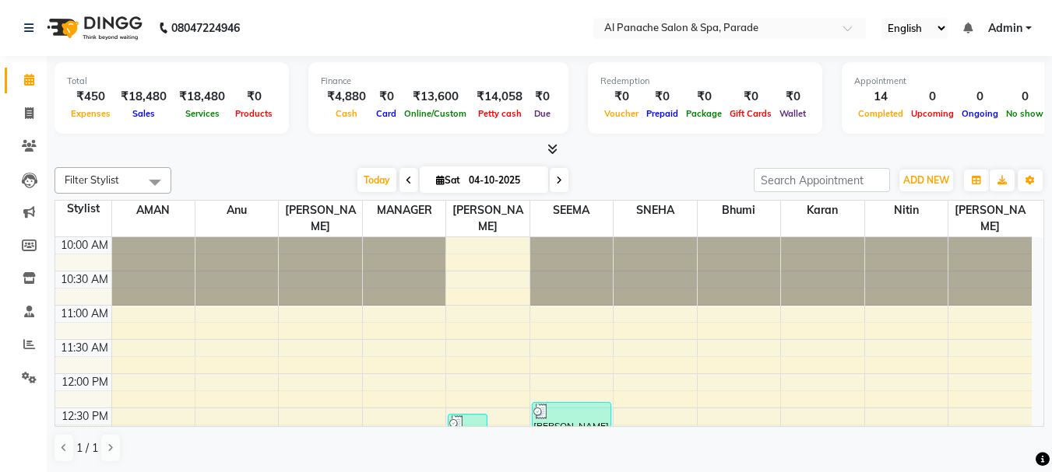
click at [553, 145] on icon at bounding box center [552, 149] width 10 height 12
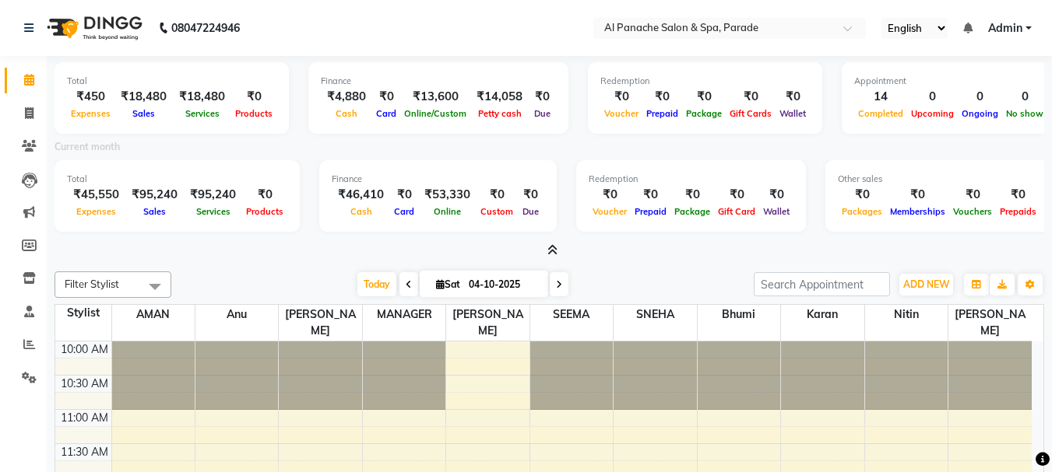
click at [554, 245] on icon at bounding box center [552, 250] width 10 height 12
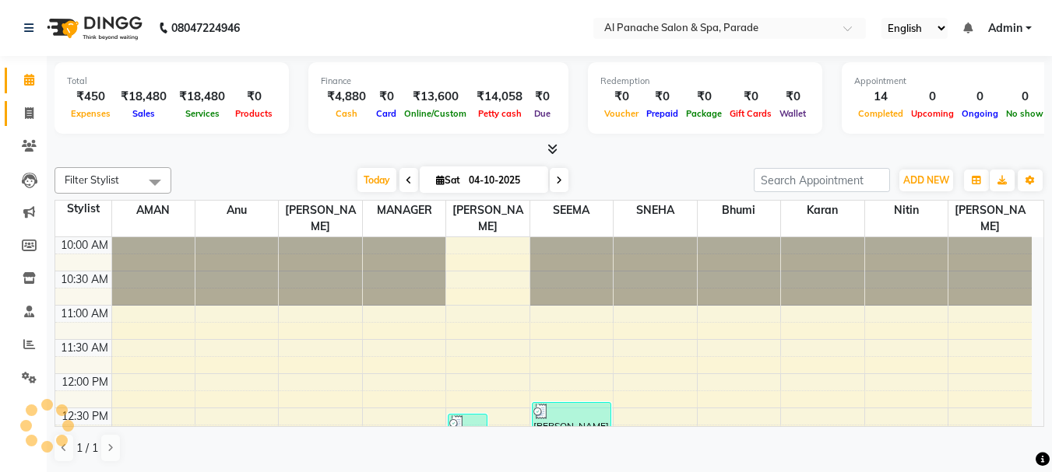
click at [29, 101] on link "Invoice" at bounding box center [23, 114] width 37 height 26
select select "service"
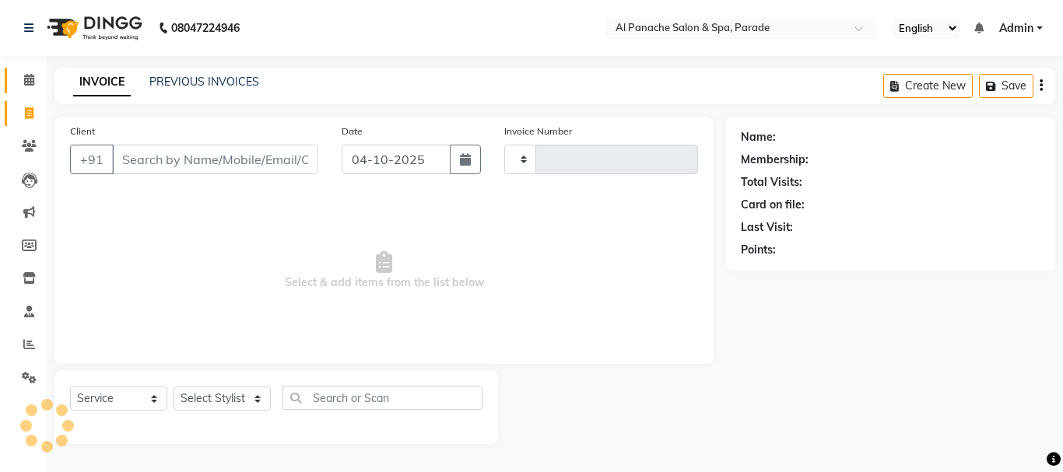
type input "1543"
select select "463"
click at [23, 75] on span at bounding box center [29, 81] width 27 height 18
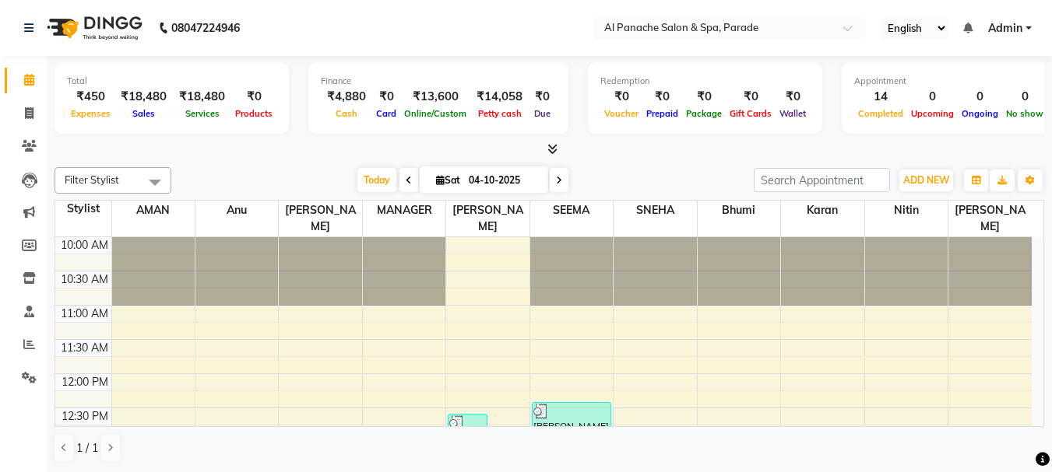
click at [550, 149] on icon at bounding box center [552, 149] width 10 height 12
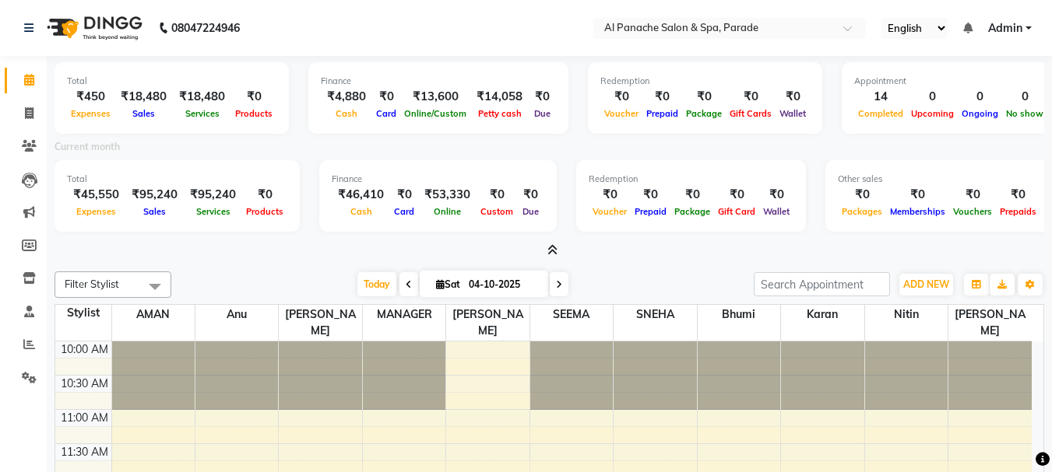
click at [550, 246] on icon at bounding box center [552, 250] width 10 height 12
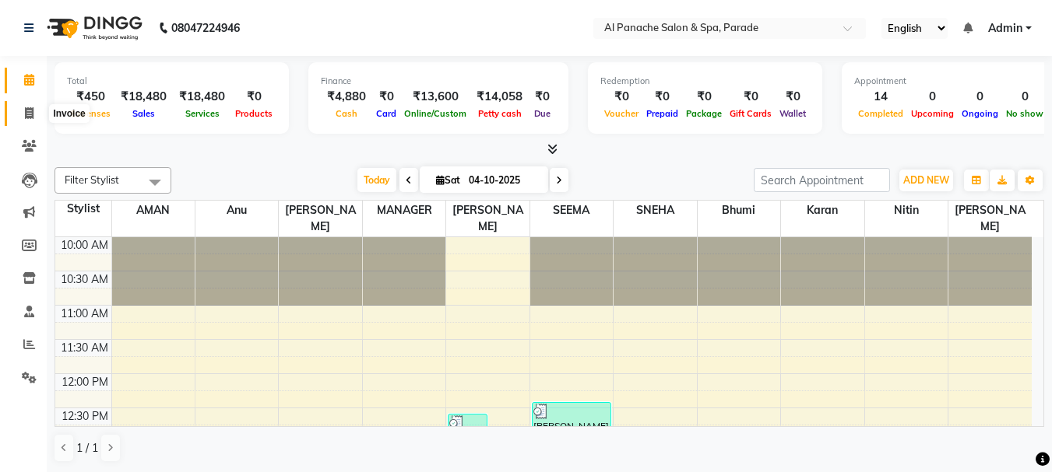
click at [22, 118] on span at bounding box center [29, 114] width 27 height 18
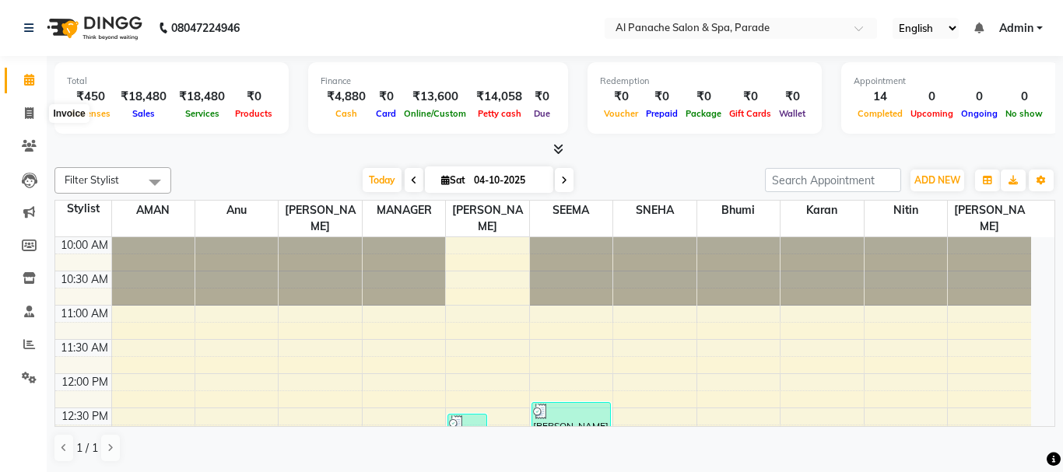
select select "463"
select select "service"
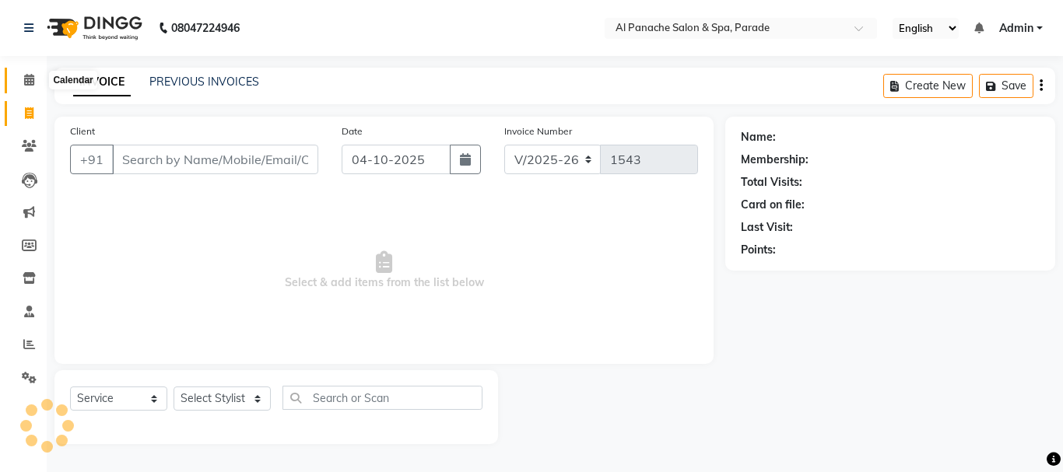
click at [25, 76] on icon at bounding box center [29, 80] width 10 height 12
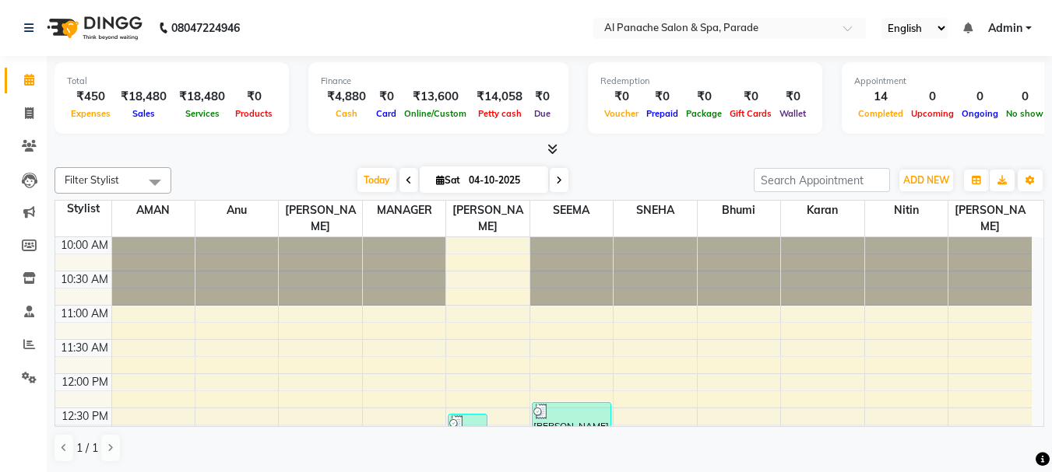
click at [554, 149] on icon at bounding box center [552, 149] width 10 height 12
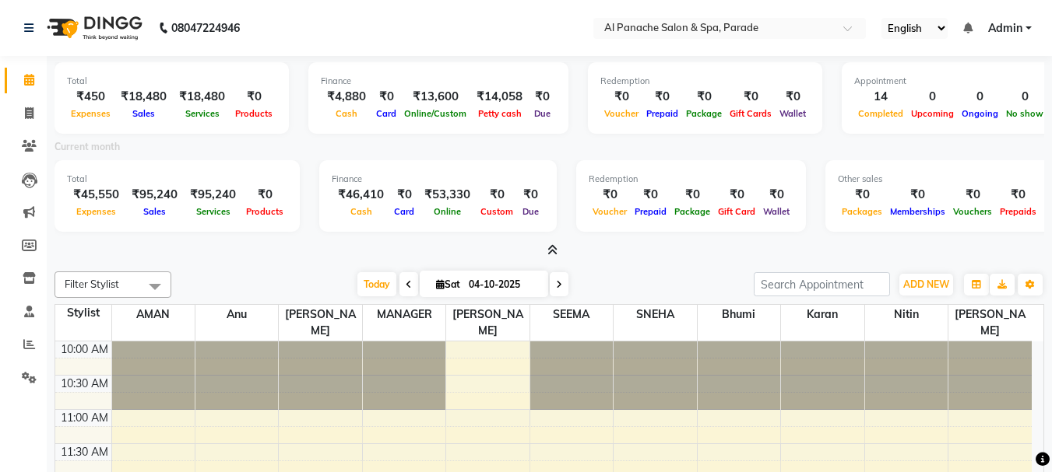
click at [551, 250] on icon at bounding box center [552, 250] width 10 height 12
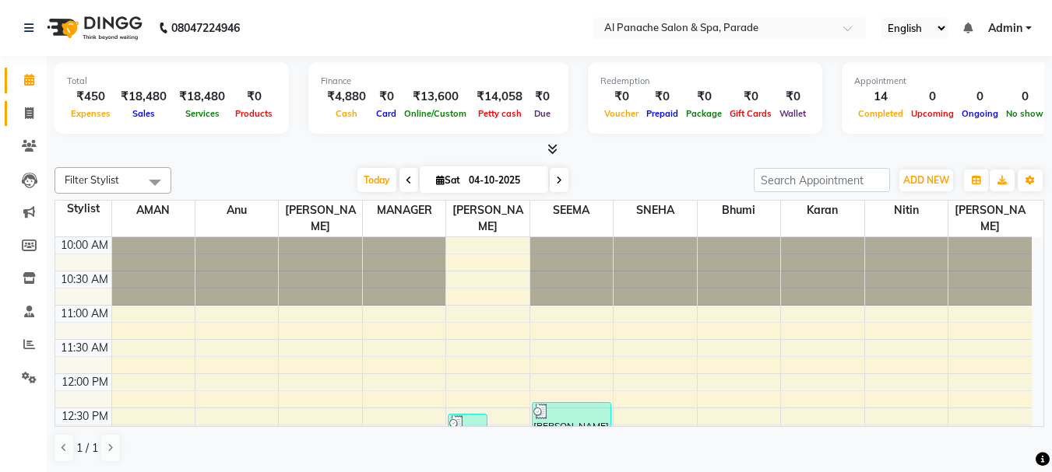
click at [30, 104] on link "Invoice" at bounding box center [23, 114] width 37 height 26
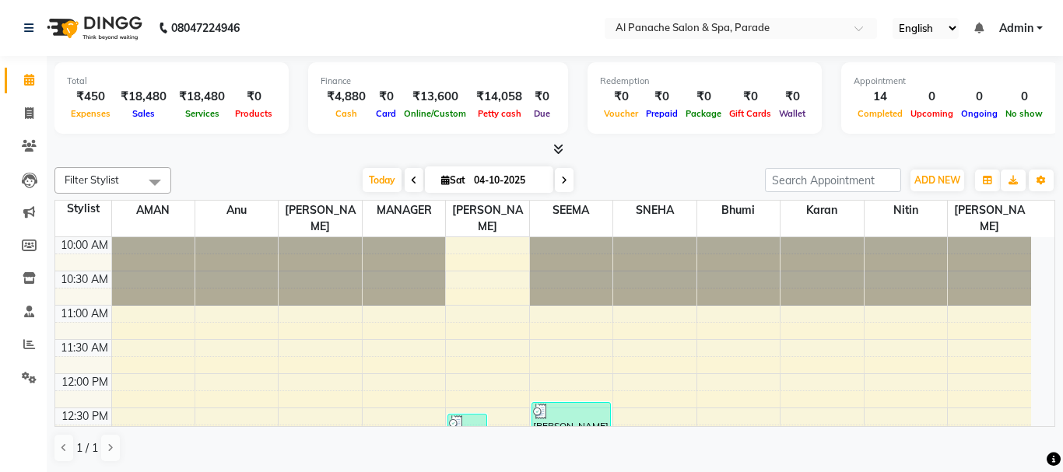
select select "463"
select select "service"
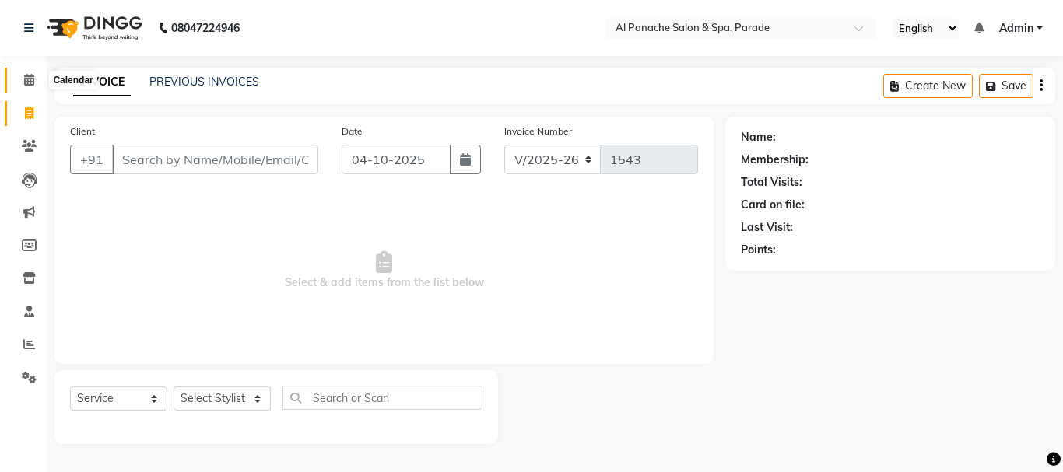
click at [19, 72] on span at bounding box center [29, 81] width 27 height 18
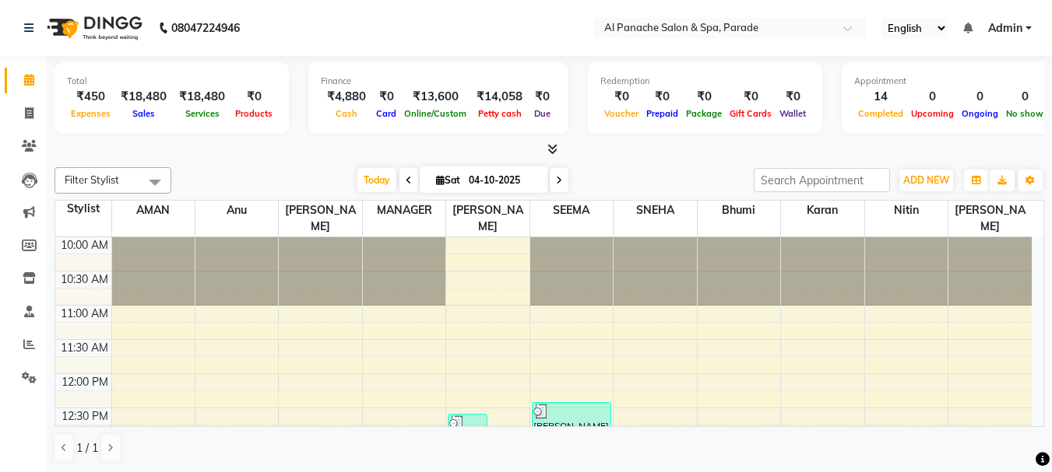
click at [551, 149] on icon at bounding box center [552, 149] width 10 height 12
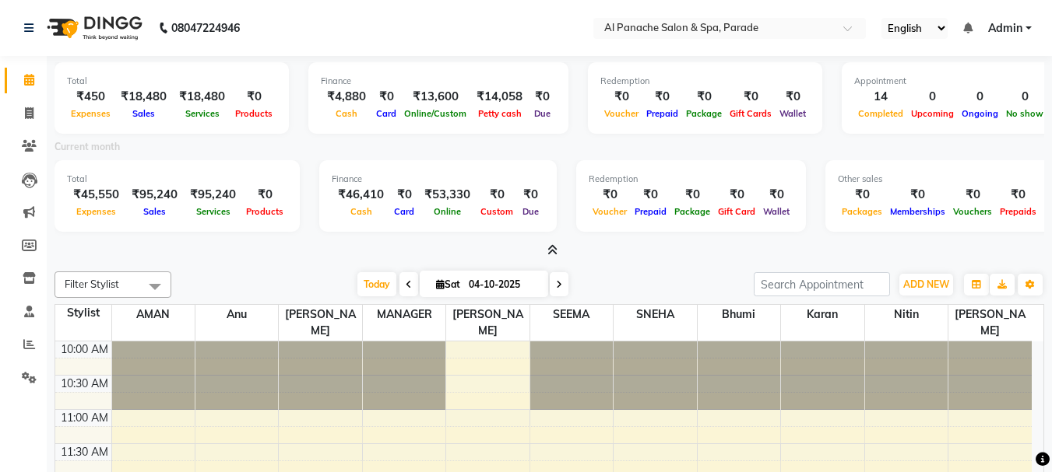
click at [552, 244] on span at bounding box center [549, 251] width 16 height 16
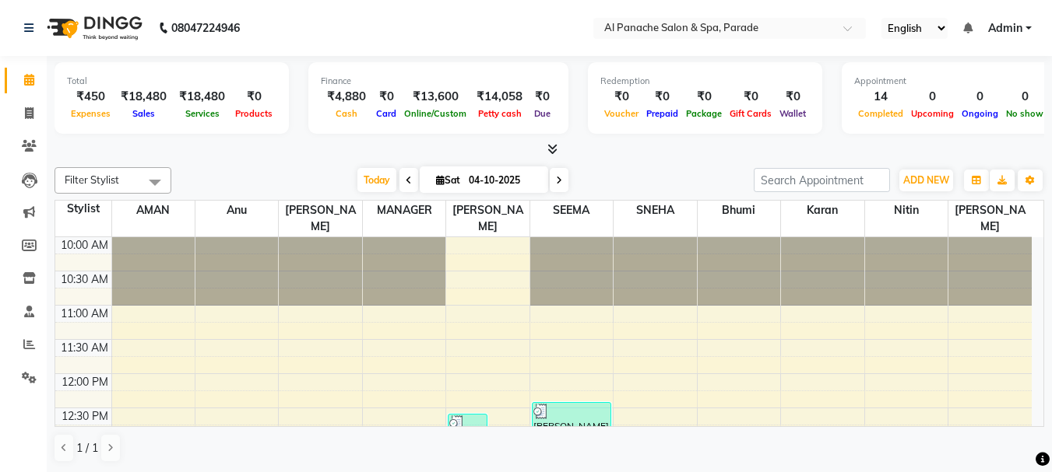
click at [550, 146] on icon at bounding box center [552, 149] width 10 height 12
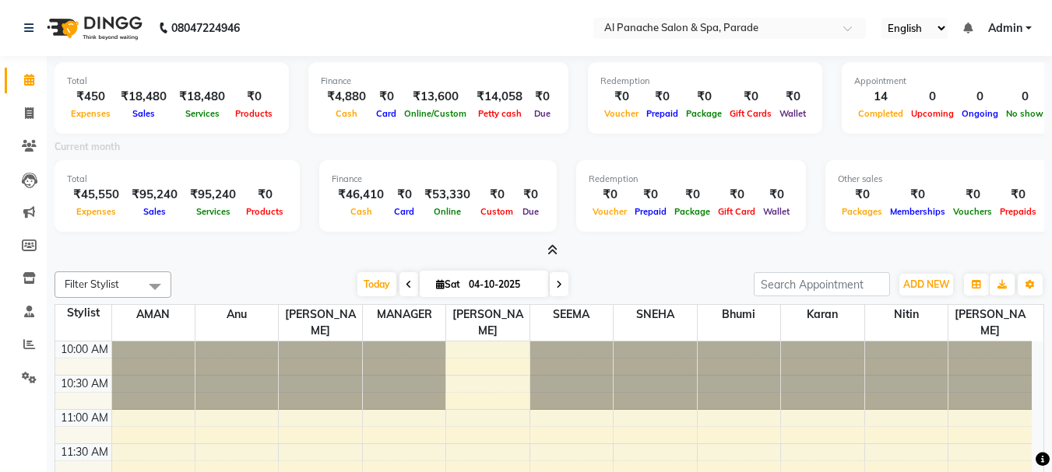
click at [553, 249] on icon at bounding box center [552, 250] width 10 height 12
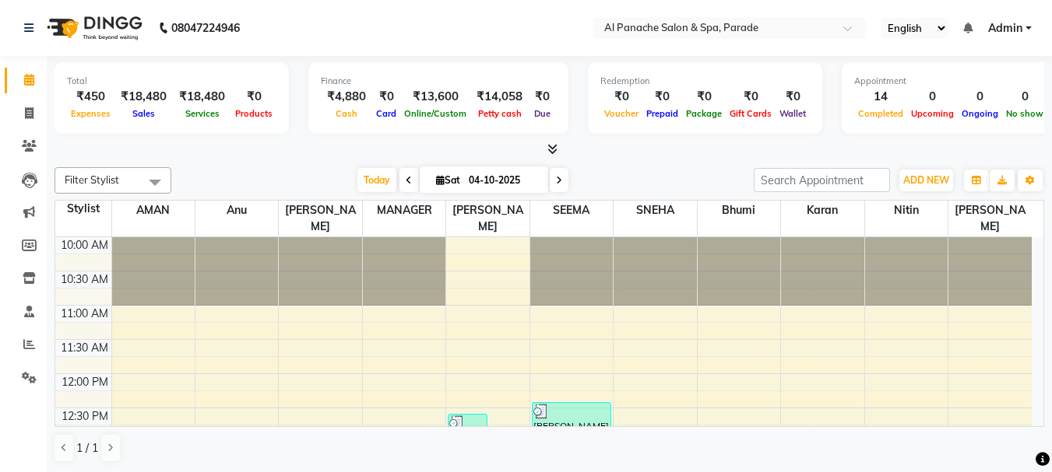
click at [557, 149] on icon at bounding box center [552, 149] width 10 height 12
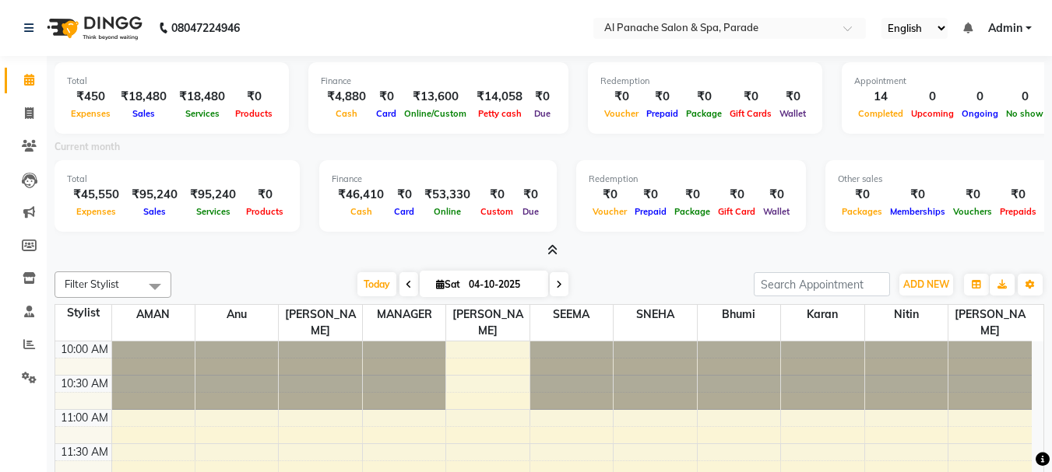
click at [551, 249] on icon at bounding box center [552, 250] width 10 height 12
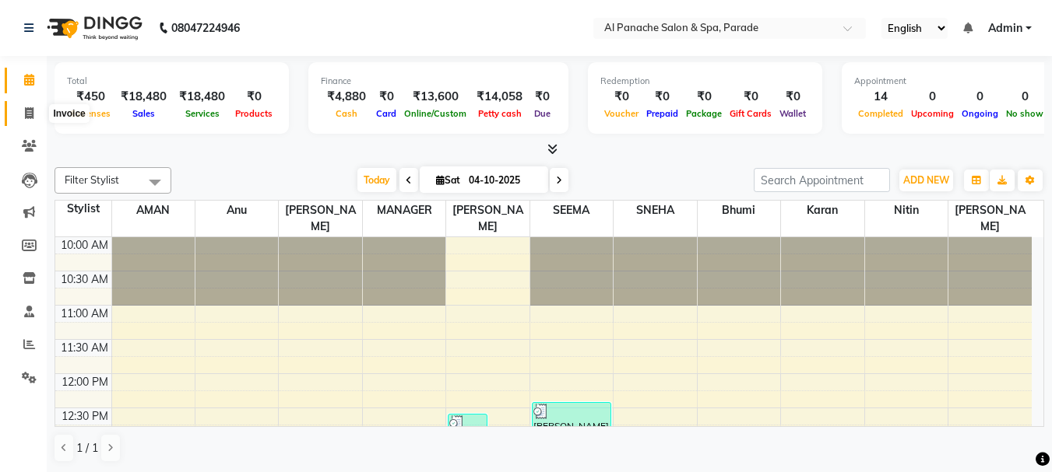
click at [19, 105] on span at bounding box center [29, 114] width 27 height 18
select select "service"
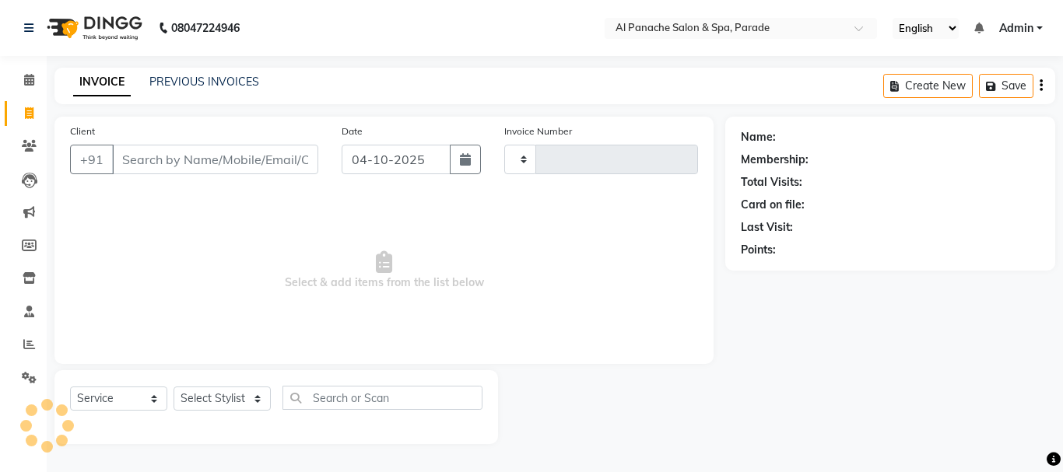
type input "1543"
select select "463"
click at [26, 82] on icon at bounding box center [29, 80] width 10 height 12
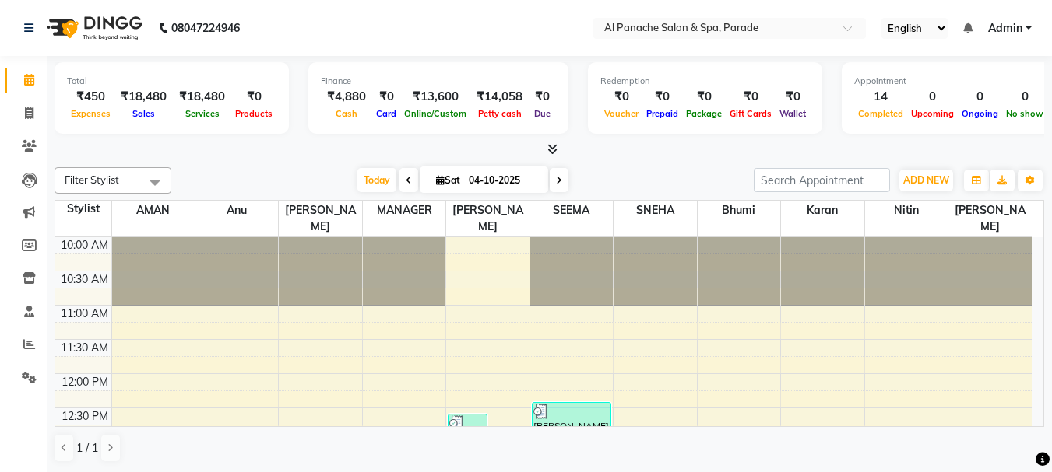
click at [553, 148] on icon at bounding box center [552, 149] width 10 height 12
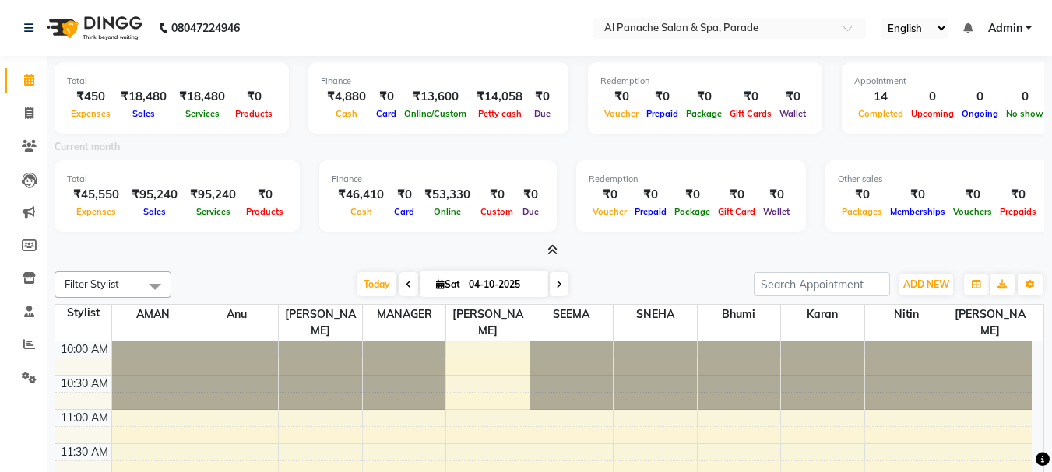
click at [555, 247] on icon at bounding box center [552, 250] width 10 height 12
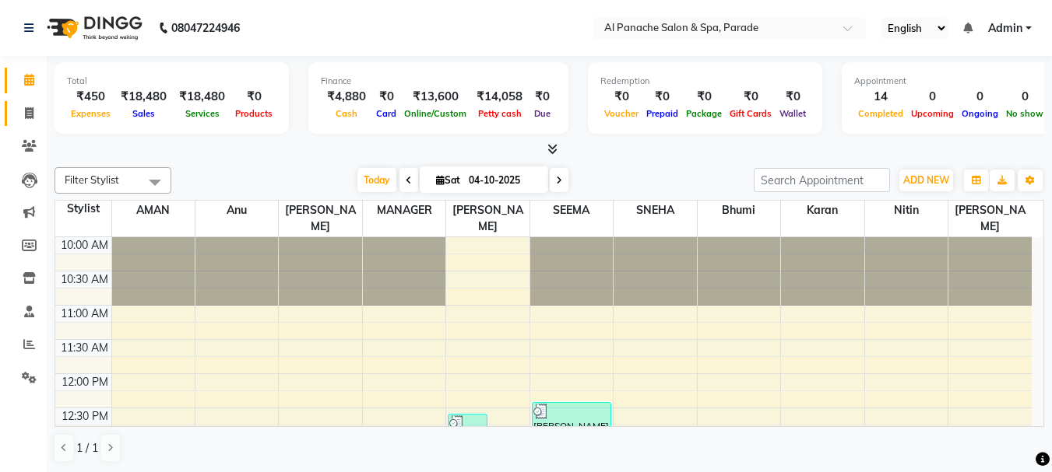
click at [5, 102] on link "Invoice" at bounding box center [23, 114] width 37 height 26
select select "service"
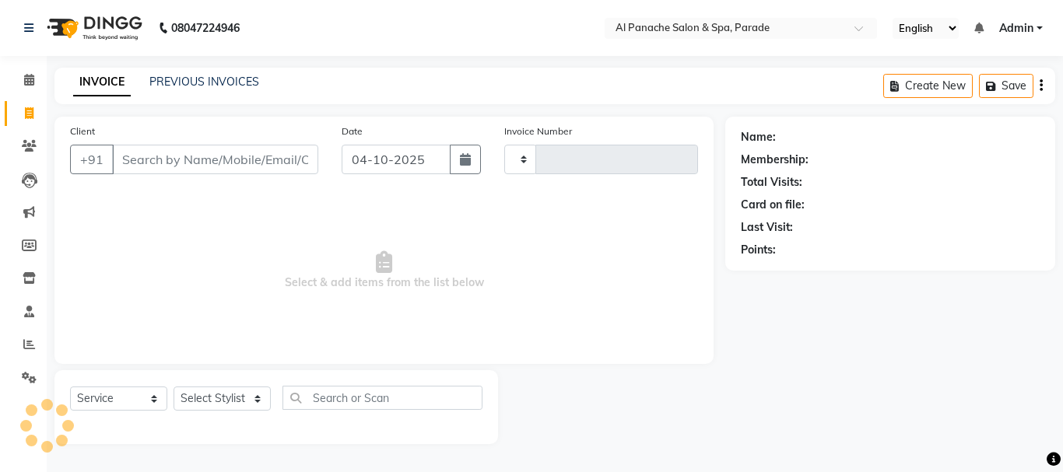
type input "1543"
select select "463"
click at [24, 75] on icon at bounding box center [29, 80] width 10 height 12
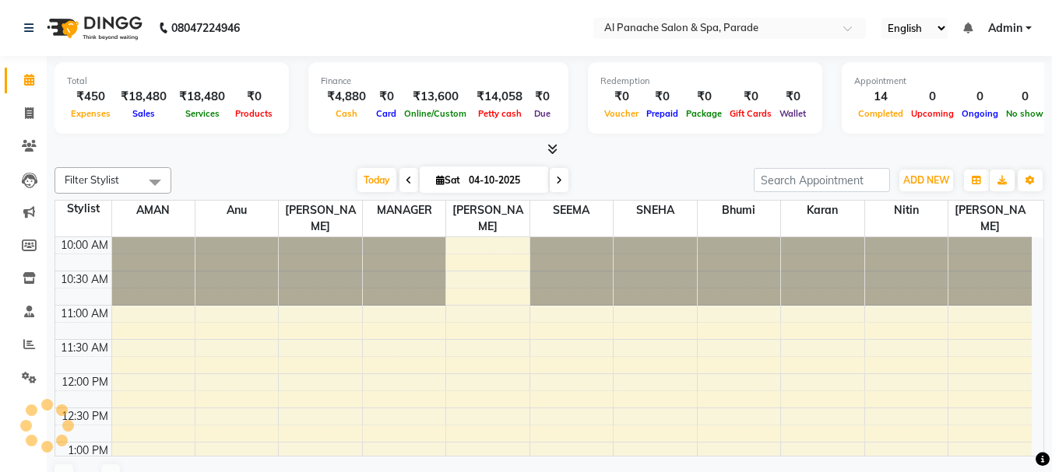
scroll to position [518, 0]
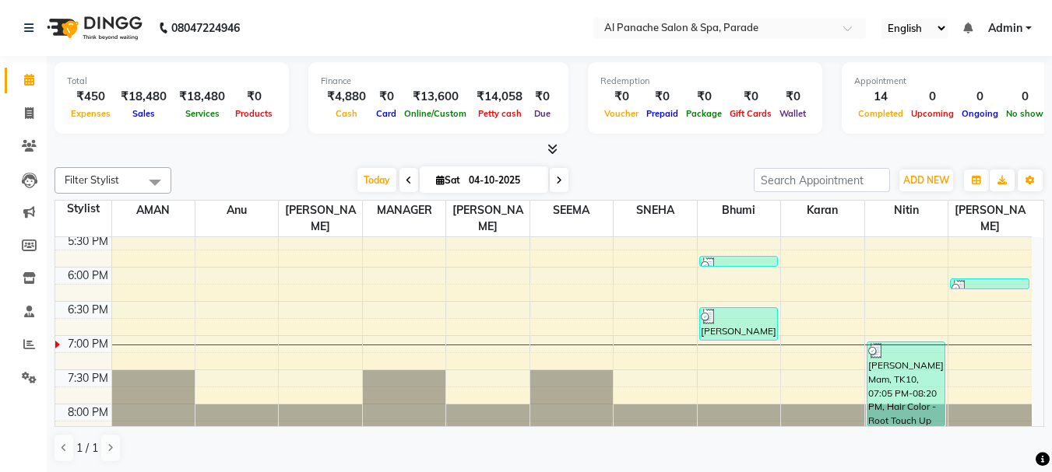
click at [550, 143] on icon at bounding box center [552, 149] width 10 height 12
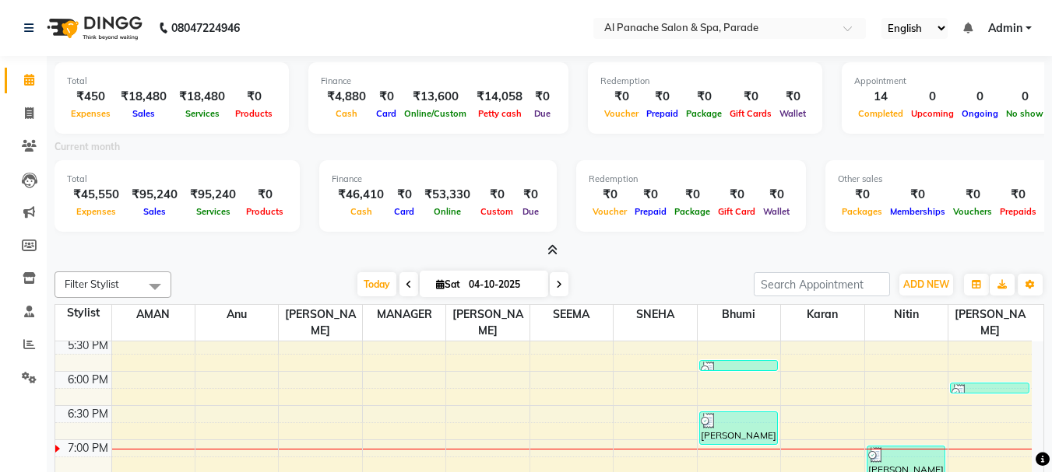
click at [549, 250] on icon at bounding box center [552, 250] width 10 height 12
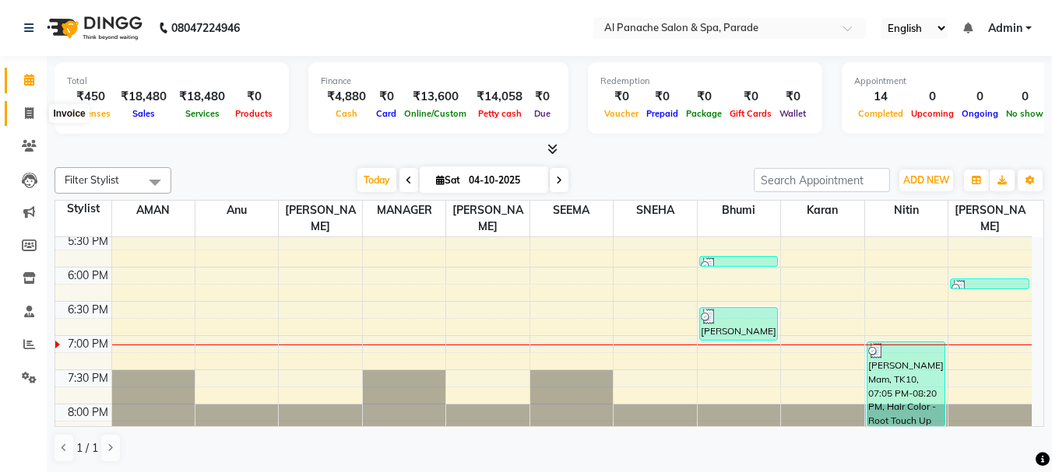
click at [21, 113] on span at bounding box center [29, 114] width 27 height 18
select select "service"
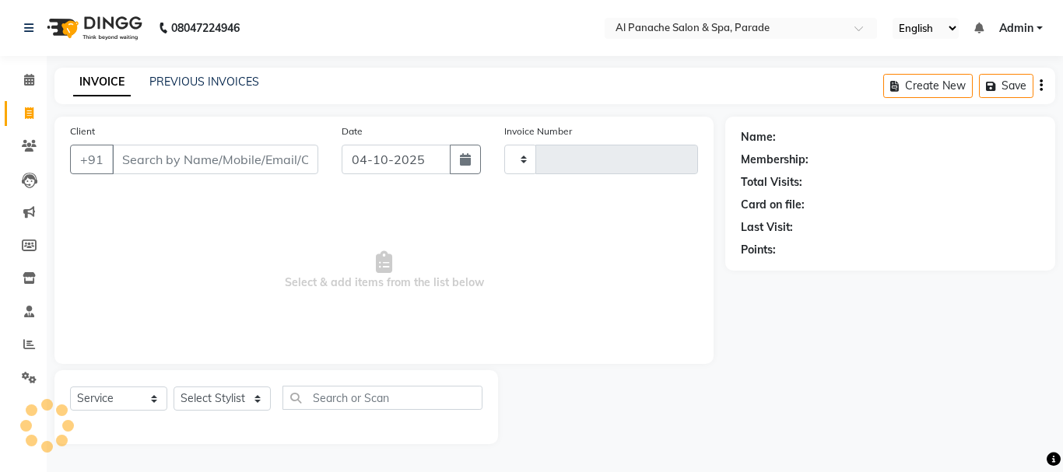
type input "1543"
select select "463"
click at [26, 78] on icon at bounding box center [29, 80] width 10 height 12
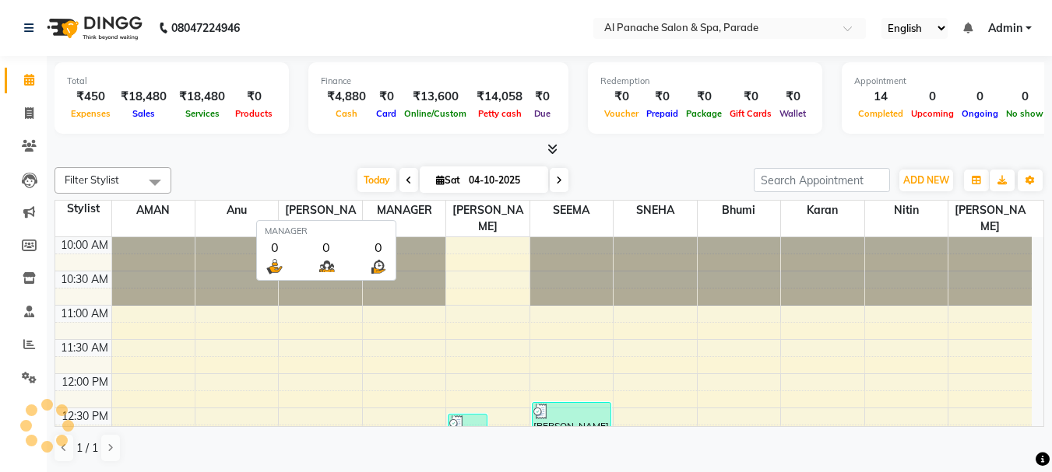
scroll to position [518, 0]
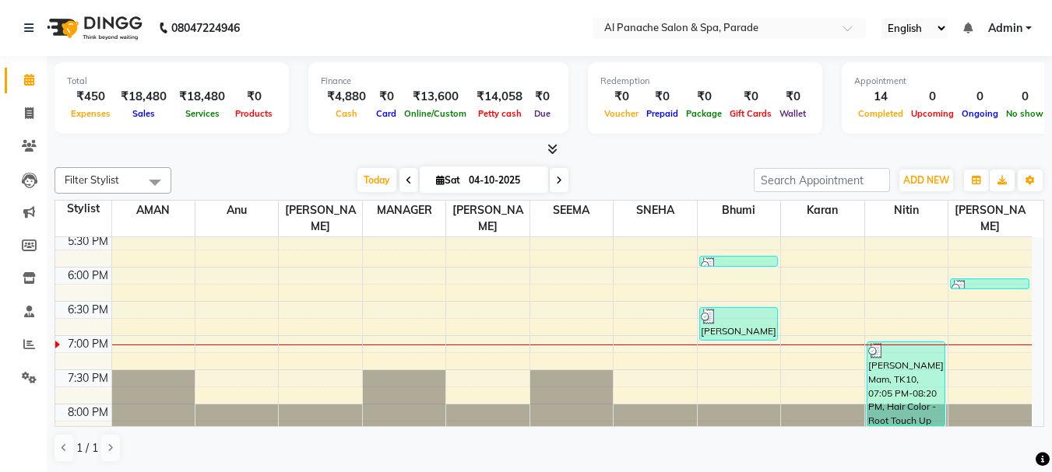
click at [553, 144] on icon at bounding box center [552, 149] width 10 height 12
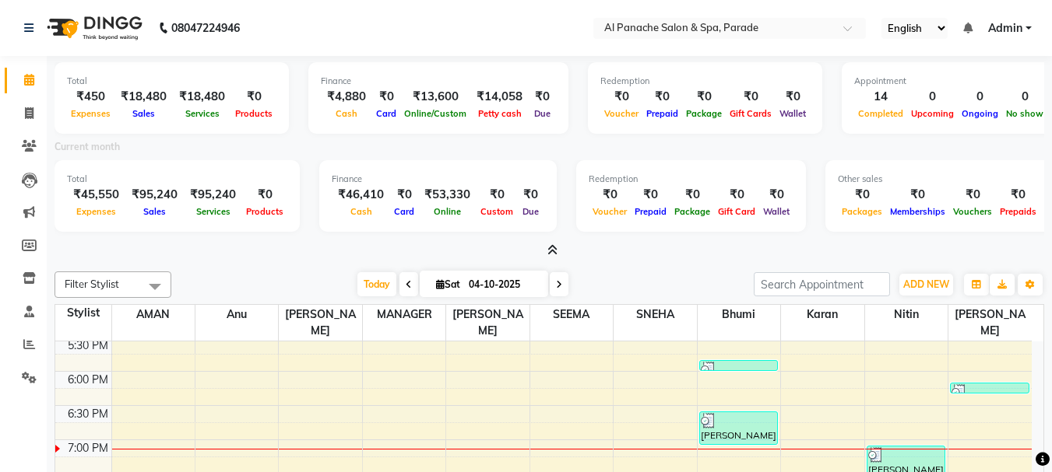
click at [552, 244] on icon at bounding box center [552, 250] width 10 height 12
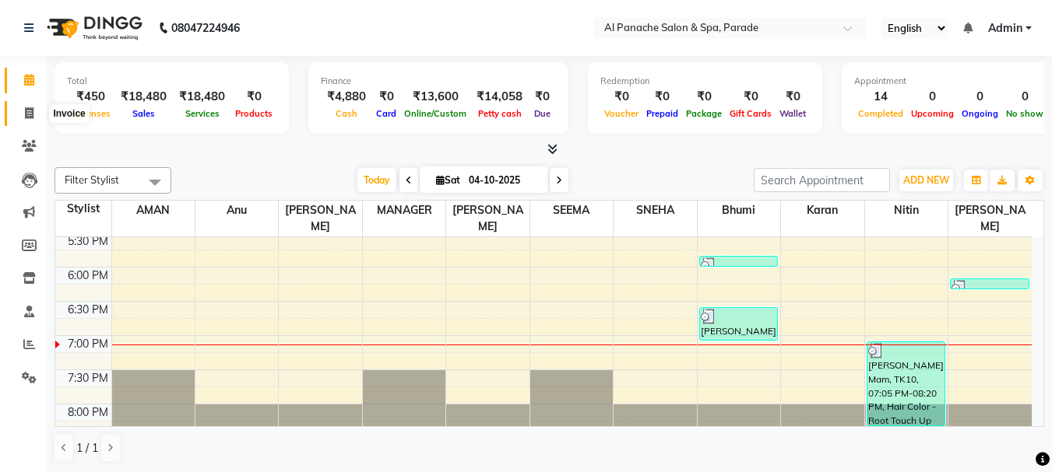
click at [22, 115] on span at bounding box center [29, 114] width 27 height 18
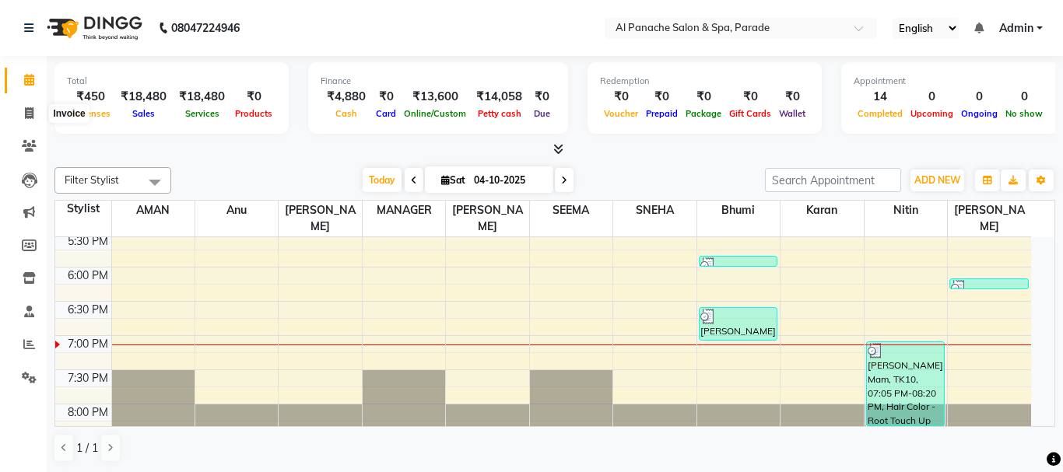
select select "service"
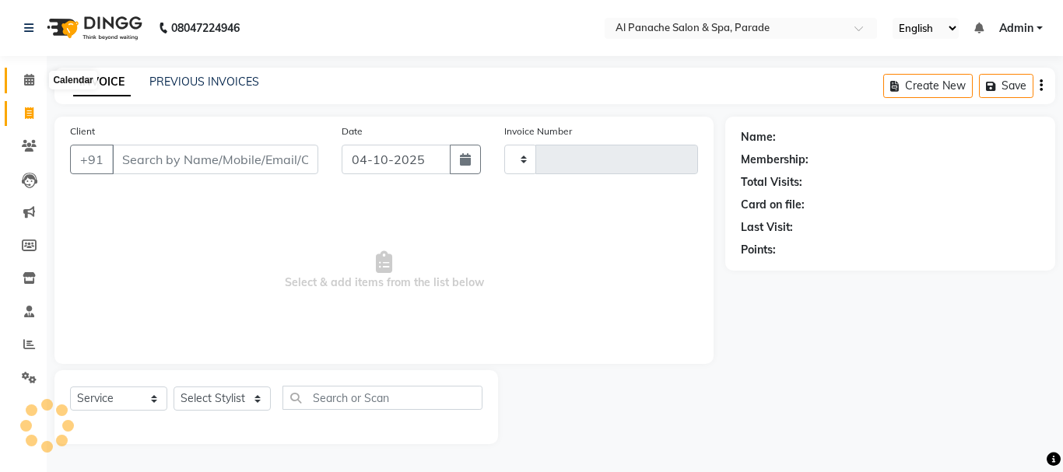
type input "1543"
select select "463"
click at [26, 74] on icon at bounding box center [29, 80] width 10 height 12
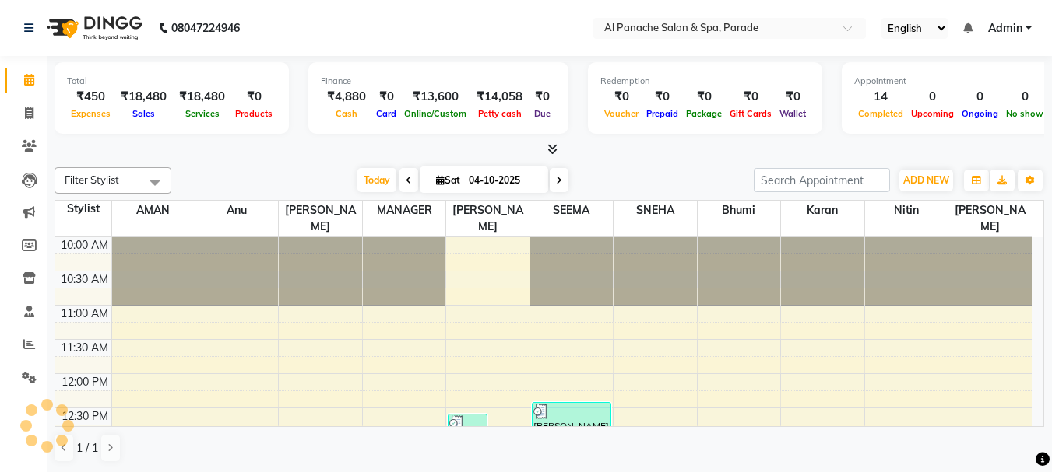
scroll to position [518, 0]
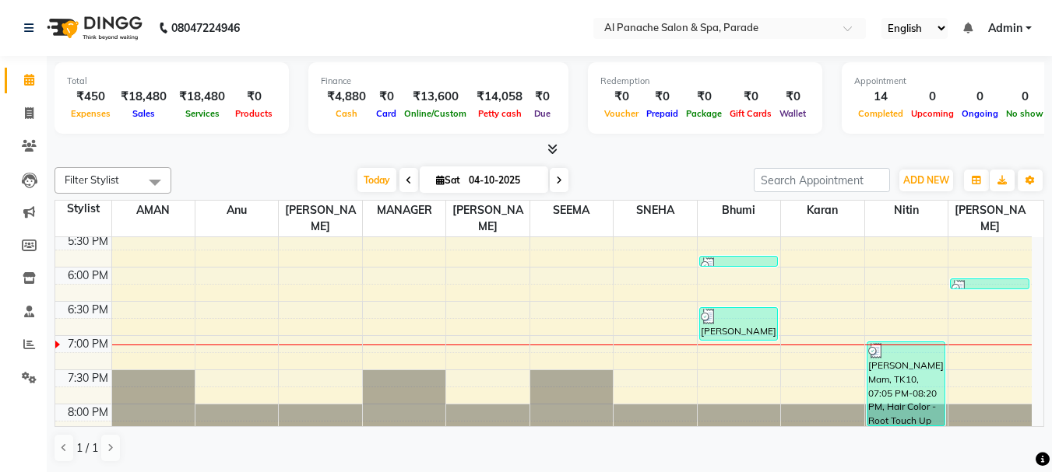
click at [553, 142] on span at bounding box center [549, 150] width 16 height 16
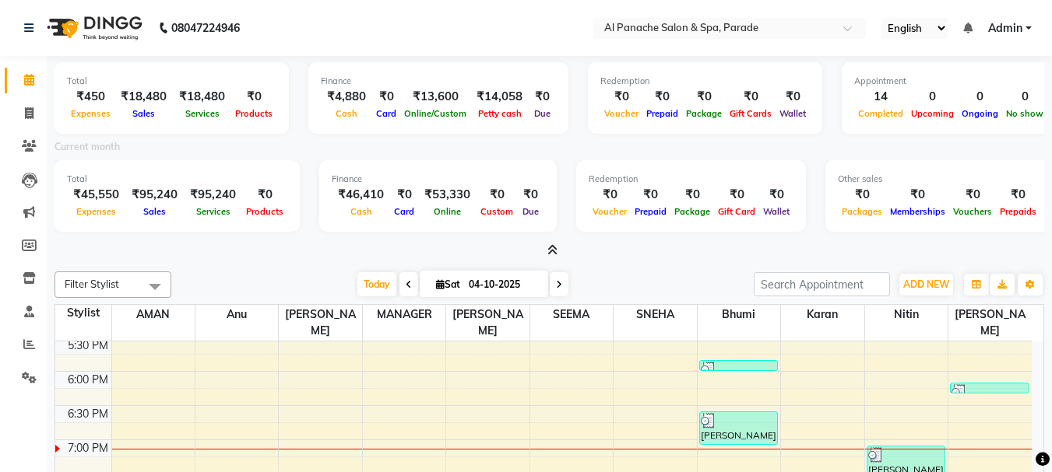
click at [548, 244] on icon at bounding box center [552, 250] width 10 height 12
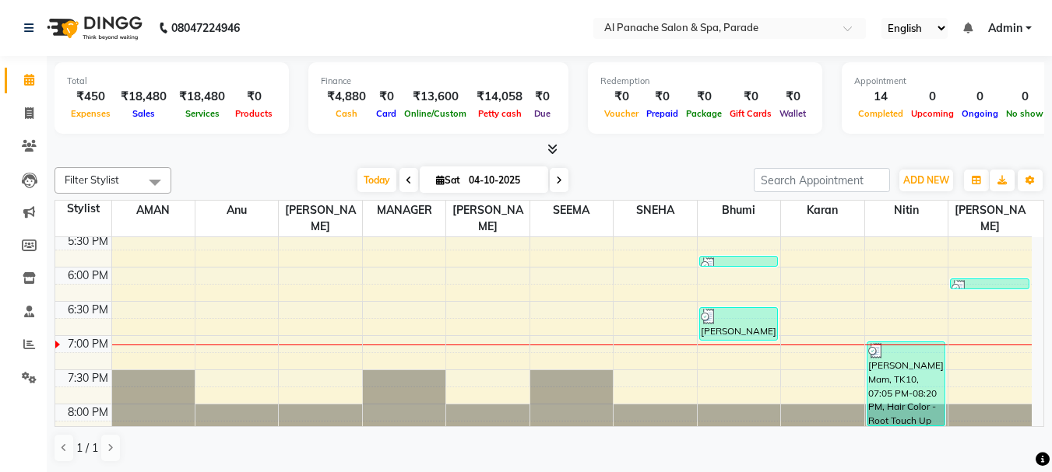
click at [550, 149] on icon at bounding box center [552, 149] width 10 height 12
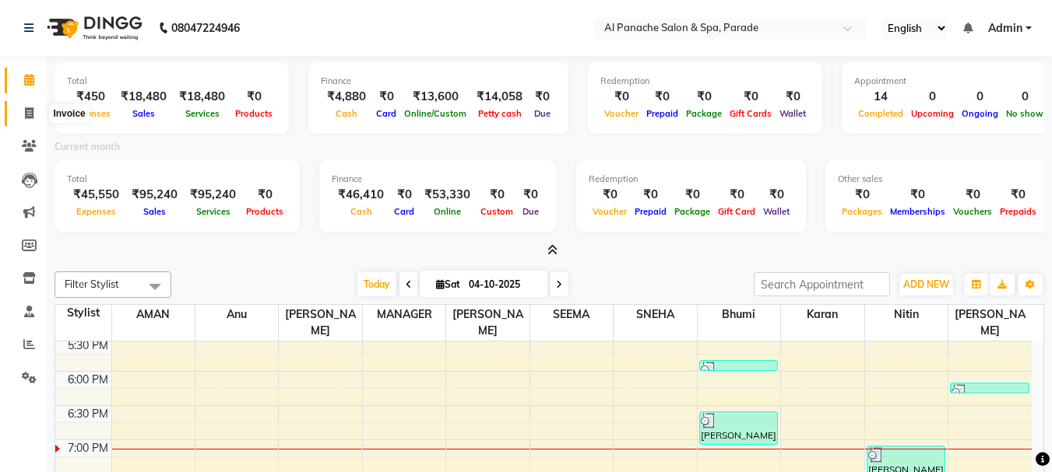
click at [31, 119] on span at bounding box center [29, 114] width 27 height 18
select select "service"
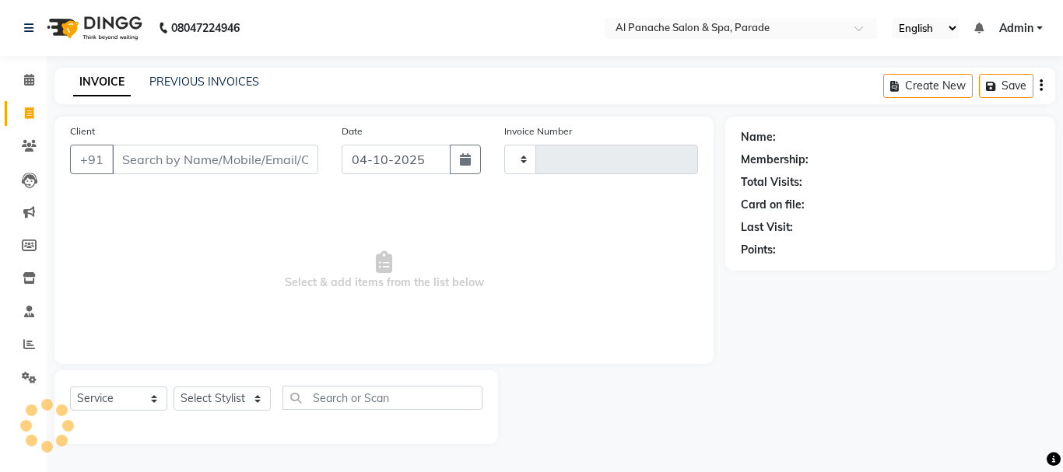
type input "1543"
select select "463"
click at [30, 78] on icon at bounding box center [29, 80] width 10 height 12
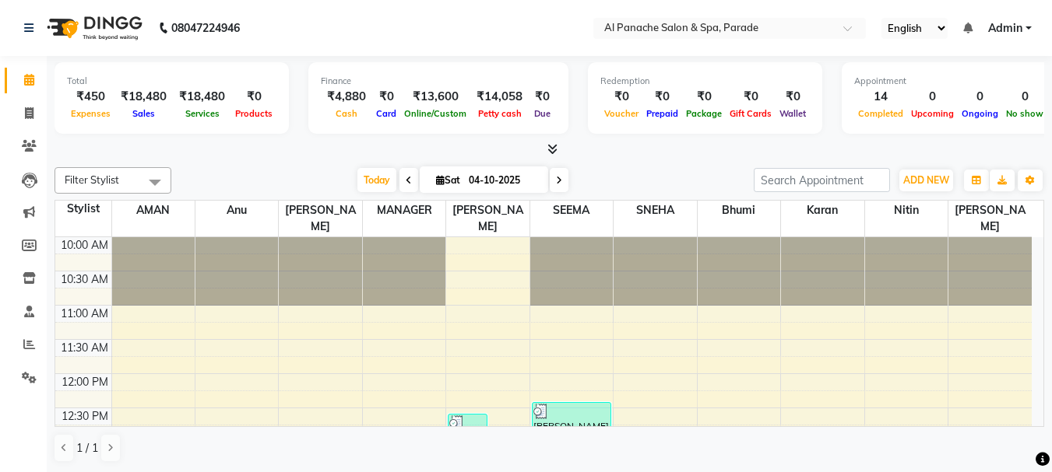
click at [553, 147] on icon at bounding box center [552, 149] width 10 height 12
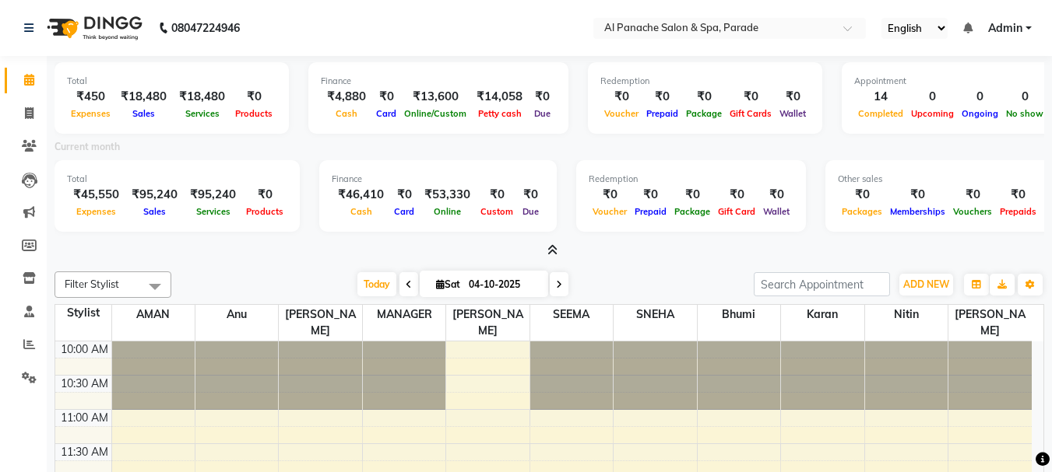
click at [557, 248] on icon at bounding box center [552, 250] width 10 height 12
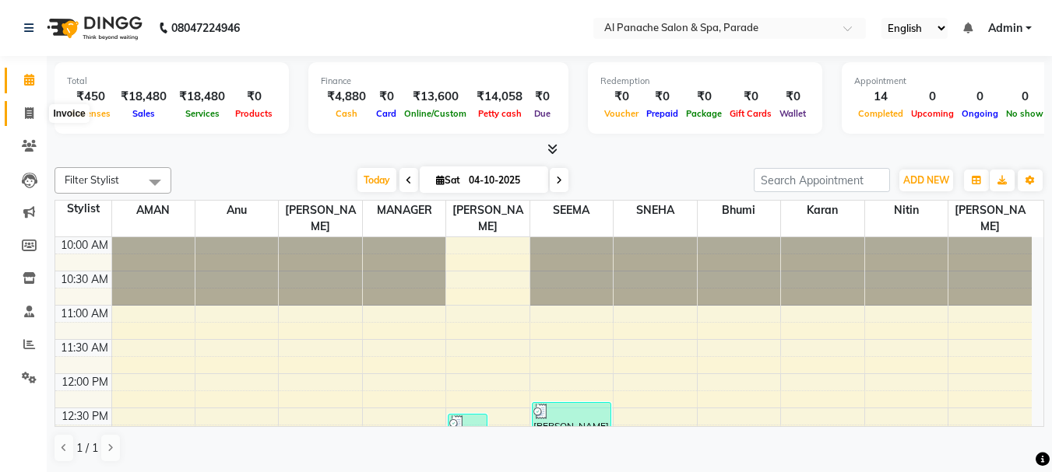
click at [31, 113] on icon at bounding box center [29, 113] width 9 height 12
select select "service"
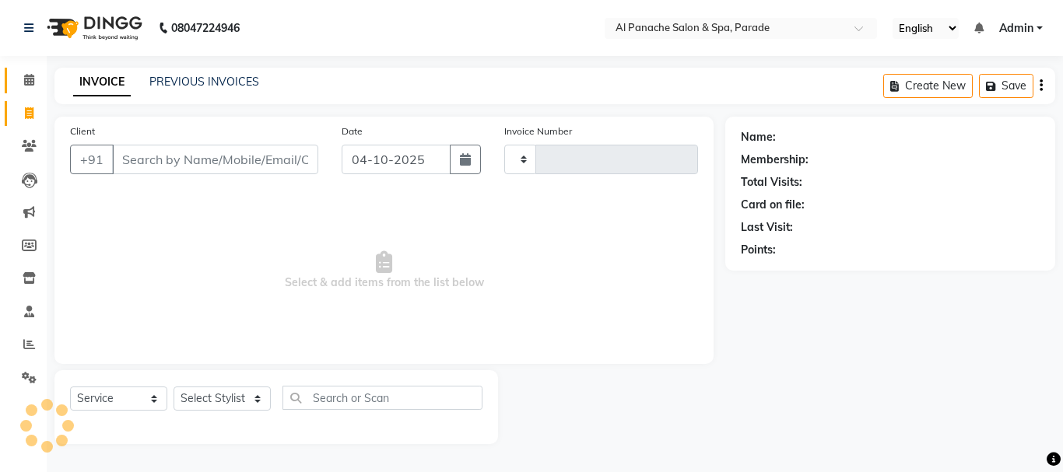
type input "1543"
select select "463"
click at [26, 87] on span at bounding box center [29, 81] width 27 height 18
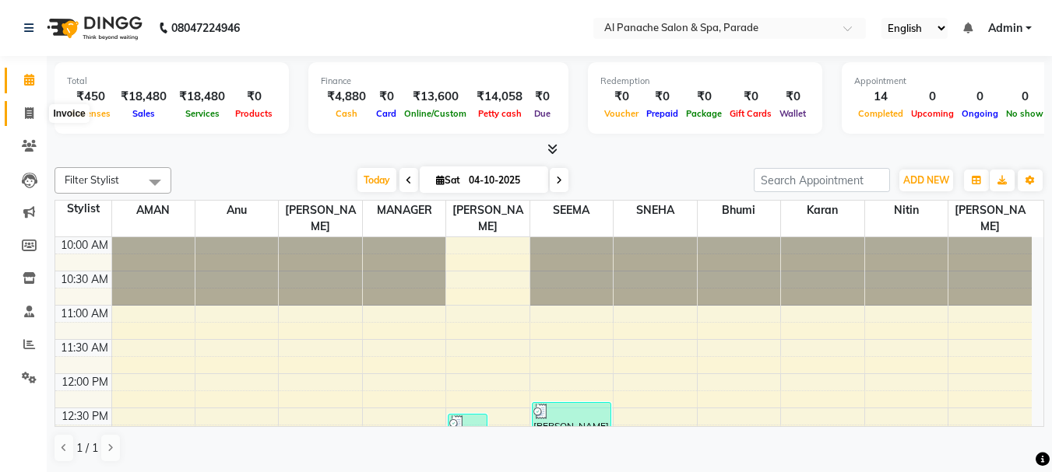
click at [34, 105] on span at bounding box center [29, 114] width 27 height 18
select select "service"
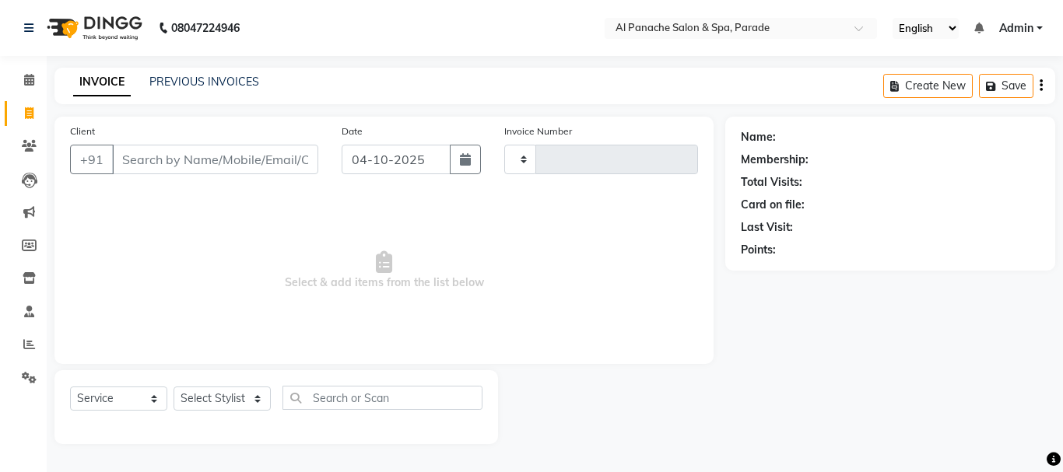
type input "1543"
select select "463"
click at [148, 163] on input "Client" at bounding box center [215, 160] width 206 height 30
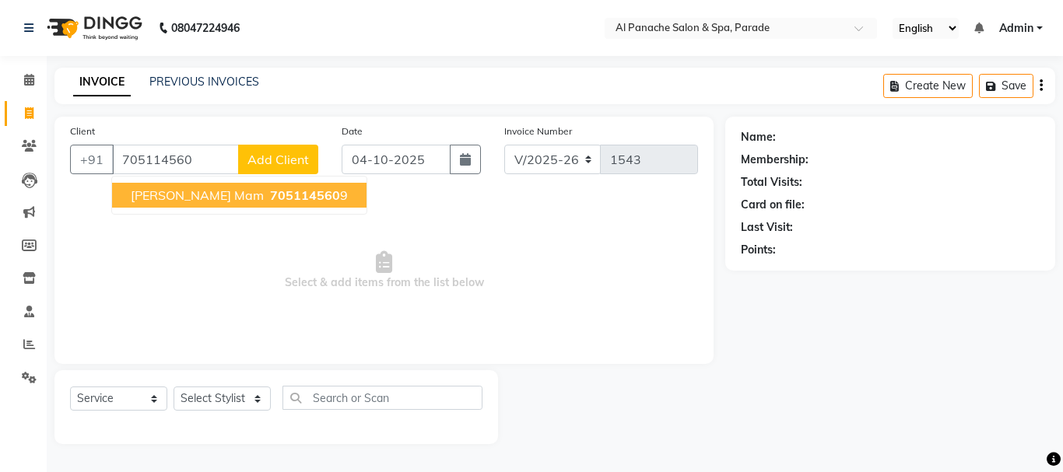
click at [270, 191] on span "705114560" at bounding box center [305, 196] width 70 height 16
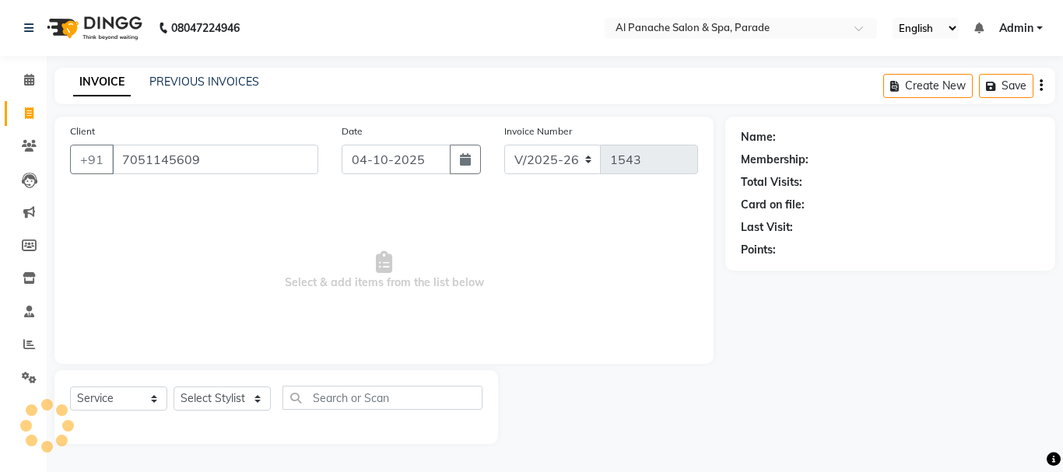
type input "7051145609"
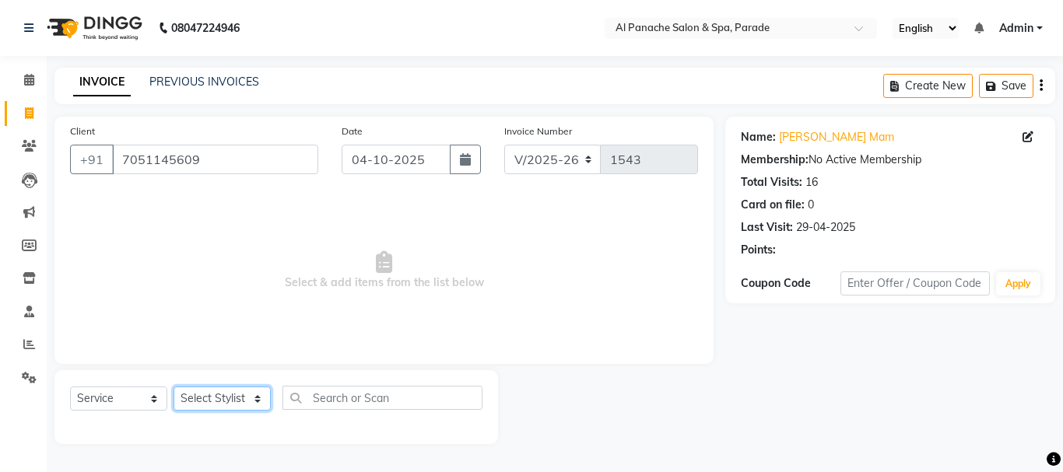
click at [212, 404] on select "Select Stylist [PERSON_NAME] Bhumi [PERSON_NAME] MANAGER [PERSON_NAME] [PERSON_…" at bounding box center [222, 399] width 97 height 24
select select "10500"
click at [174, 387] on select "Select Stylist [PERSON_NAME] Bhumi [PERSON_NAME] MANAGER [PERSON_NAME] [PERSON_…" at bounding box center [222, 399] width 97 height 24
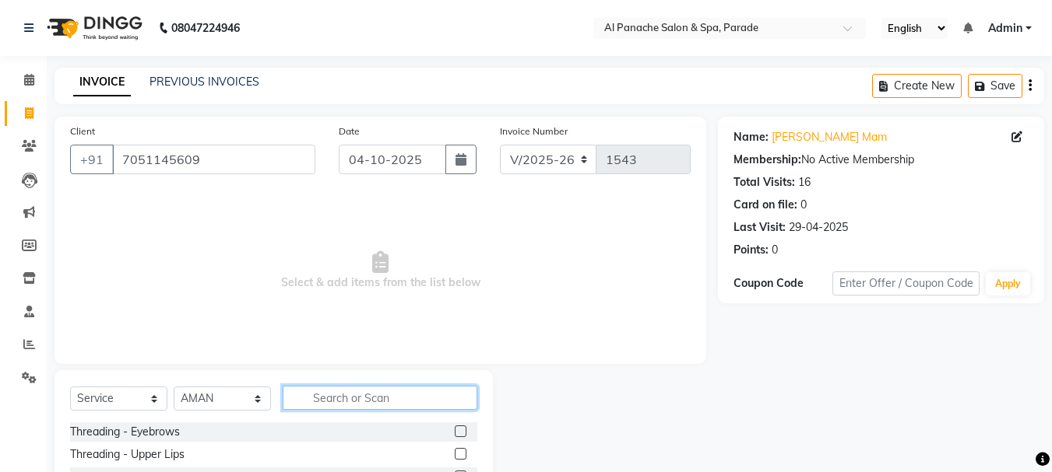
click at [325, 406] on input "text" at bounding box center [380, 398] width 195 height 24
type input "hair wash"
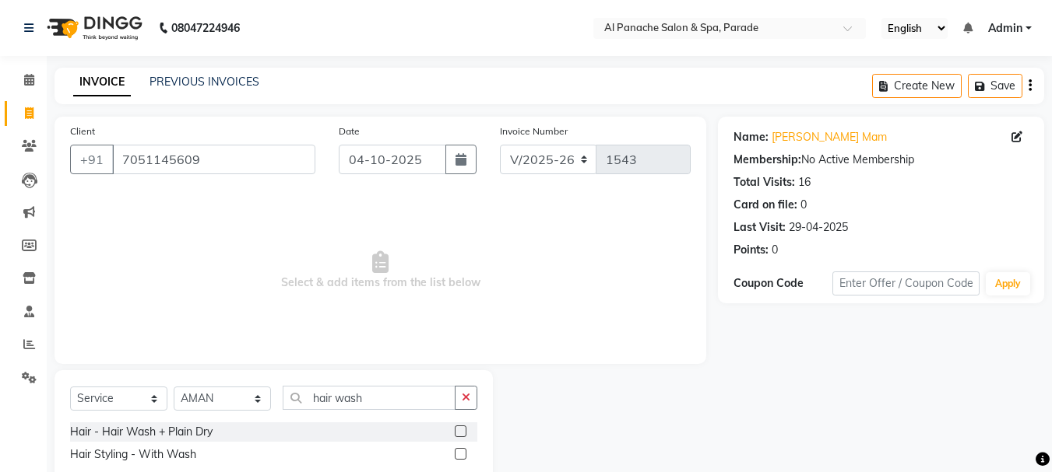
click at [461, 434] on label at bounding box center [461, 432] width 12 height 12
click at [461, 434] on input "checkbox" at bounding box center [460, 432] width 10 height 10
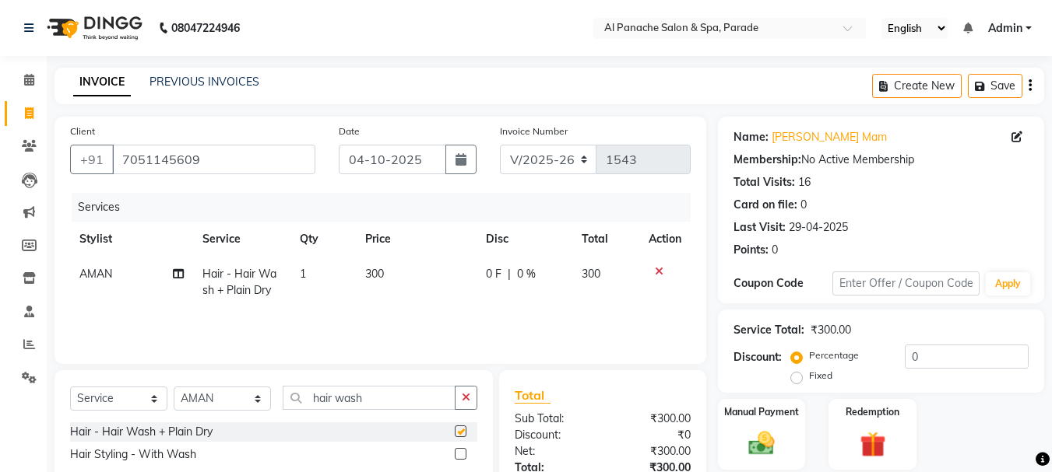
checkbox input "false"
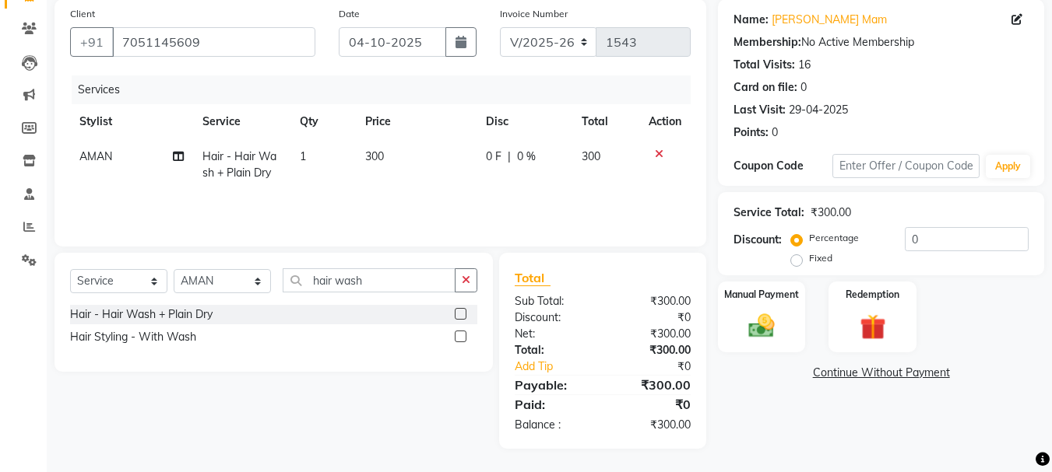
click at [809, 258] on label "Fixed" at bounding box center [820, 258] width 23 height 14
click at [796, 258] on input "Fixed" at bounding box center [799, 258] width 11 height 11
radio input "true"
click at [933, 249] on input "number" at bounding box center [966, 239] width 124 height 24
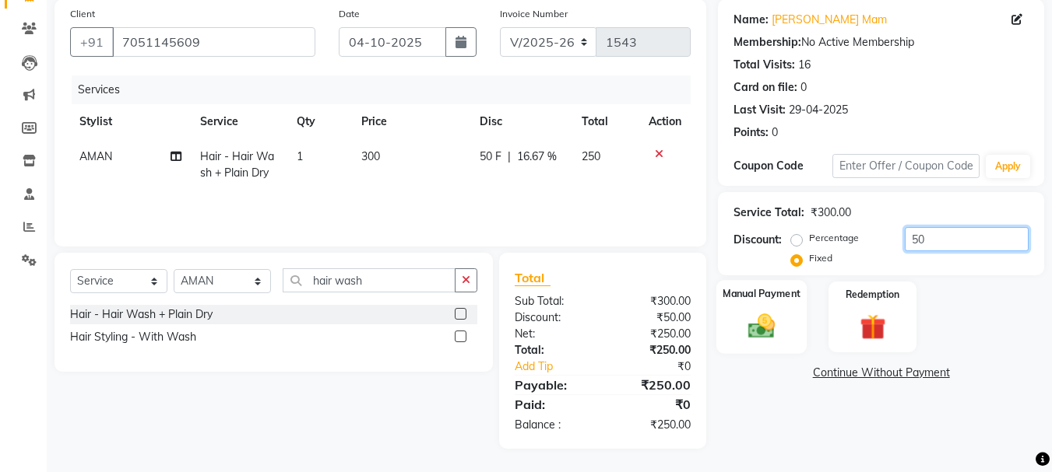
type input "50"
click at [780, 299] on label "Manual Payment" at bounding box center [761, 293] width 78 height 15
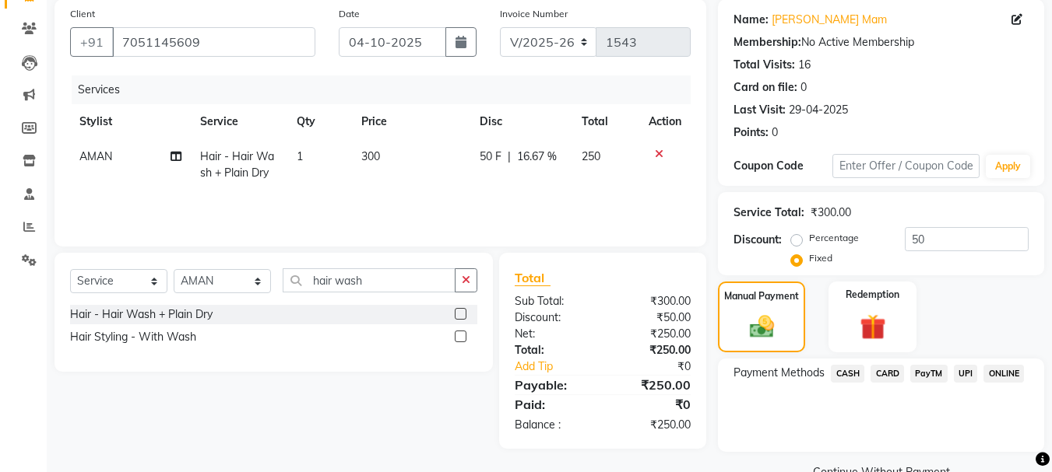
click at [844, 377] on span "CASH" at bounding box center [847, 374] width 33 height 18
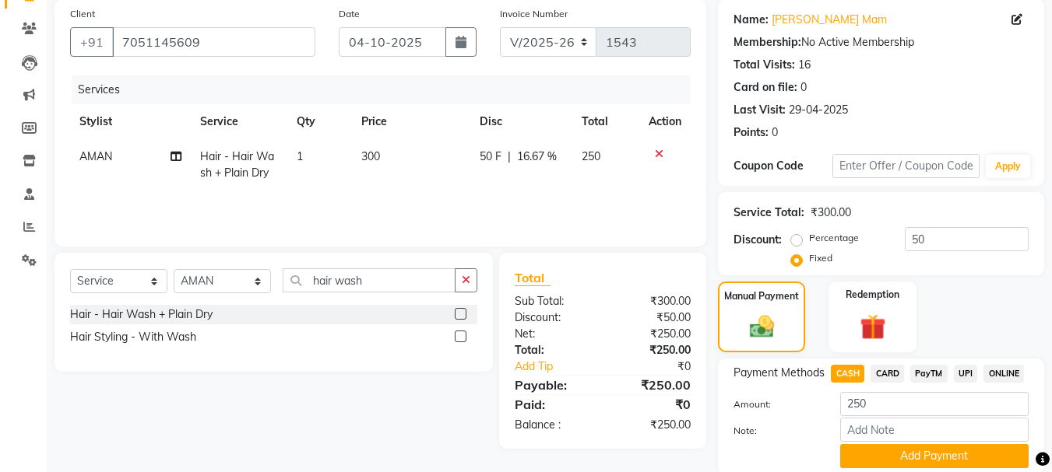
scroll to position [175, 0]
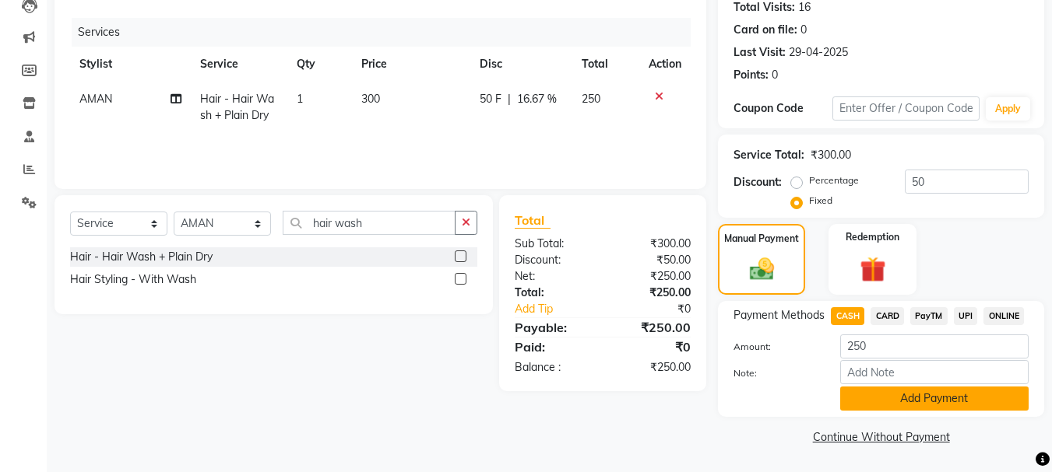
click at [943, 391] on button "Add Payment" at bounding box center [934, 399] width 188 height 24
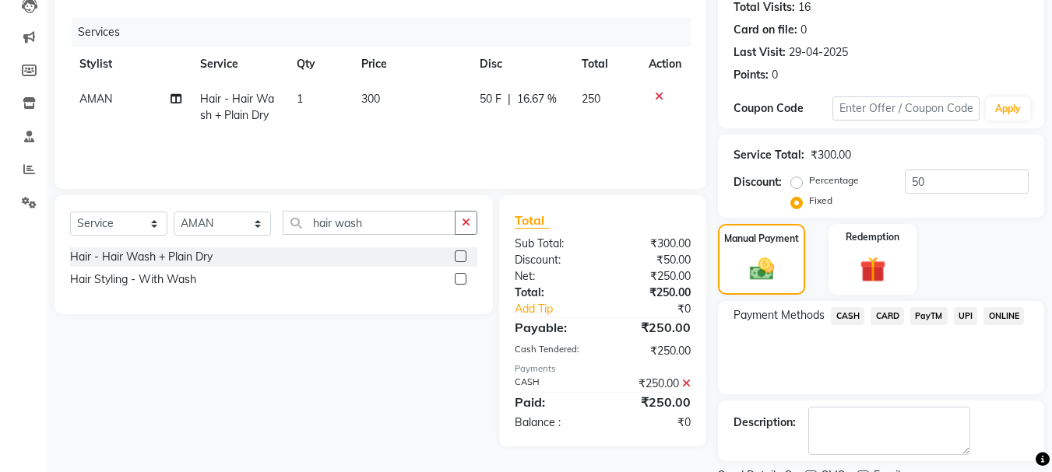
scroll to position [241, 0]
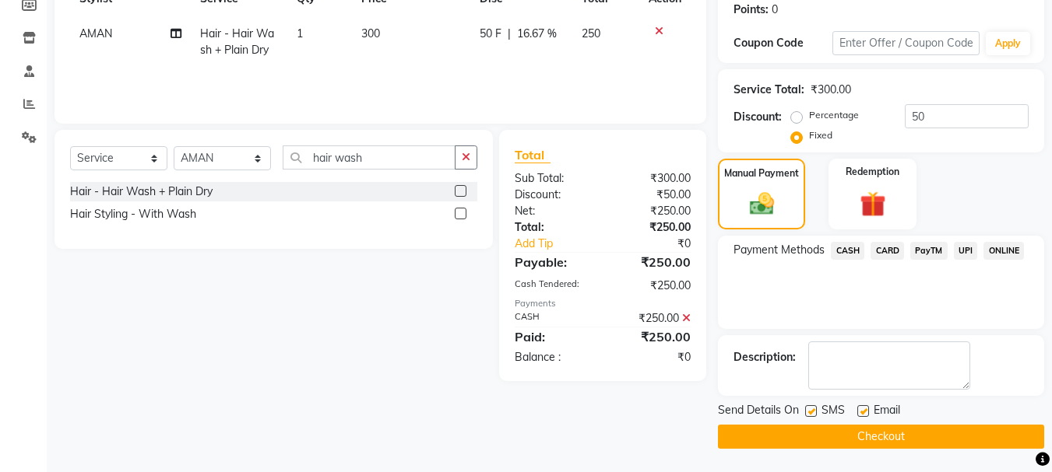
click at [827, 439] on button "Checkout" at bounding box center [881, 437] width 326 height 24
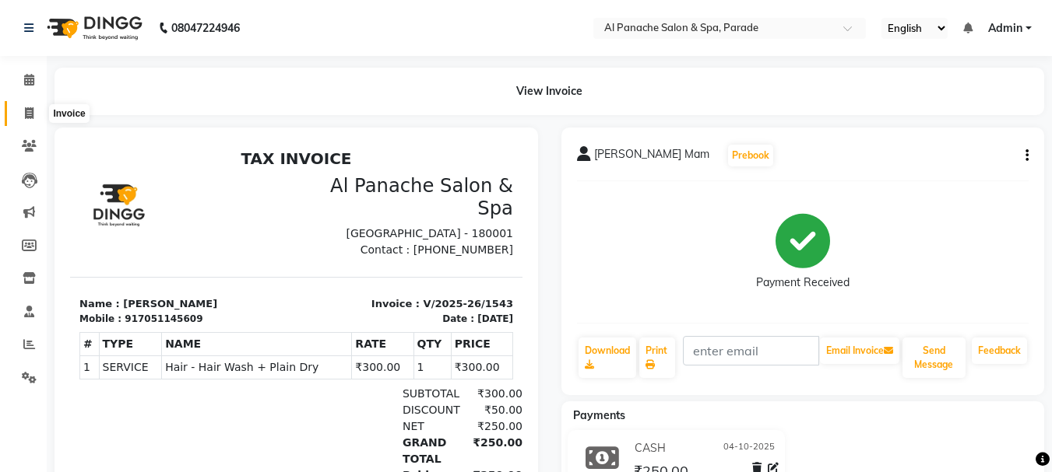
click at [32, 109] on icon at bounding box center [29, 113] width 9 height 12
select select "service"
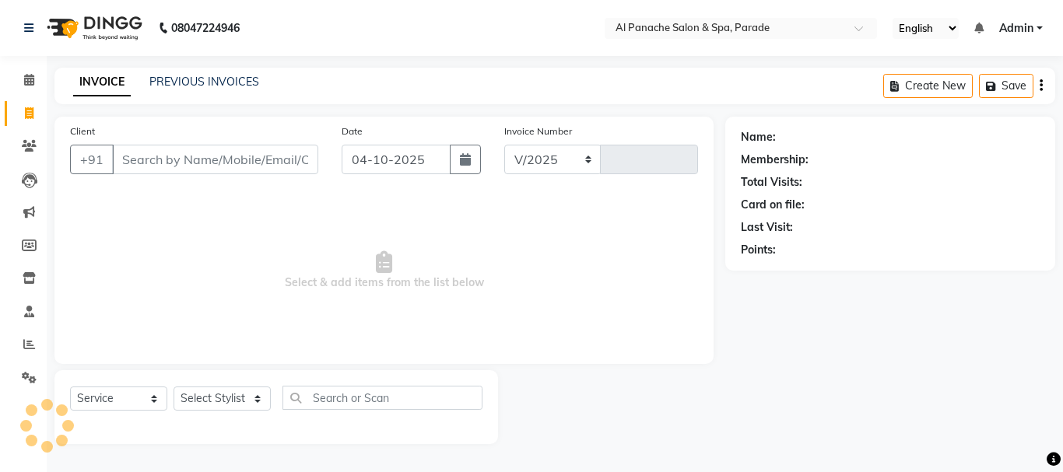
select select "463"
type input "1544"
click at [24, 81] on icon at bounding box center [29, 80] width 10 height 12
